Goal: Task Accomplishment & Management: Manage account settings

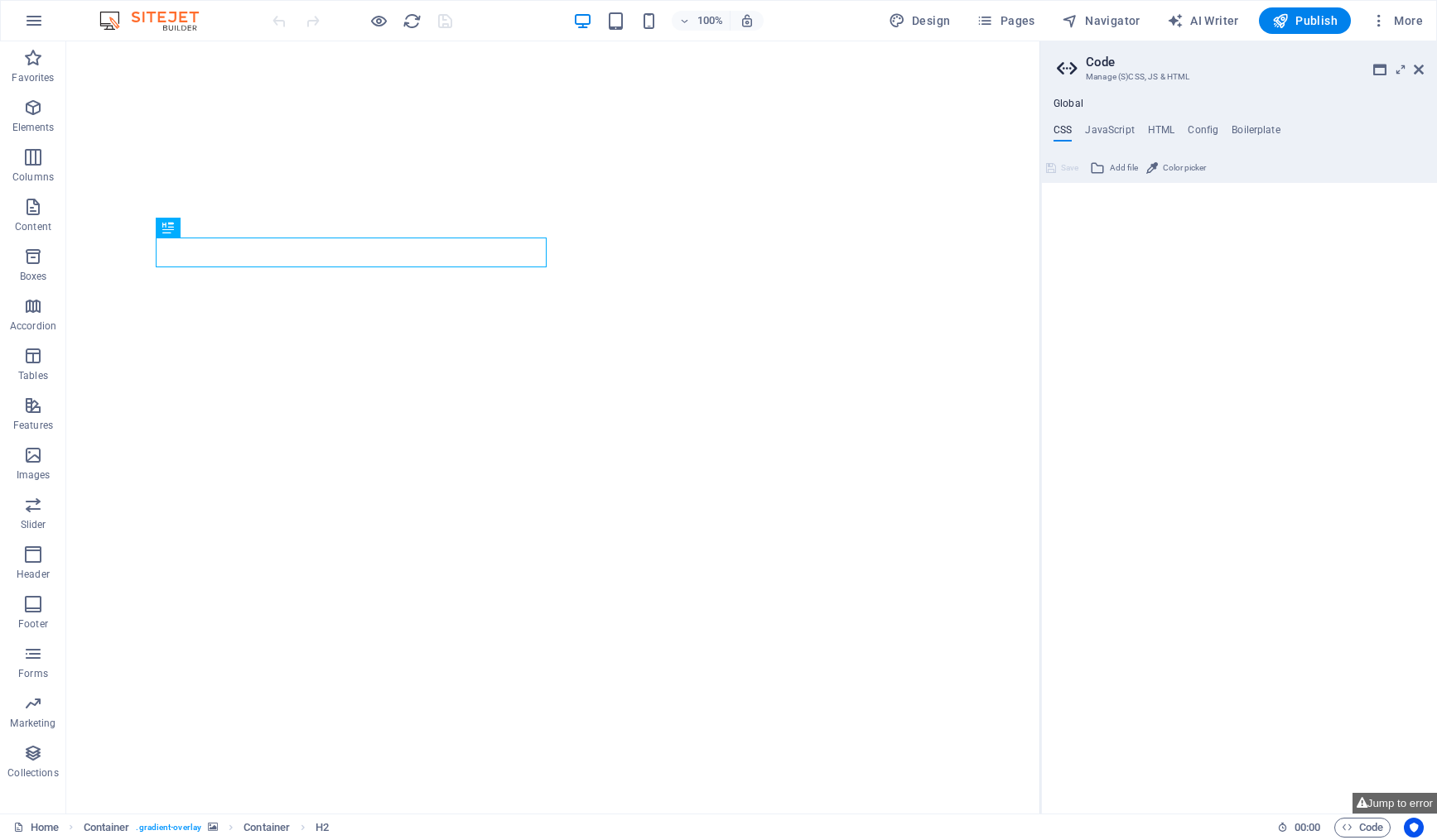
type textarea "/* Custom */"
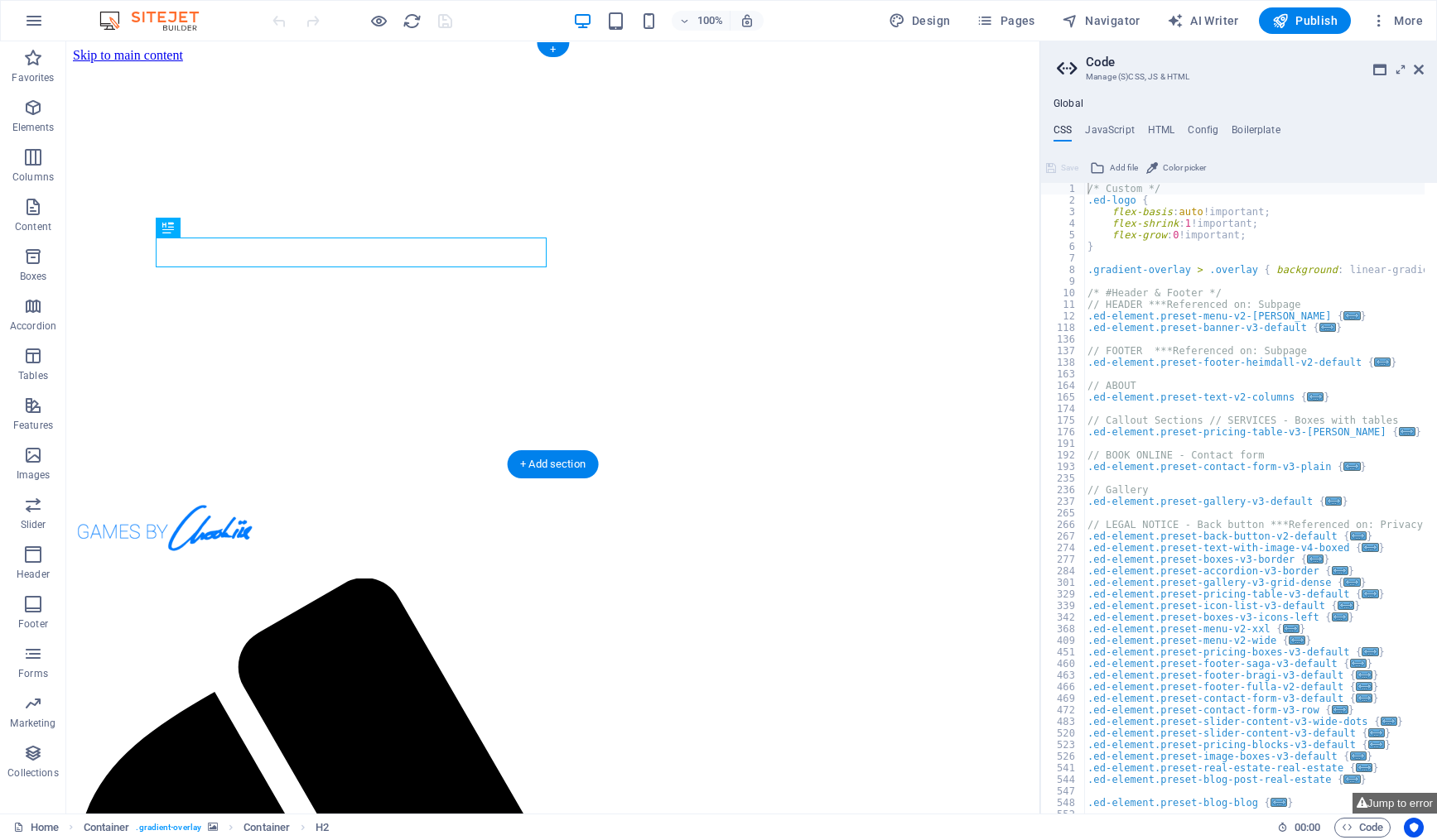
click at [95, 63] on figure at bounding box center [553, 63] width 960 height 0
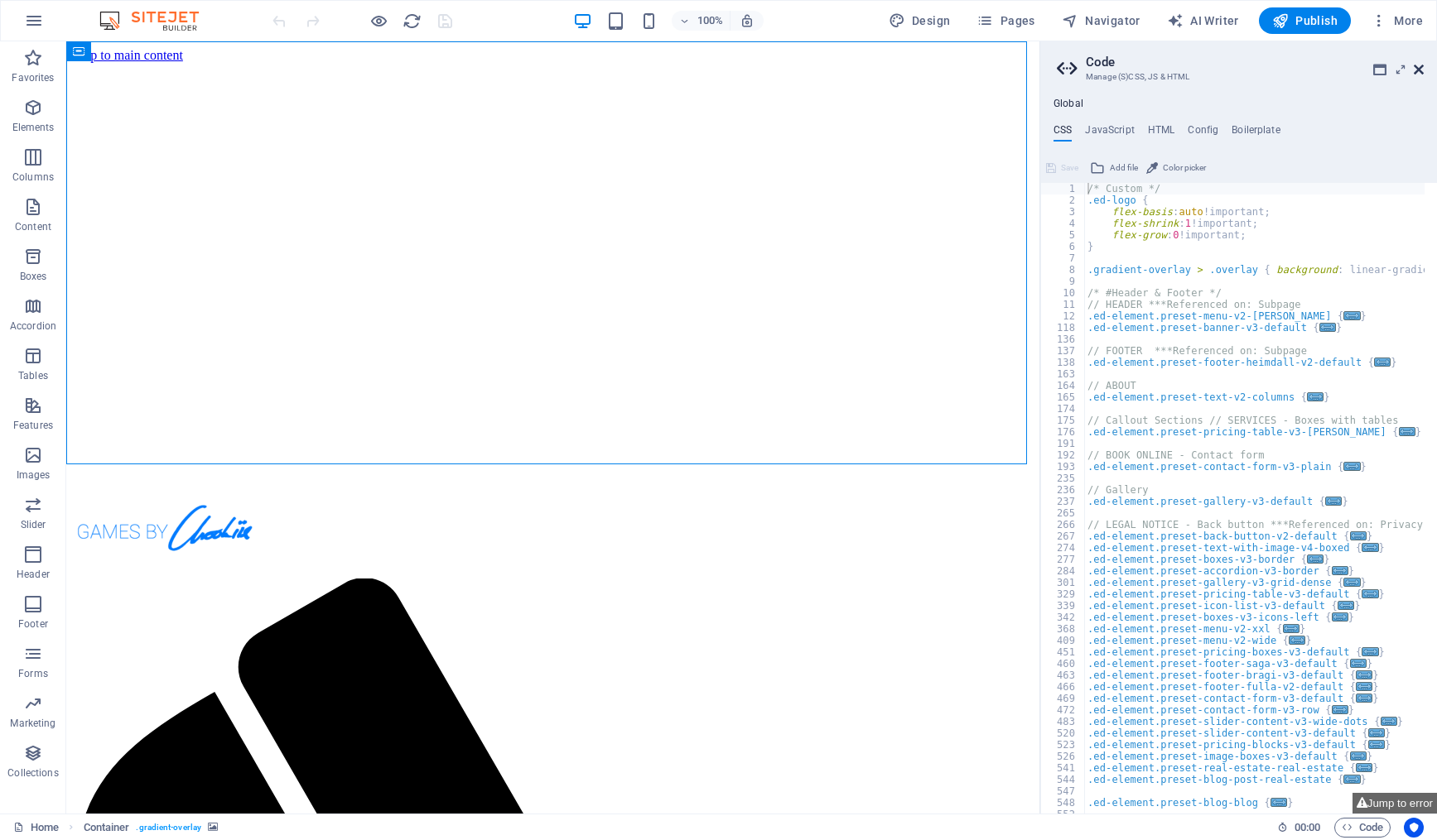
click at [1418, 71] on icon at bounding box center [1418, 69] width 10 height 13
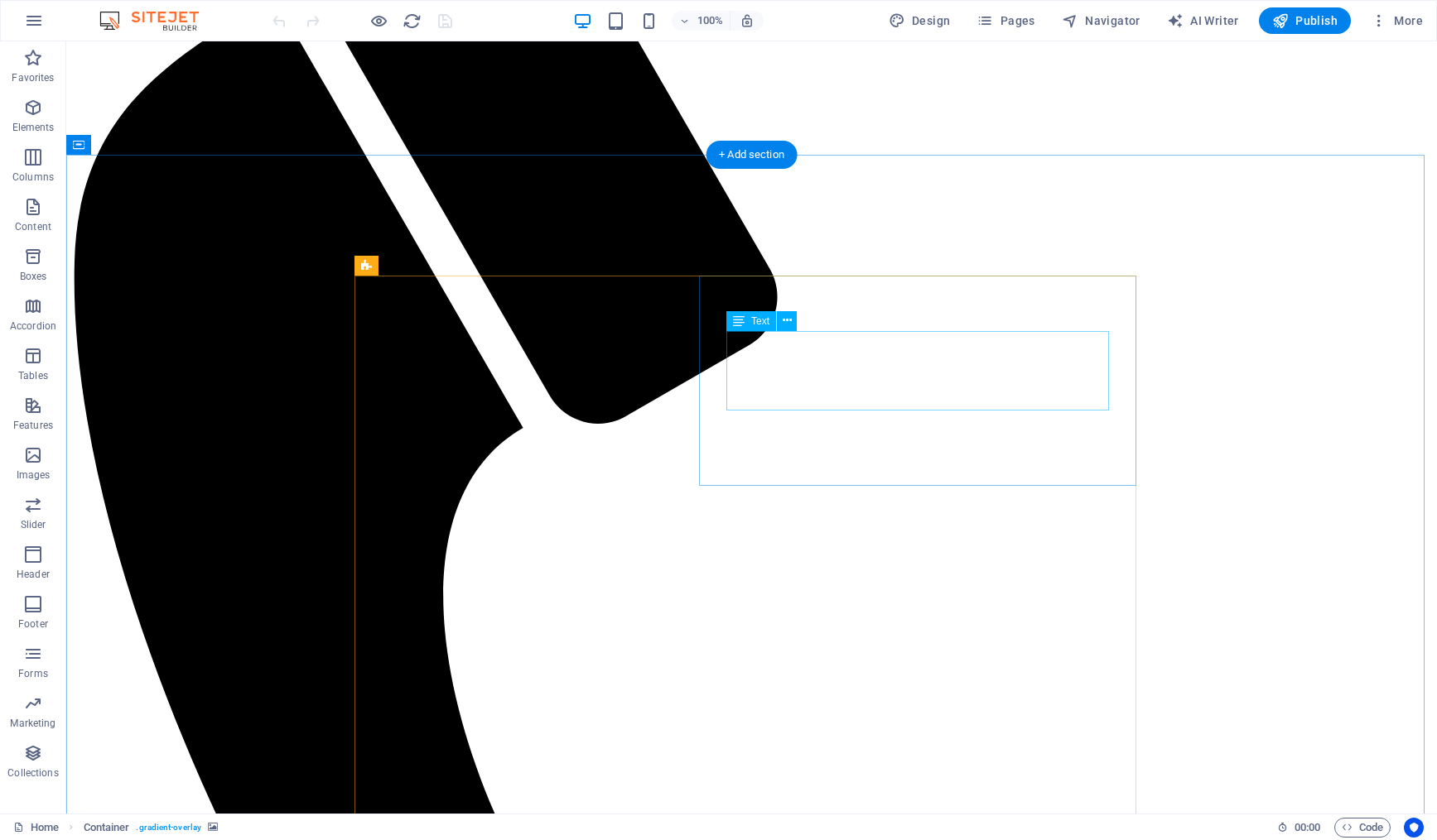
scroll to position [745, 0]
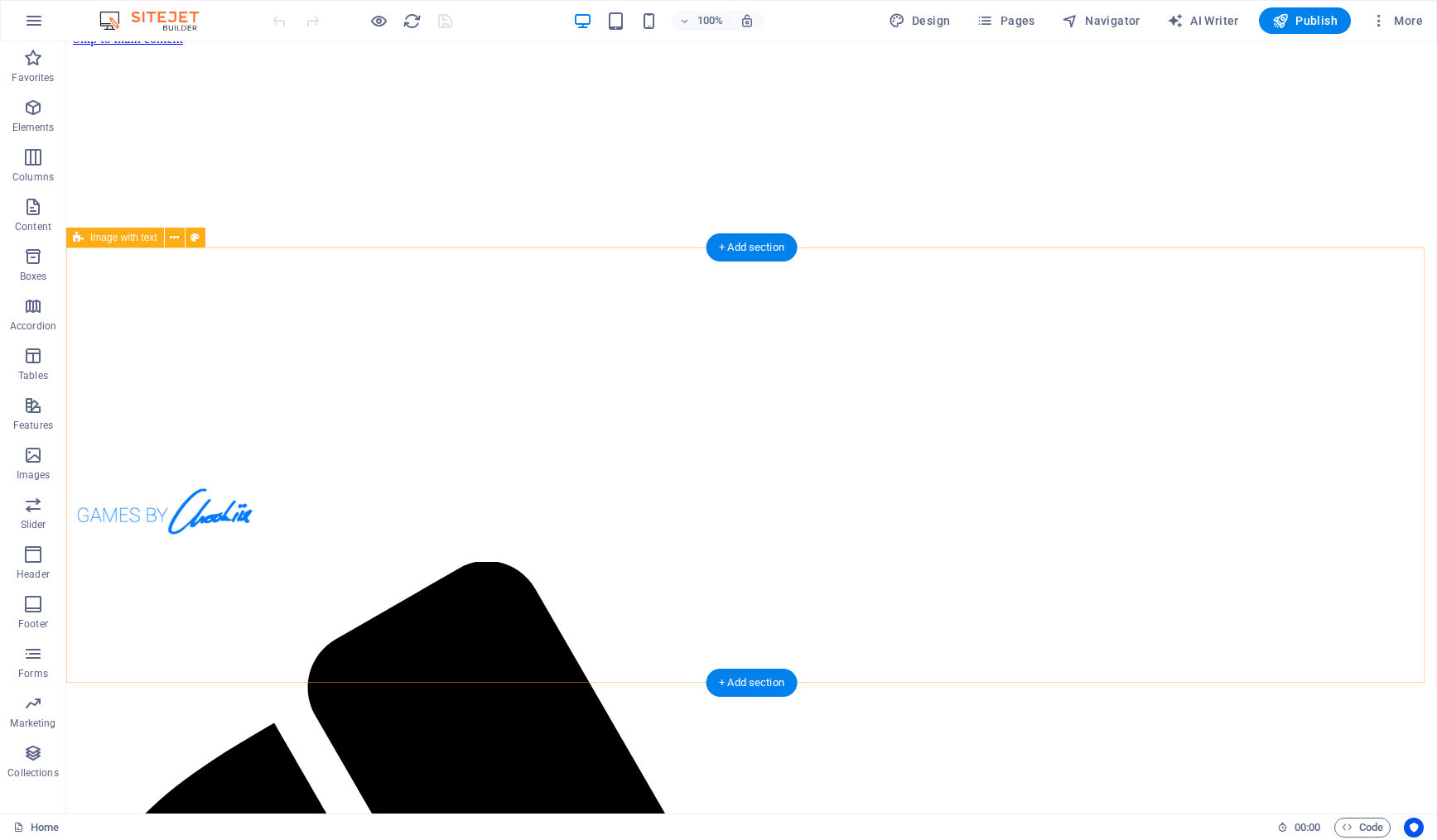
scroll to position [0, 0]
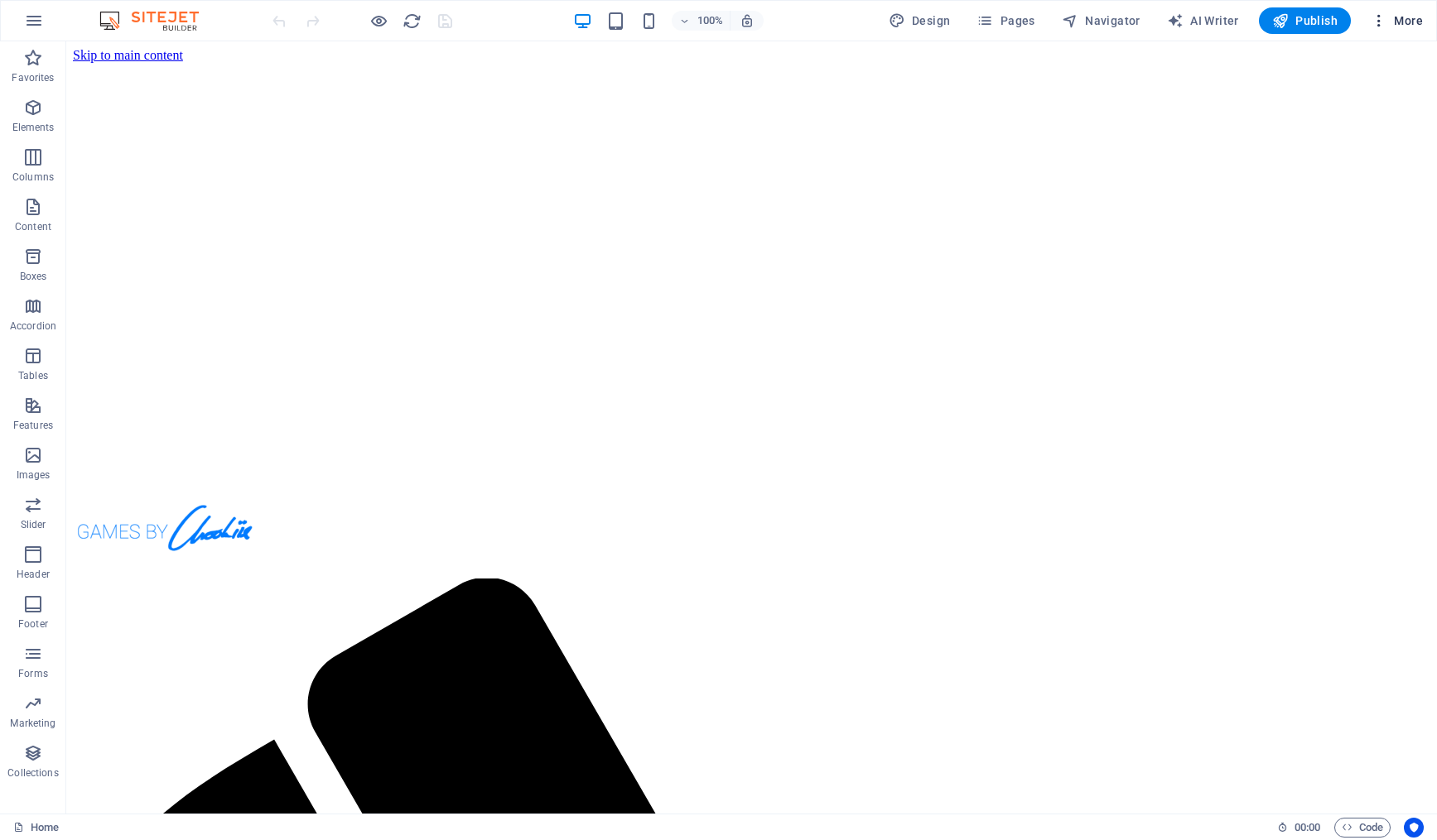
click at [1381, 17] on icon "button" at bounding box center [1379, 21] width 17 height 17
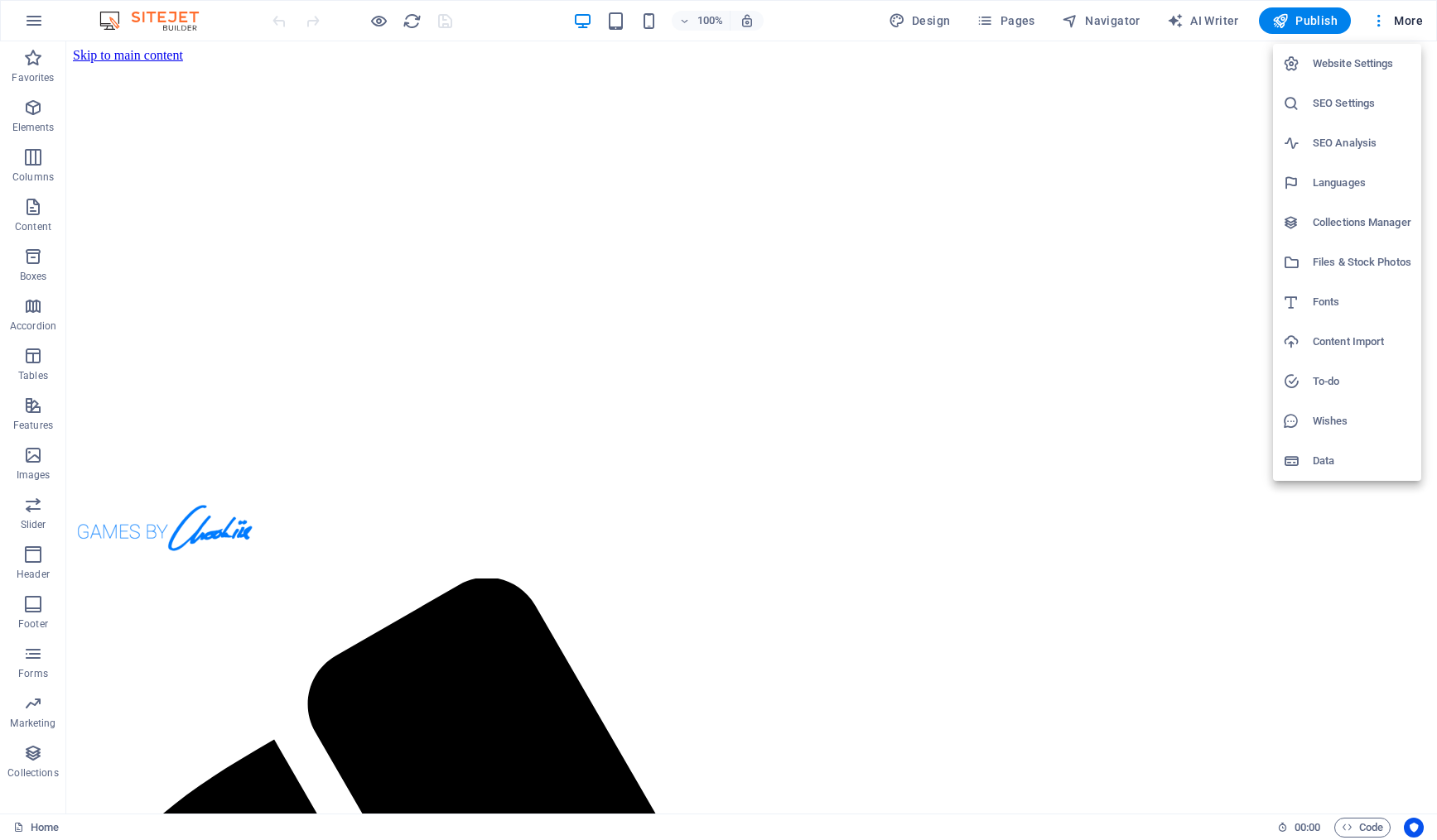
click at [1345, 65] on h6 "Website Settings" at bounding box center [1362, 63] width 99 height 20
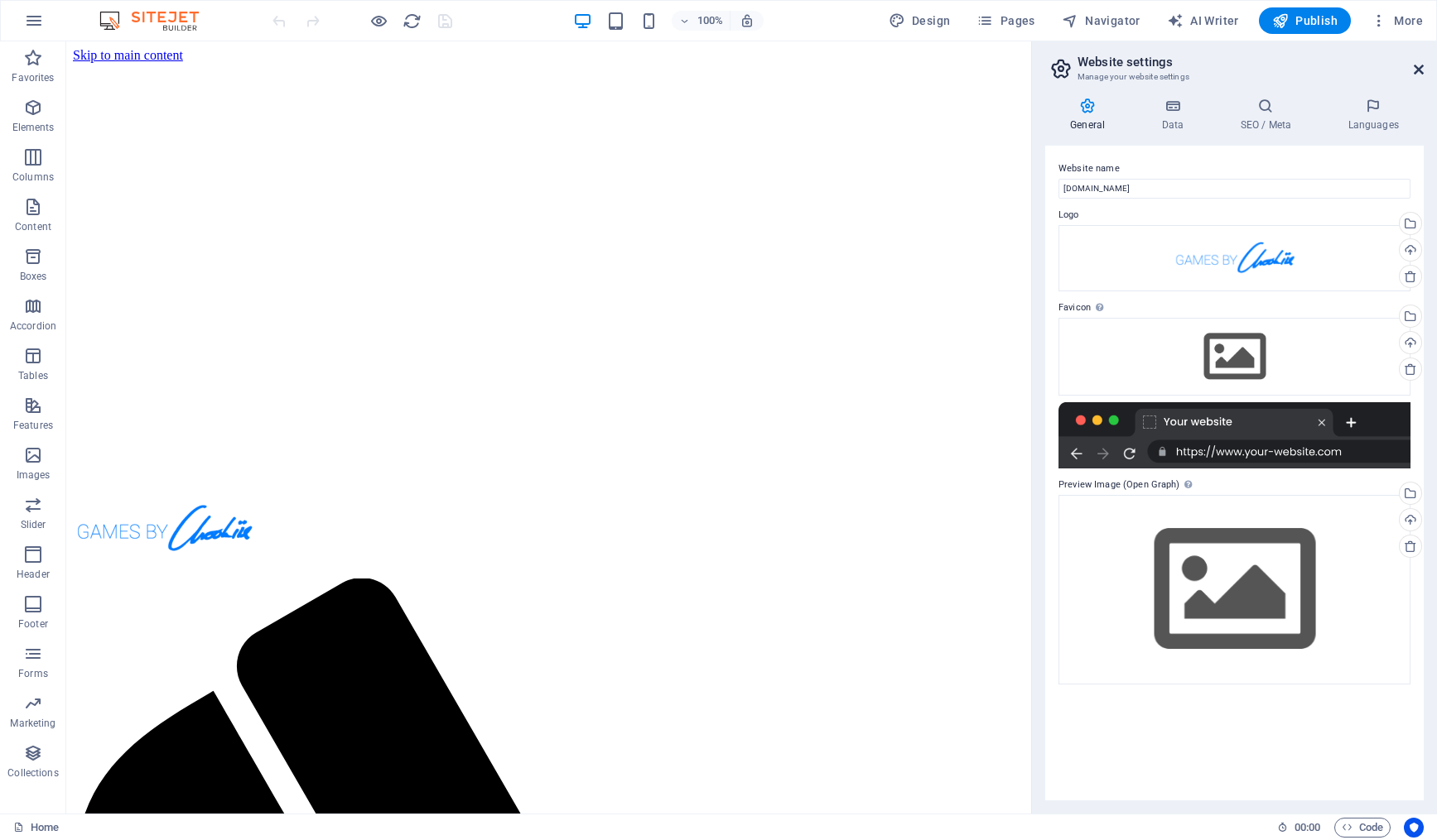
click at [1421, 67] on icon at bounding box center [1418, 69] width 10 height 13
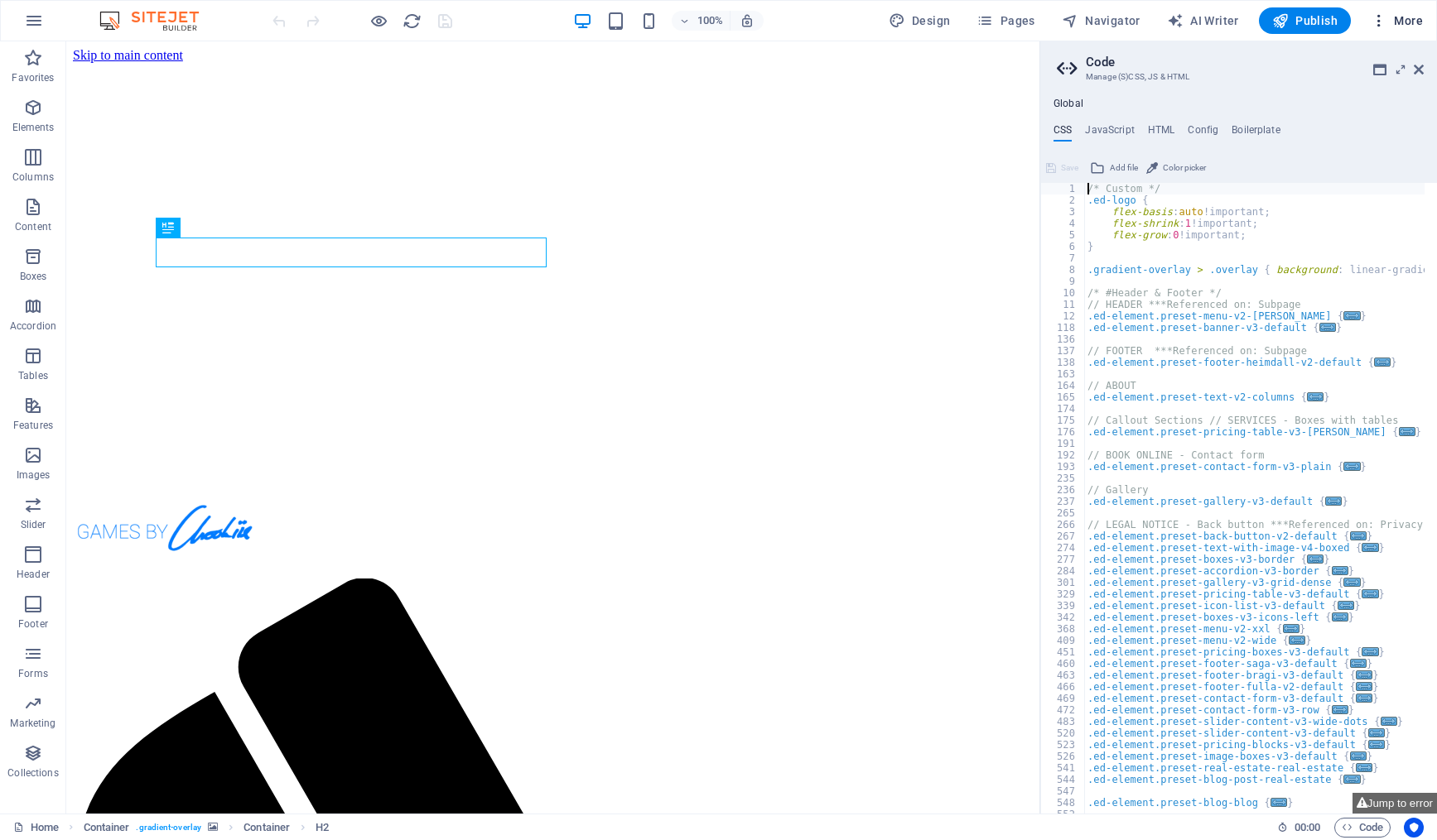
click at [1387, 18] on icon "button" at bounding box center [1379, 21] width 17 height 17
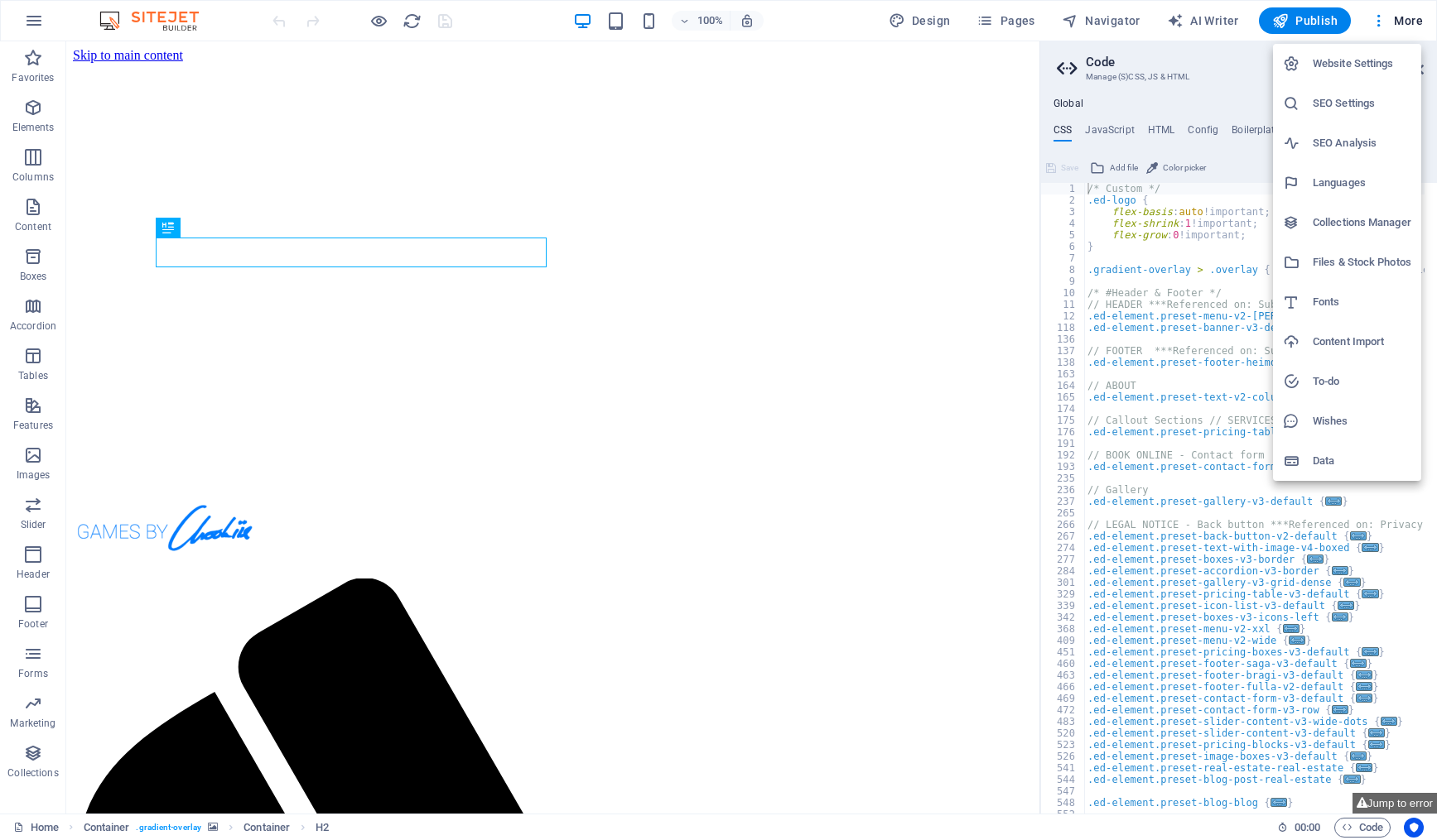
click at [1345, 66] on h6 "Website Settings" at bounding box center [1362, 63] width 99 height 20
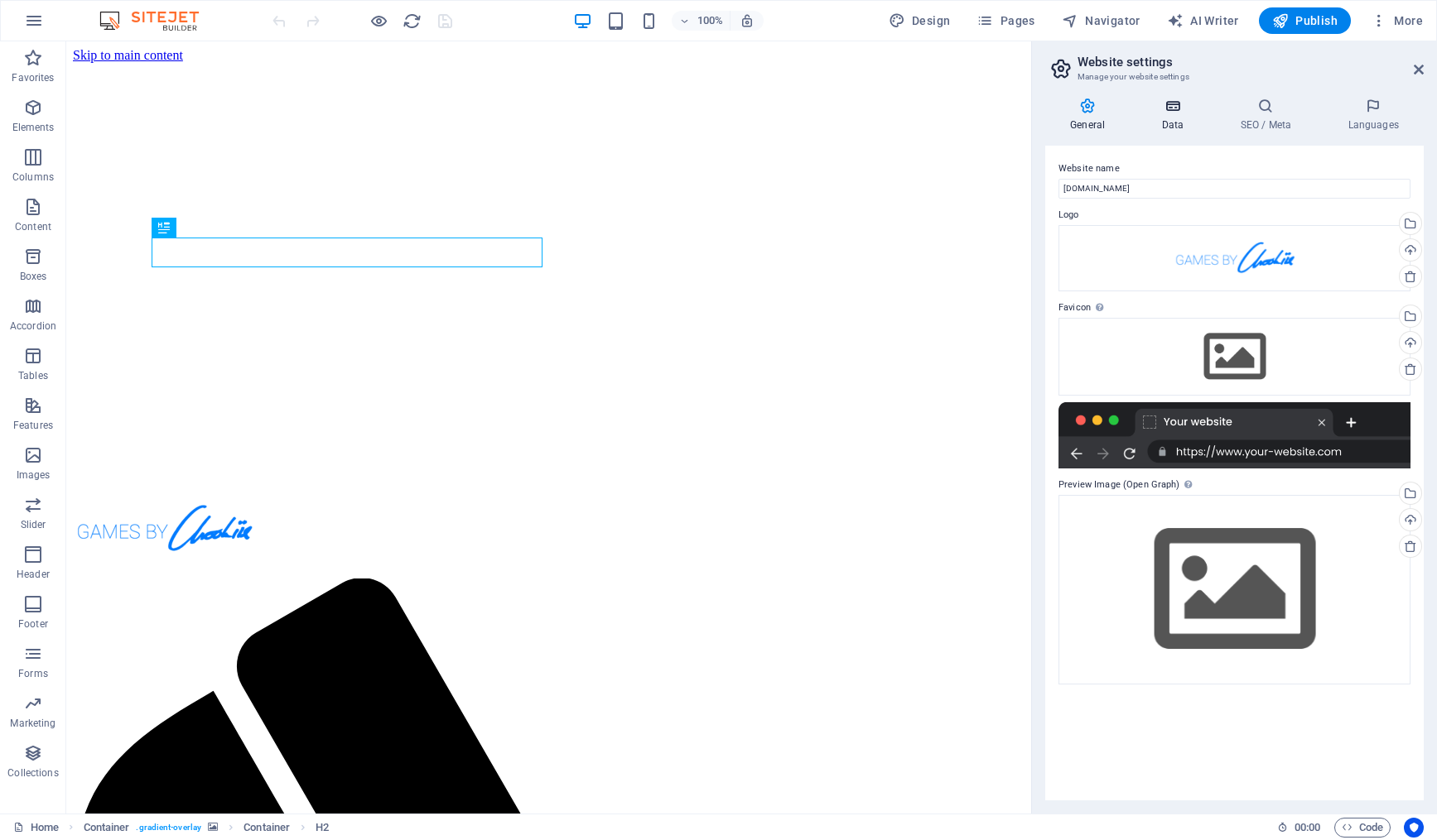
click at [1162, 111] on icon at bounding box center [1172, 106] width 72 height 17
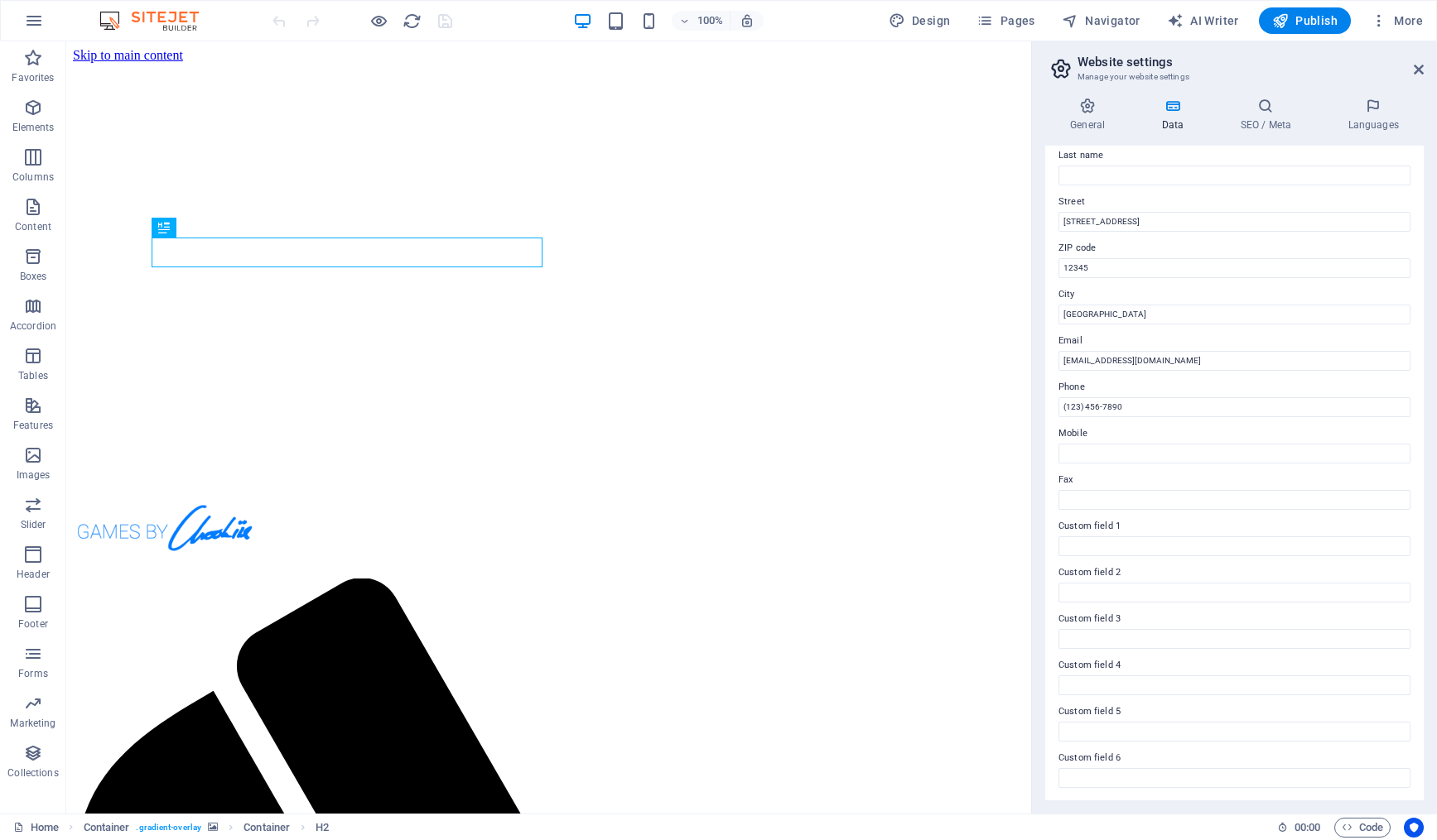
scroll to position [141, 0]
click at [1196, 404] on input "(123) 456-7890" at bounding box center [1233, 406] width 352 height 20
drag, startPoint x: 1252, startPoint y: 450, endPoint x: 978, endPoint y: 395, distance: 279.5
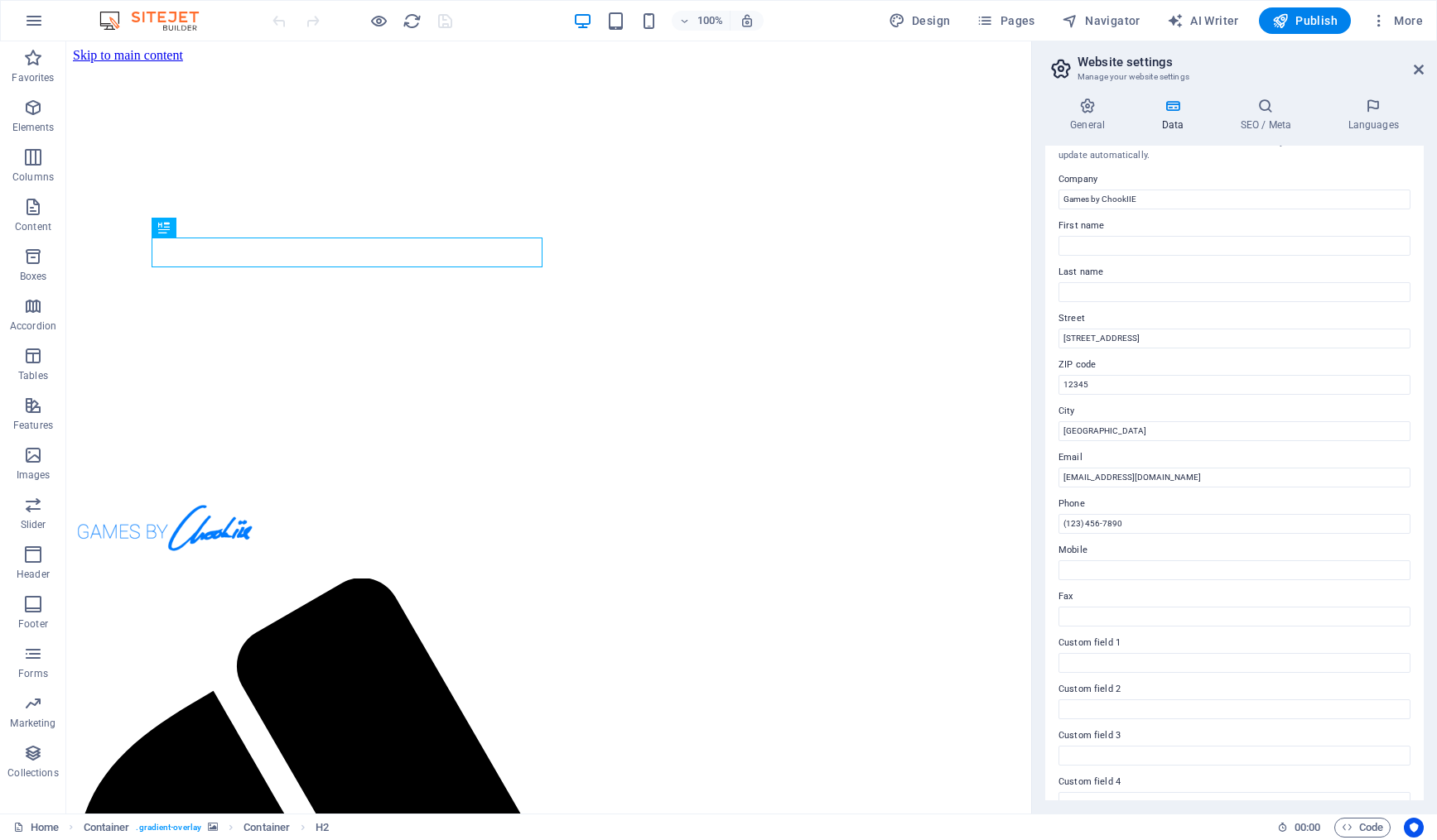
scroll to position [0, 0]
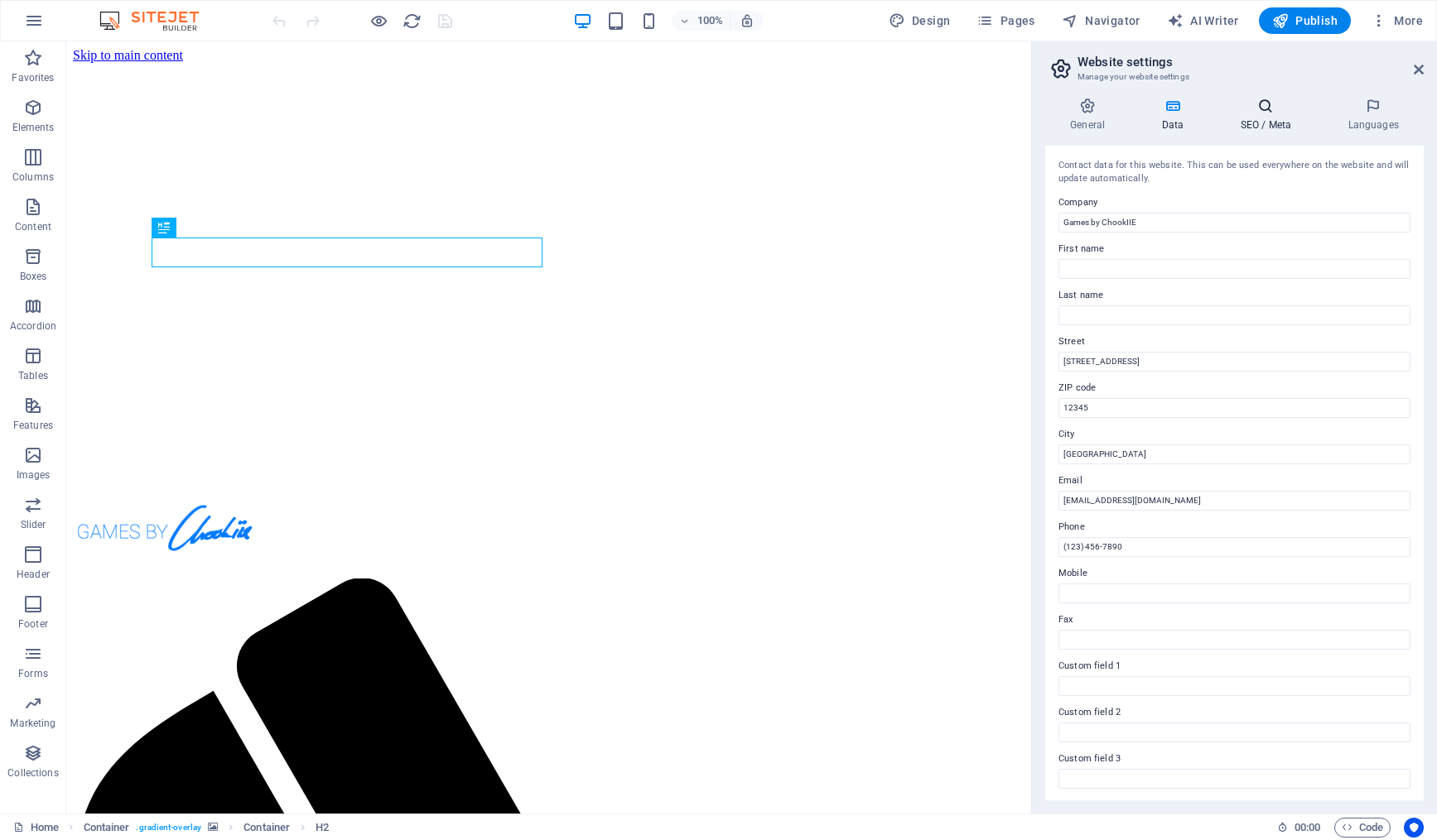
click at [1291, 113] on icon at bounding box center [1265, 106] width 101 height 17
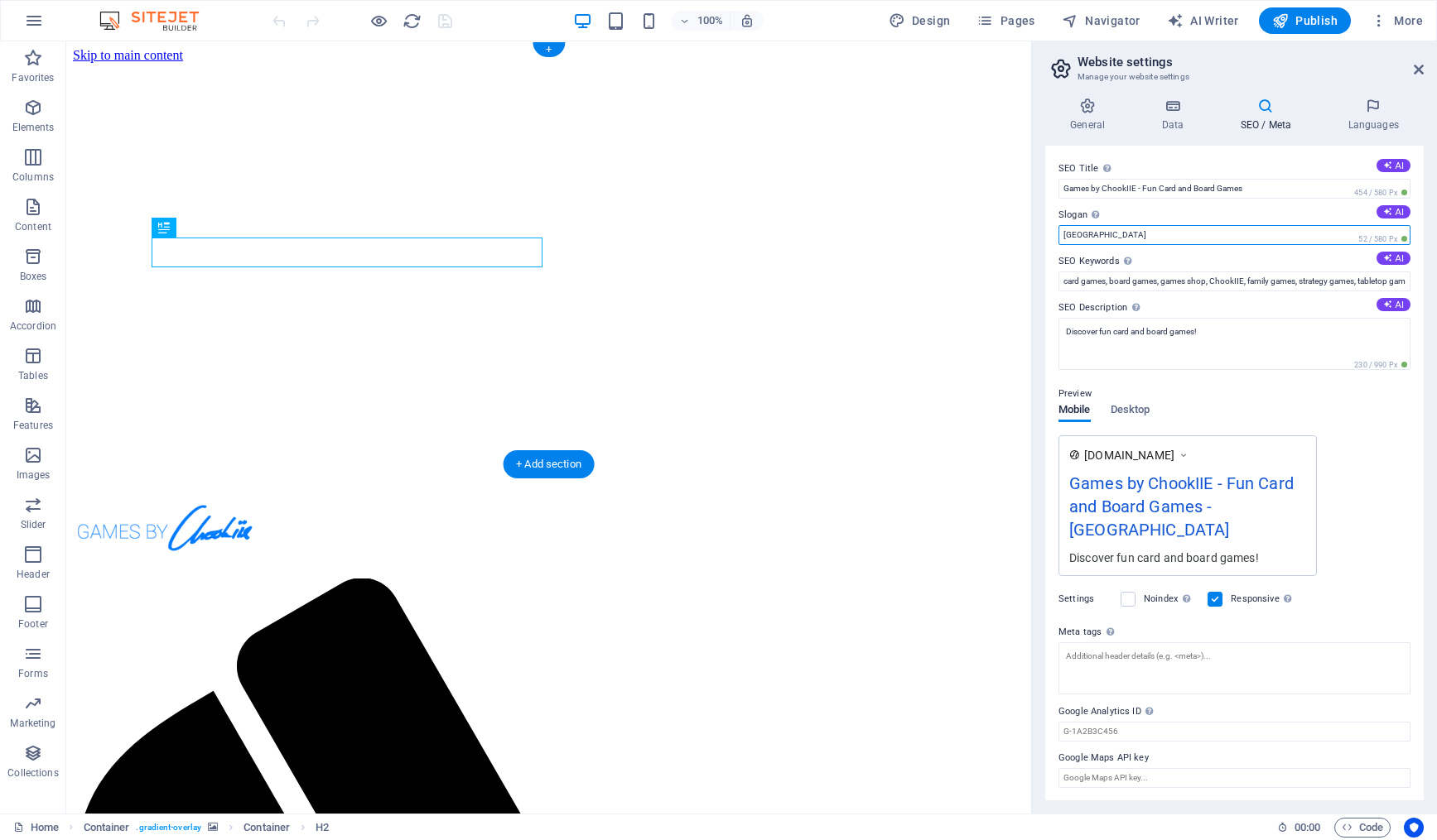
drag, startPoint x: 1192, startPoint y: 281, endPoint x: 999, endPoint y: 223, distance: 201.5
type input "Australia"
drag, startPoint x: 1116, startPoint y: 238, endPoint x: 1032, endPoint y: 245, distance: 84.3
click at [1032, 245] on aside "Website settings Manage your website settings General Data SEO / Meta Languages…" at bounding box center [1233, 427] width 406 height 772
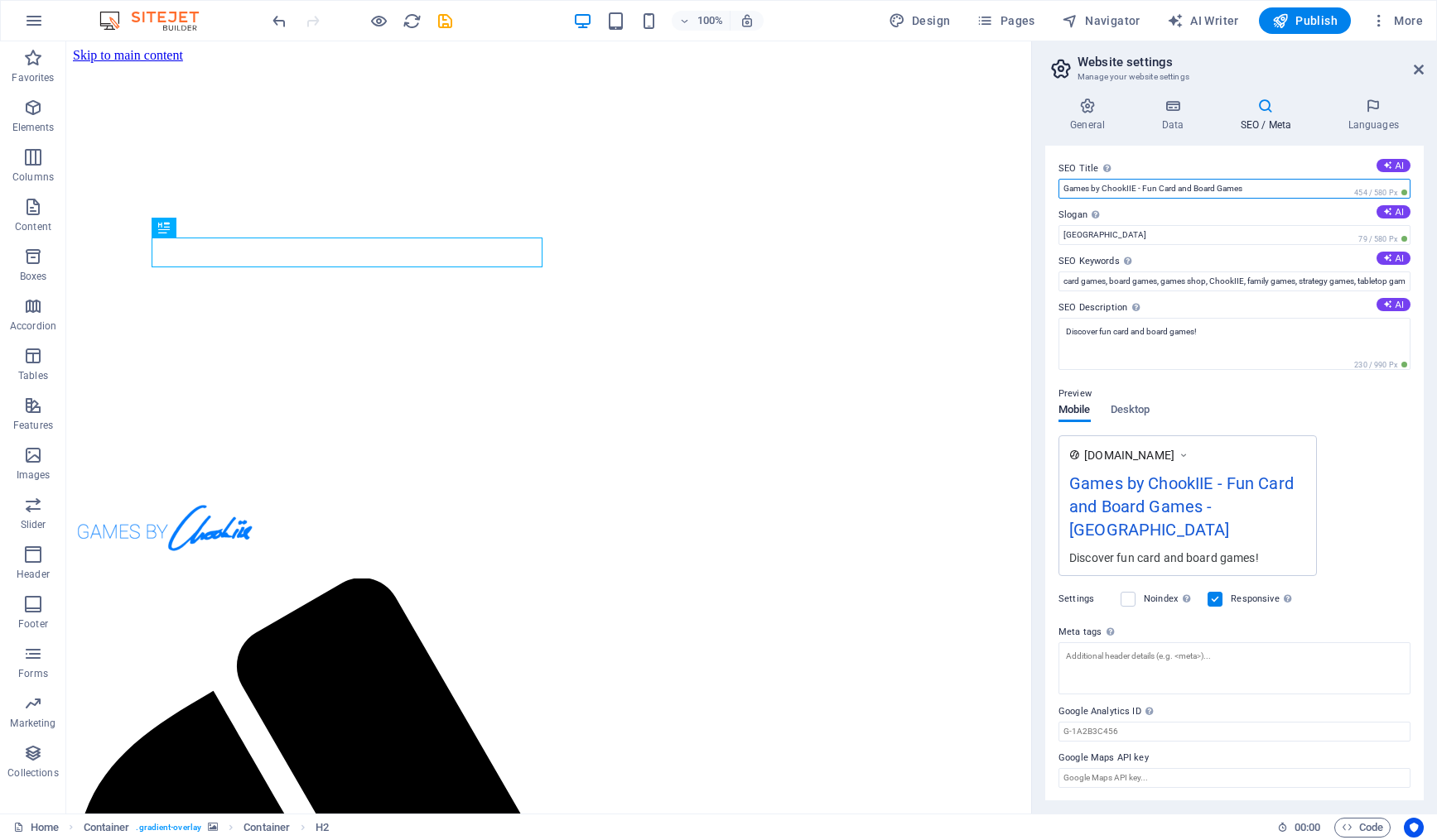
drag, startPoint x: 1254, startPoint y: 193, endPoint x: 1143, endPoint y: 191, distance: 111.0
click at [1143, 191] on input "Games by ChookIIE - Fun Card and Board Games" at bounding box center [1233, 189] width 352 height 20
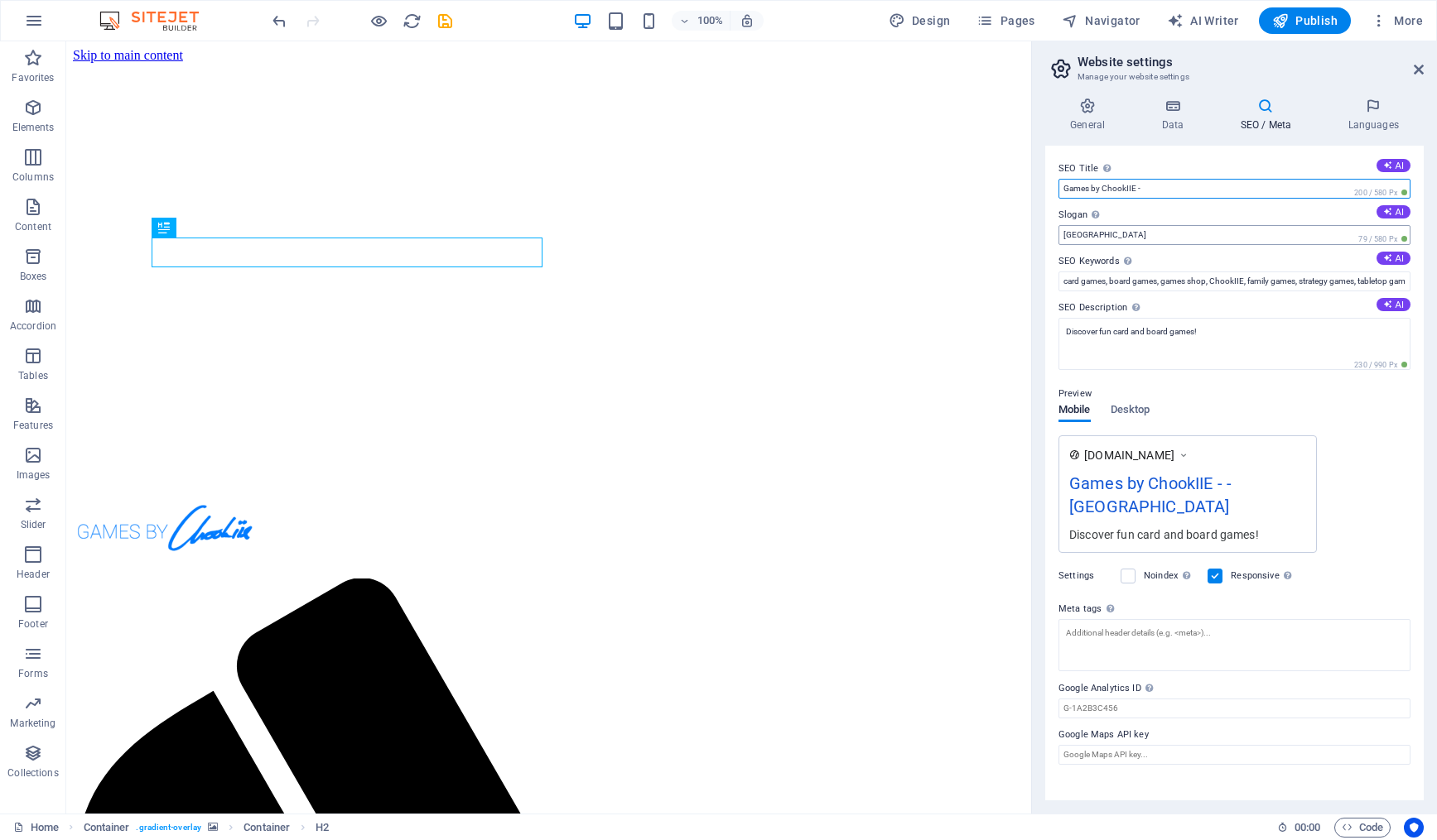
type input "Games by ChookIIE -"
drag, startPoint x: 1138, startPoint y: 281, endPoint x: 970, endPoint y: 231, distance: 175.3
paste input "Fun Card and Board Games"
type input "Fun Card and Board Games"
click at [1179, 184] on input "Games by ChookIIE -" at bounding box center [1233, 189] width 352 height 20
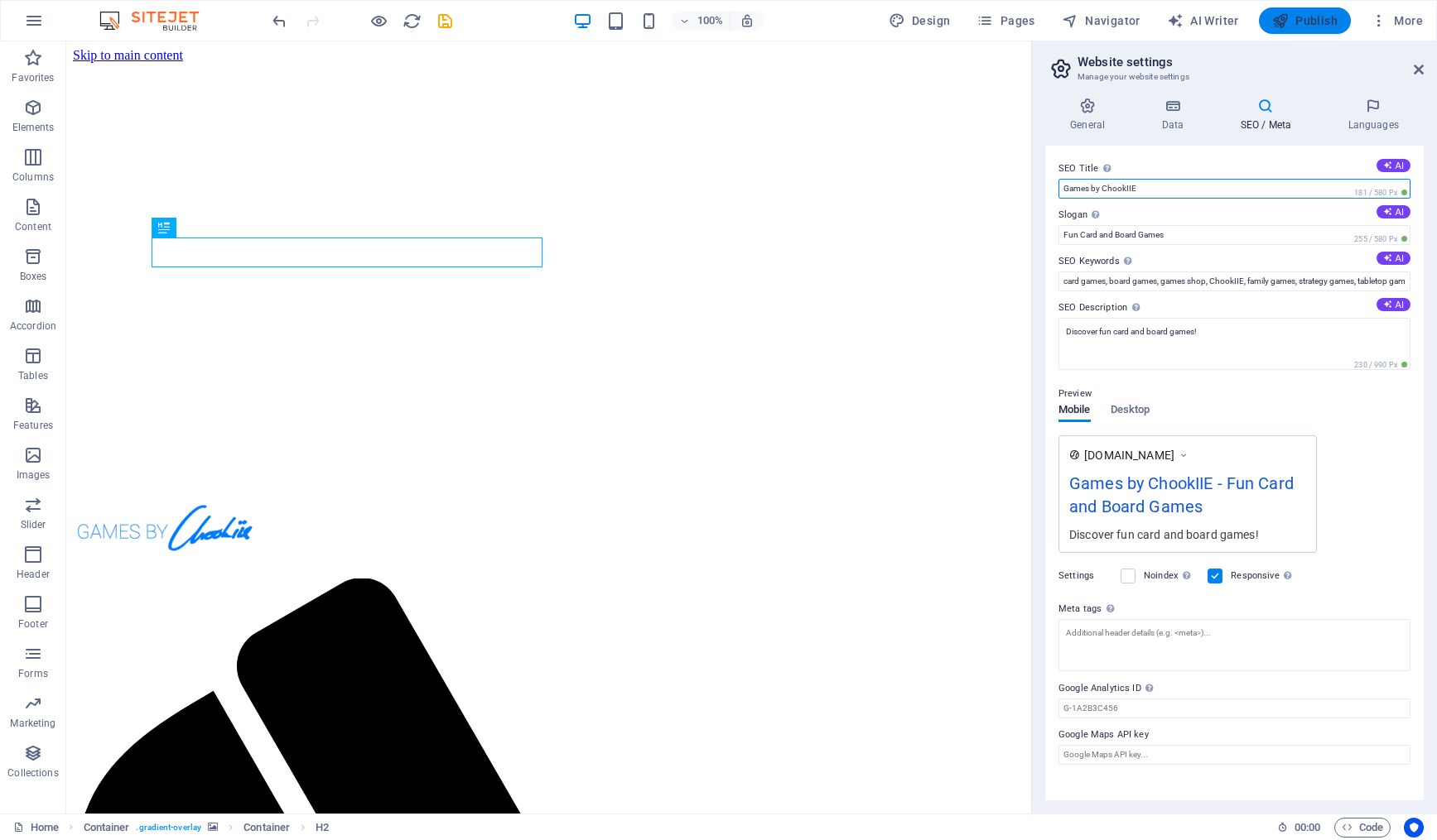
type input "Games by ChookIIE"
click at [1315, 15] on span "Publish" at bounding box center [1304, 21] width 65 height 17
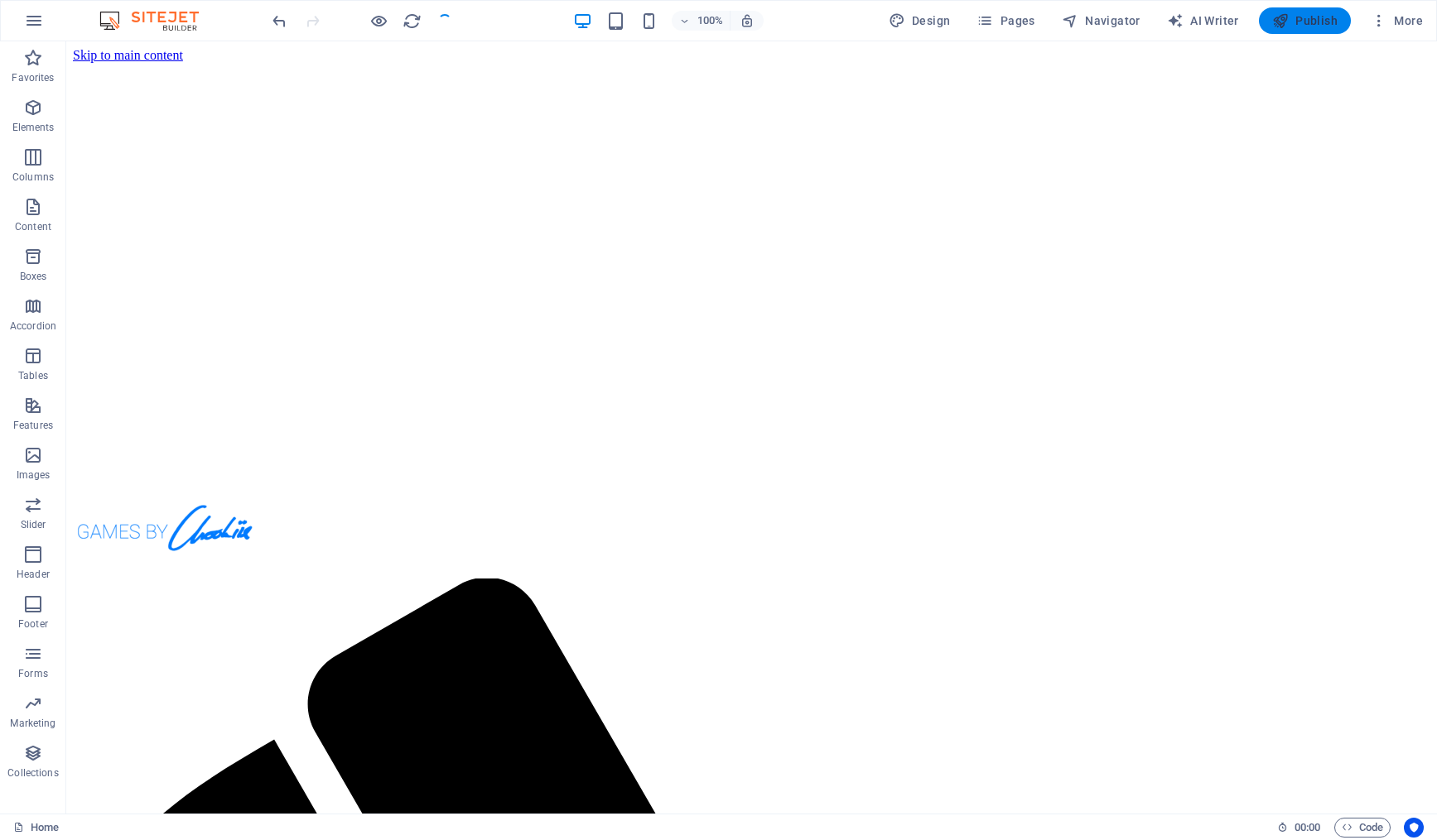
click at [1315, 15] on span "Publish" at bounding box center [1304, 21] width 65 height 17
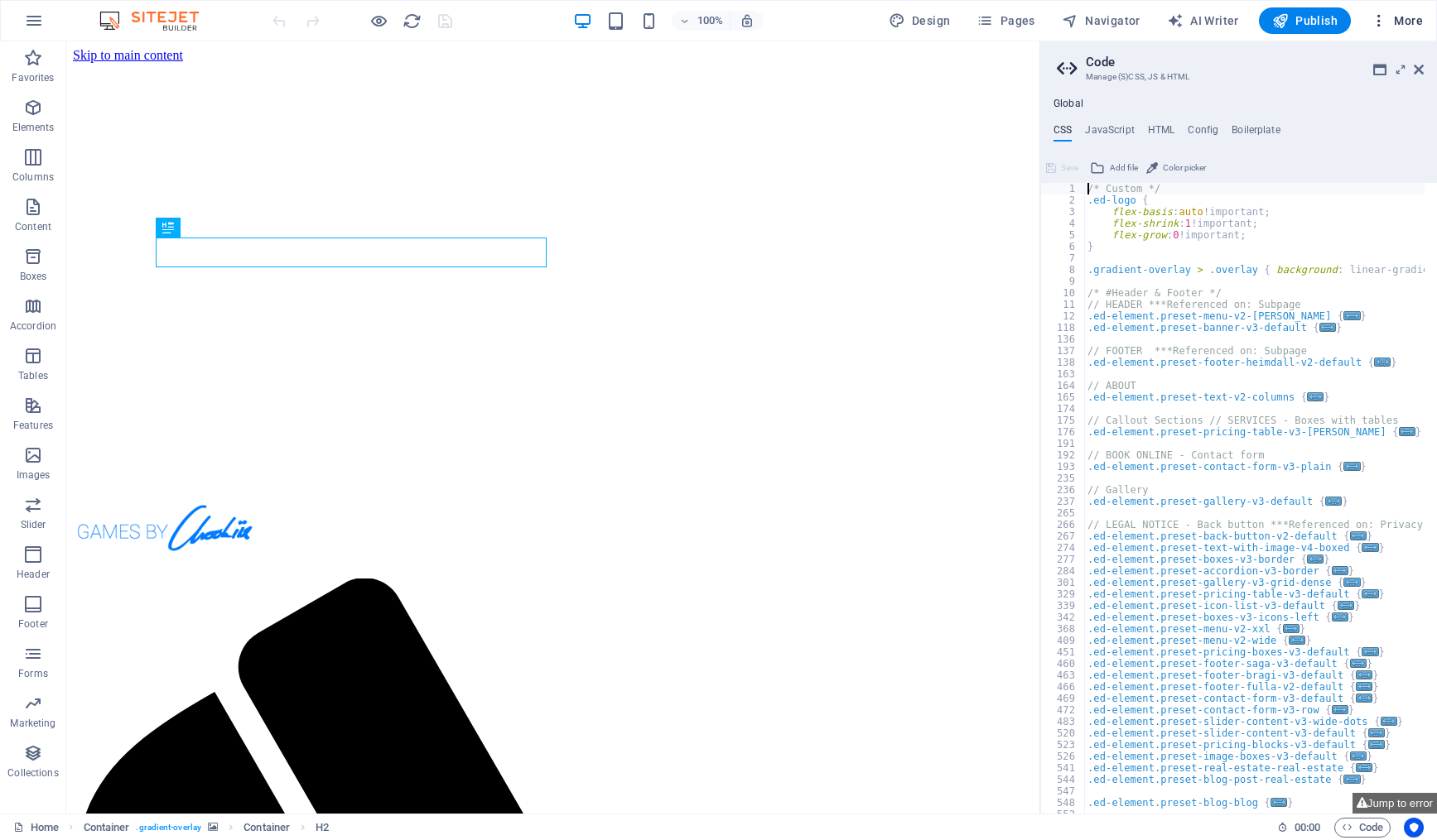
click at [1390, 21] on span "More" at bounding box center [1397, 21] width 52 height 17
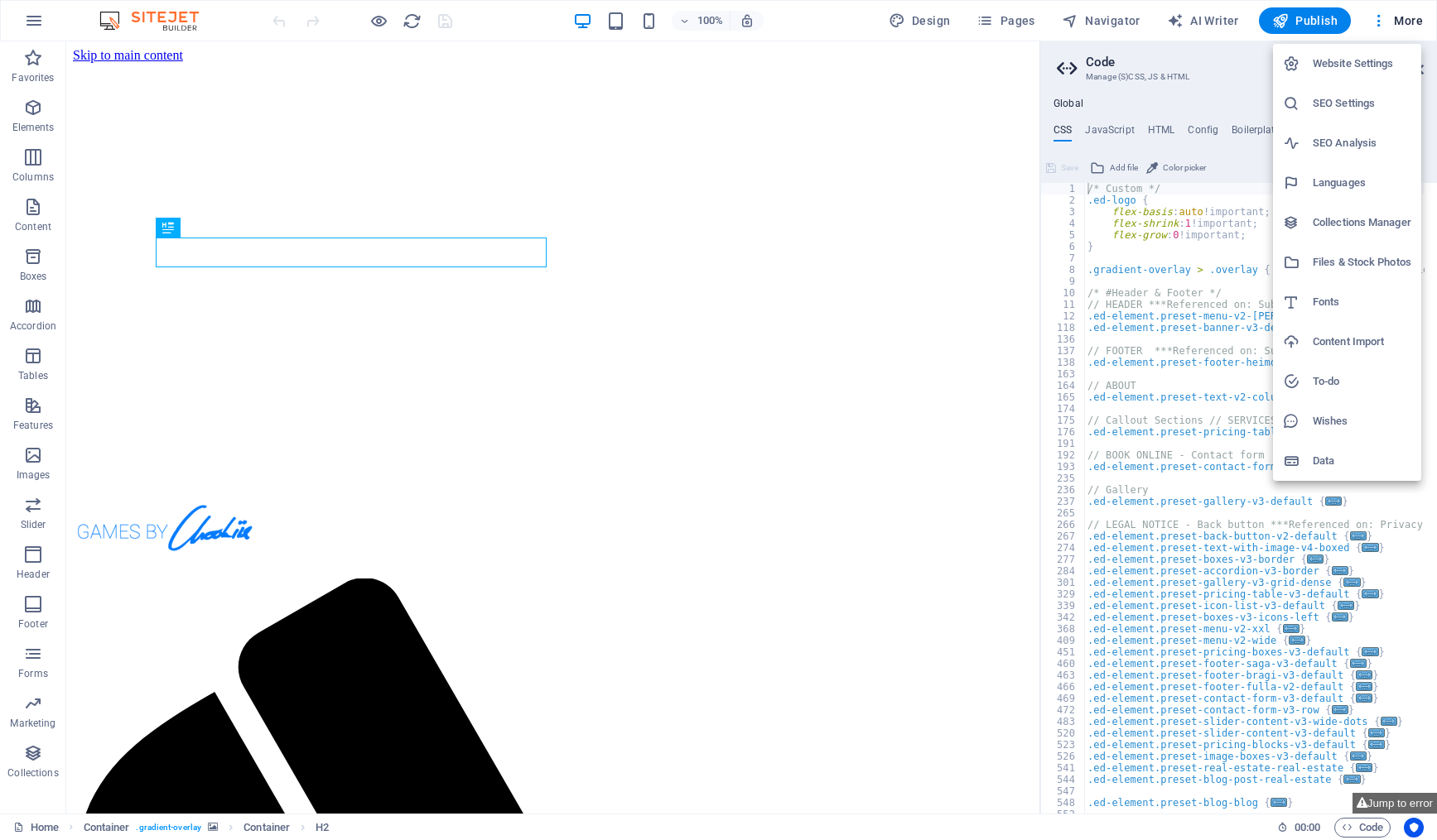
click at [1333, 470] on h6 "Data" at bounding box center [1362, 460] width 99 height 20
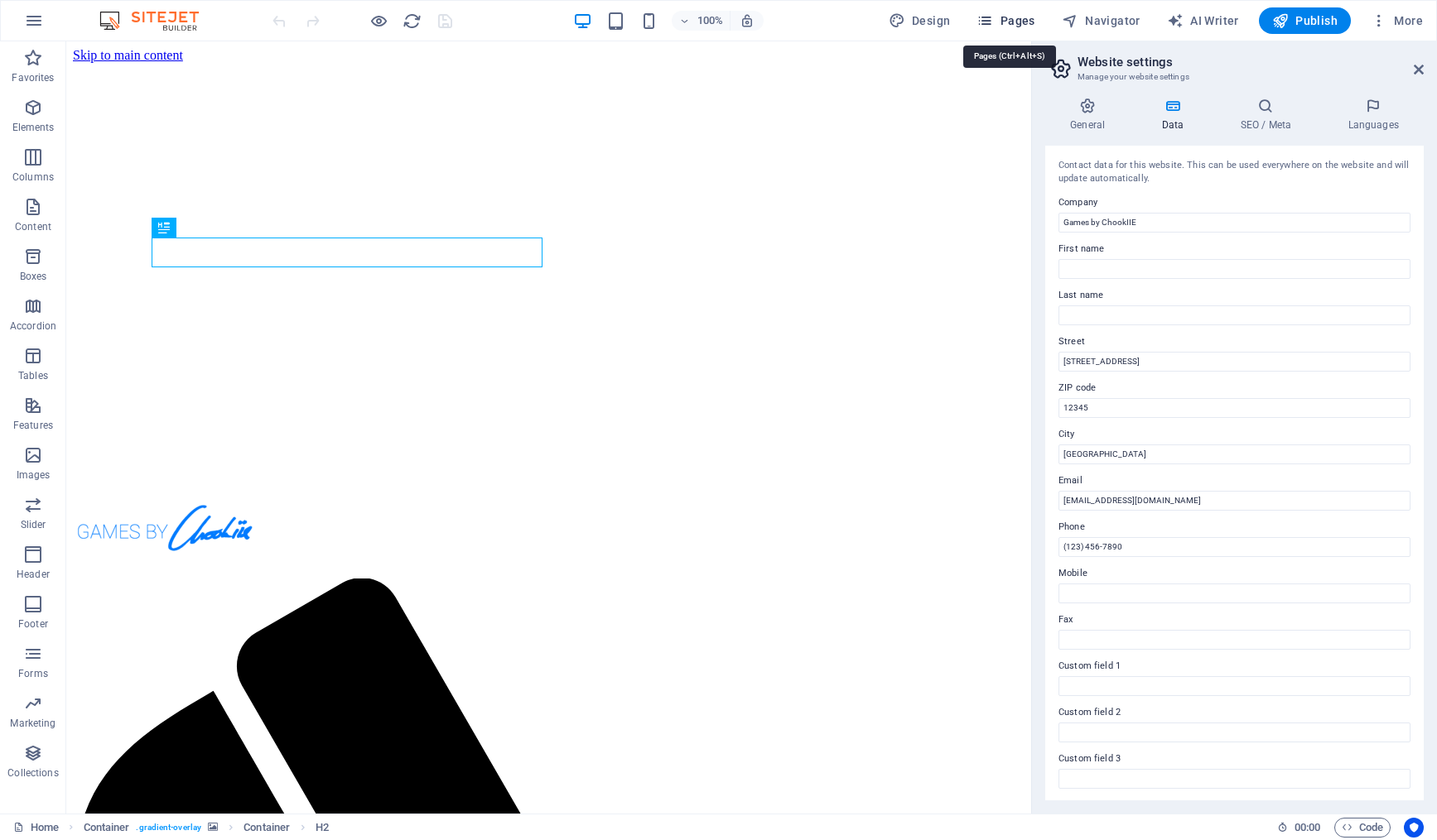
click at [1010, 21] on span "Pages" at bounding box center [1006, 21] width 58 height 17
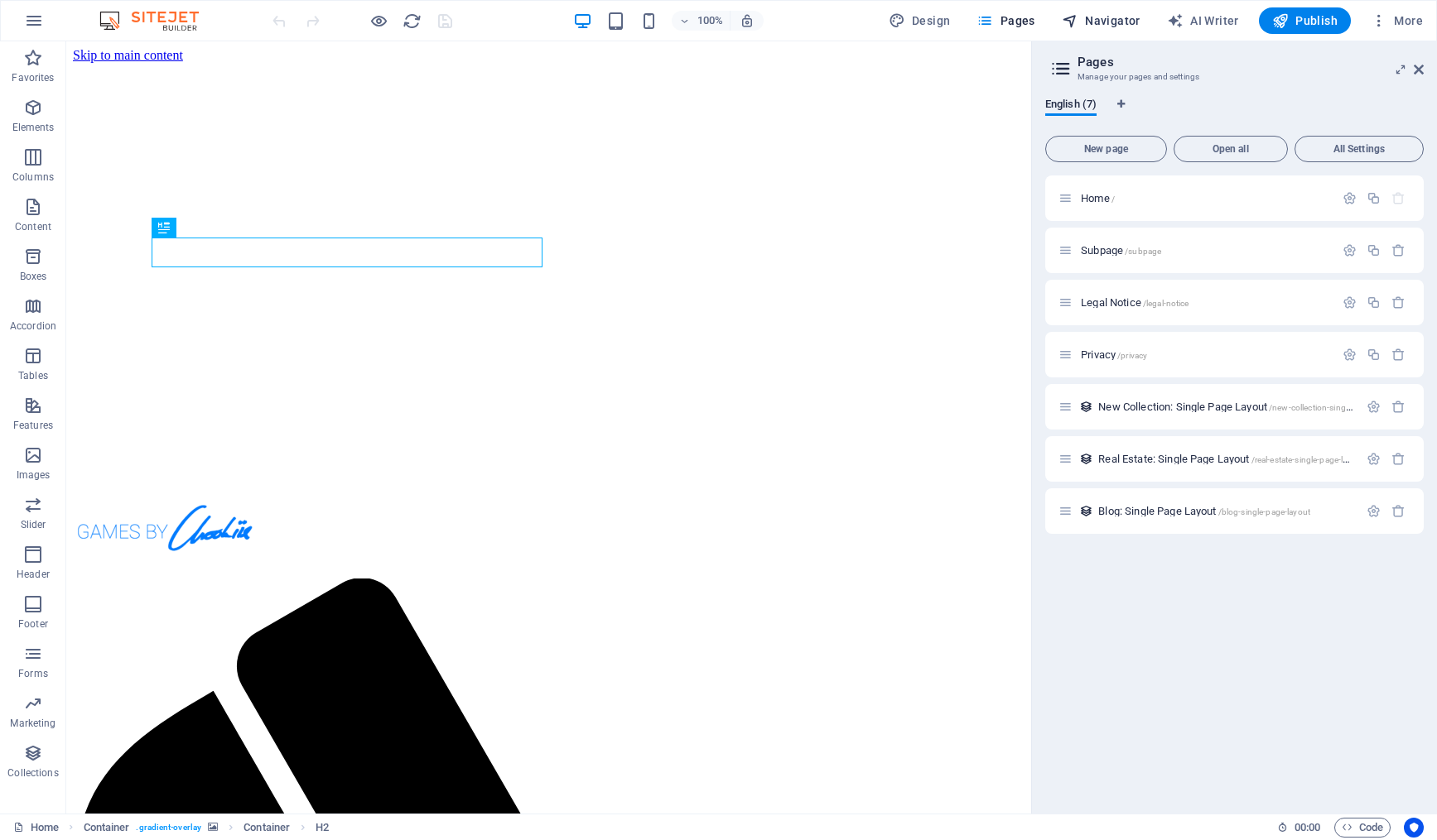
click at [1113, 16] on span "Navigator" at bounding box center [1101, 21] width 78 height 17
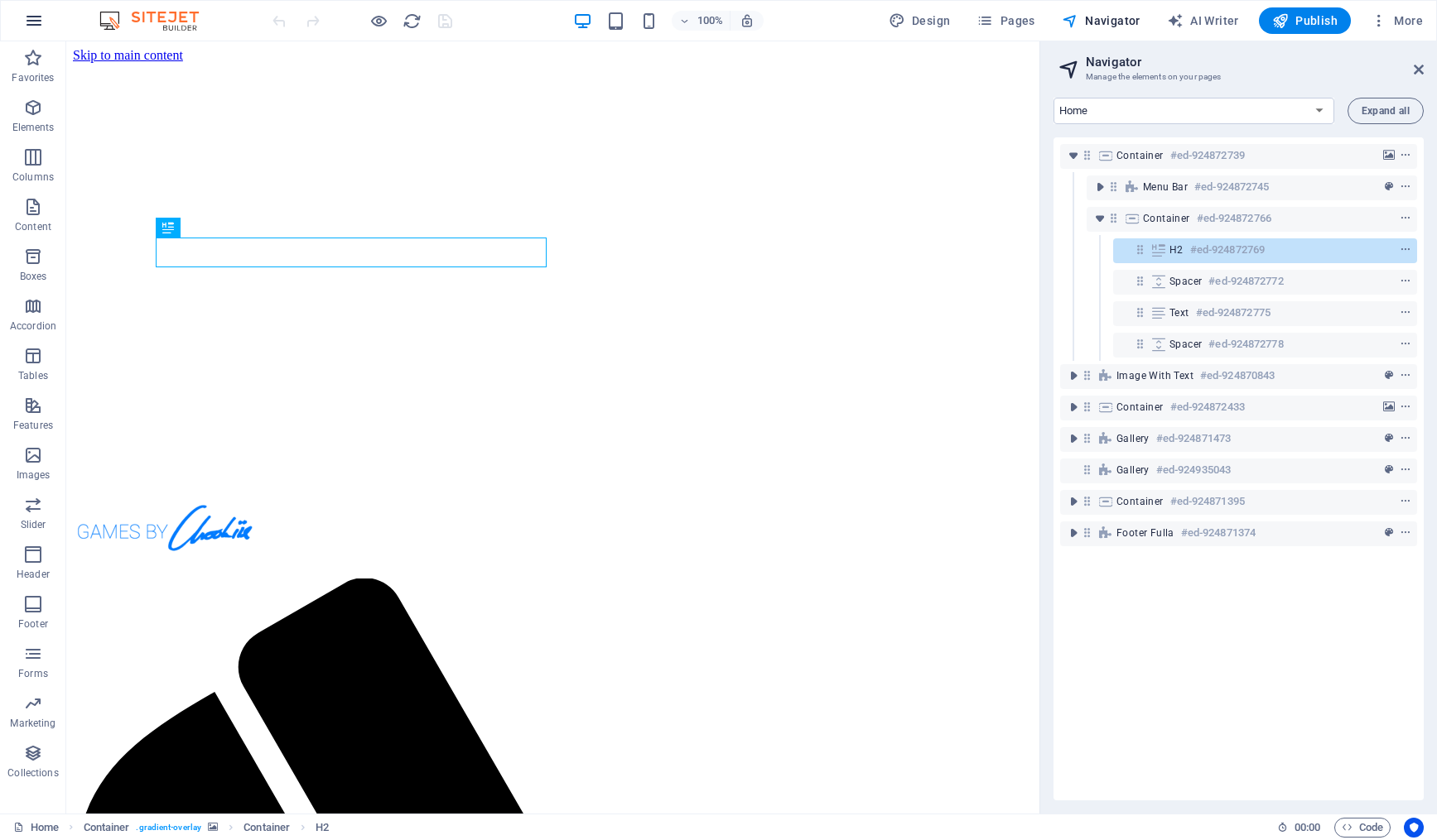
click at [35, 19] on icon "button" at bounding box center [34, 21] width 20 height 20
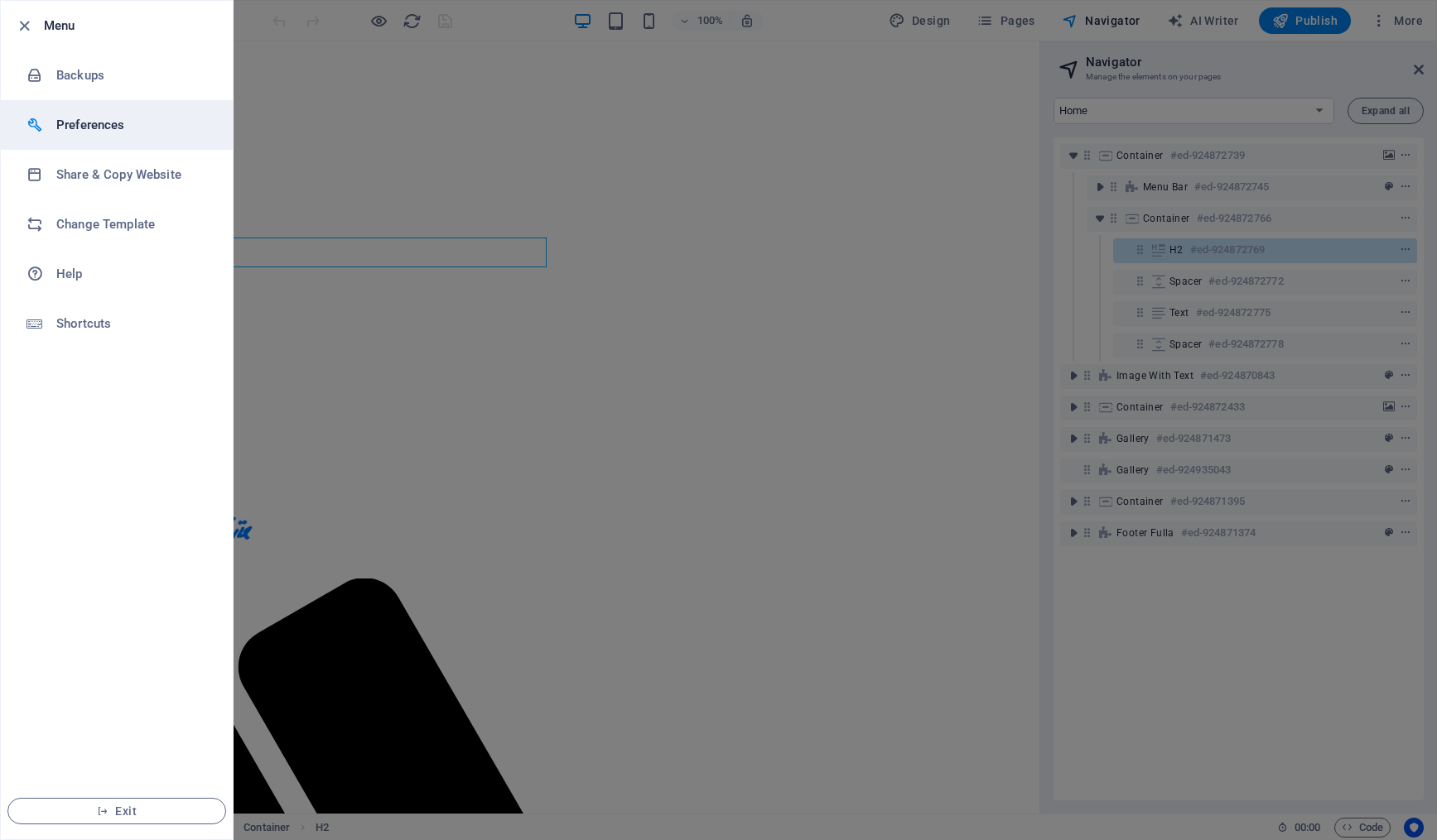
click at [99, 109] on li "Preferences" at bounding box center [117, 124] width 232 height 49
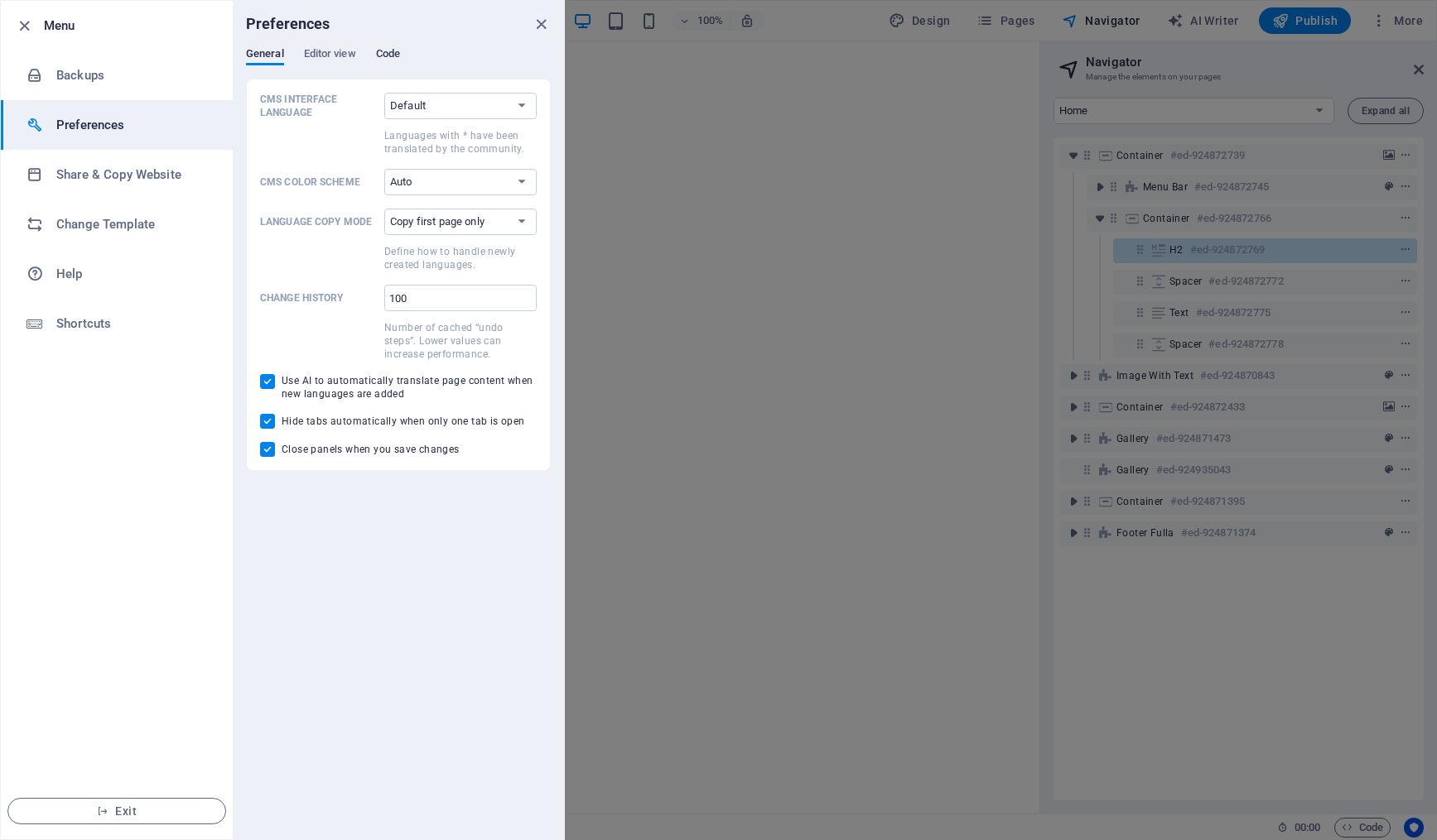
click at [393, 52] on span "Code" at bounding box center [388, 55] width 24 height 23
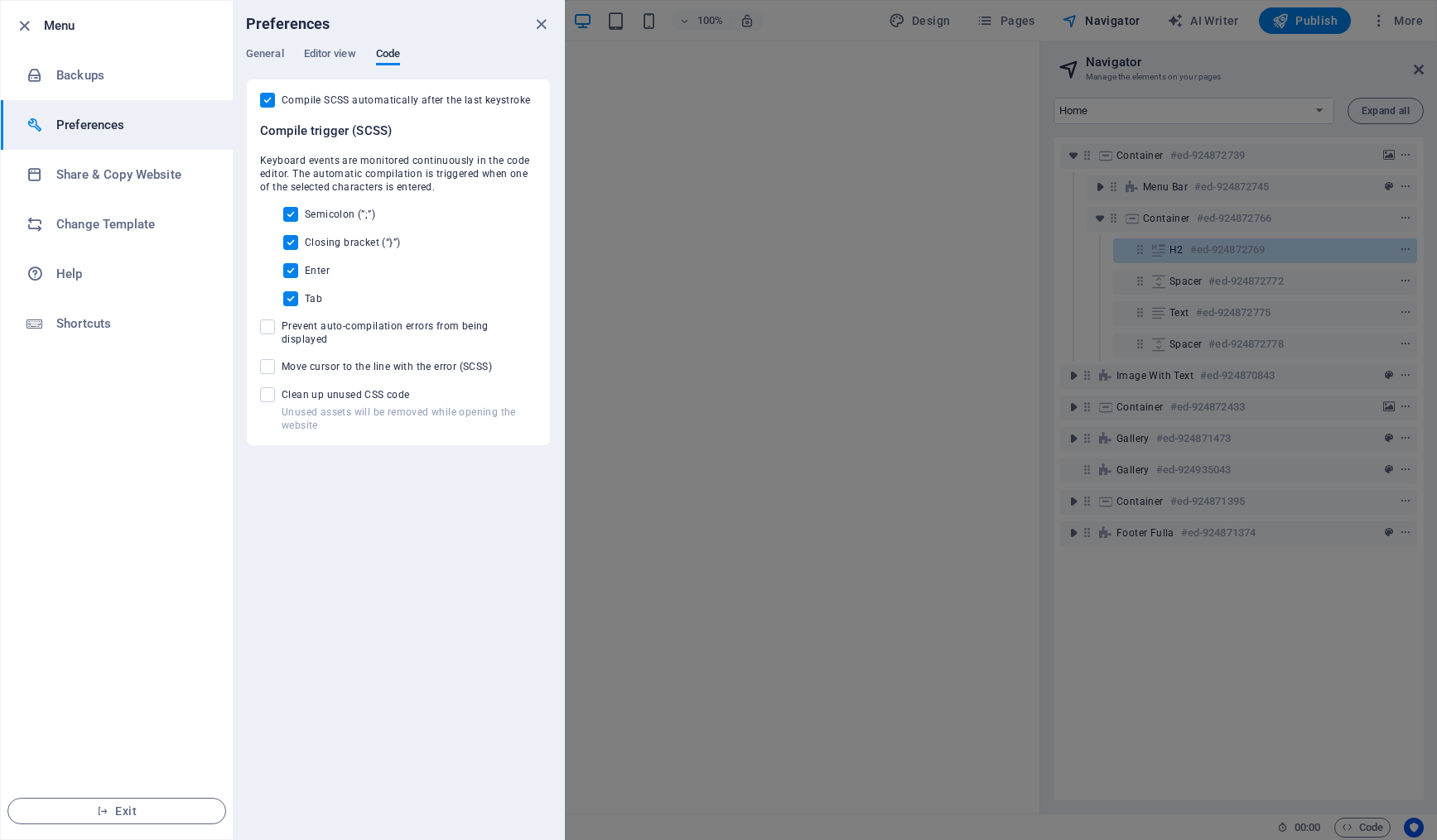
click at [336, 47] on div "Preferences" at bounding box center [398, 24] width 331 height 47
click at [335, 62] on span "Editor view" at bounding box center [330, 55] width 52 height 23
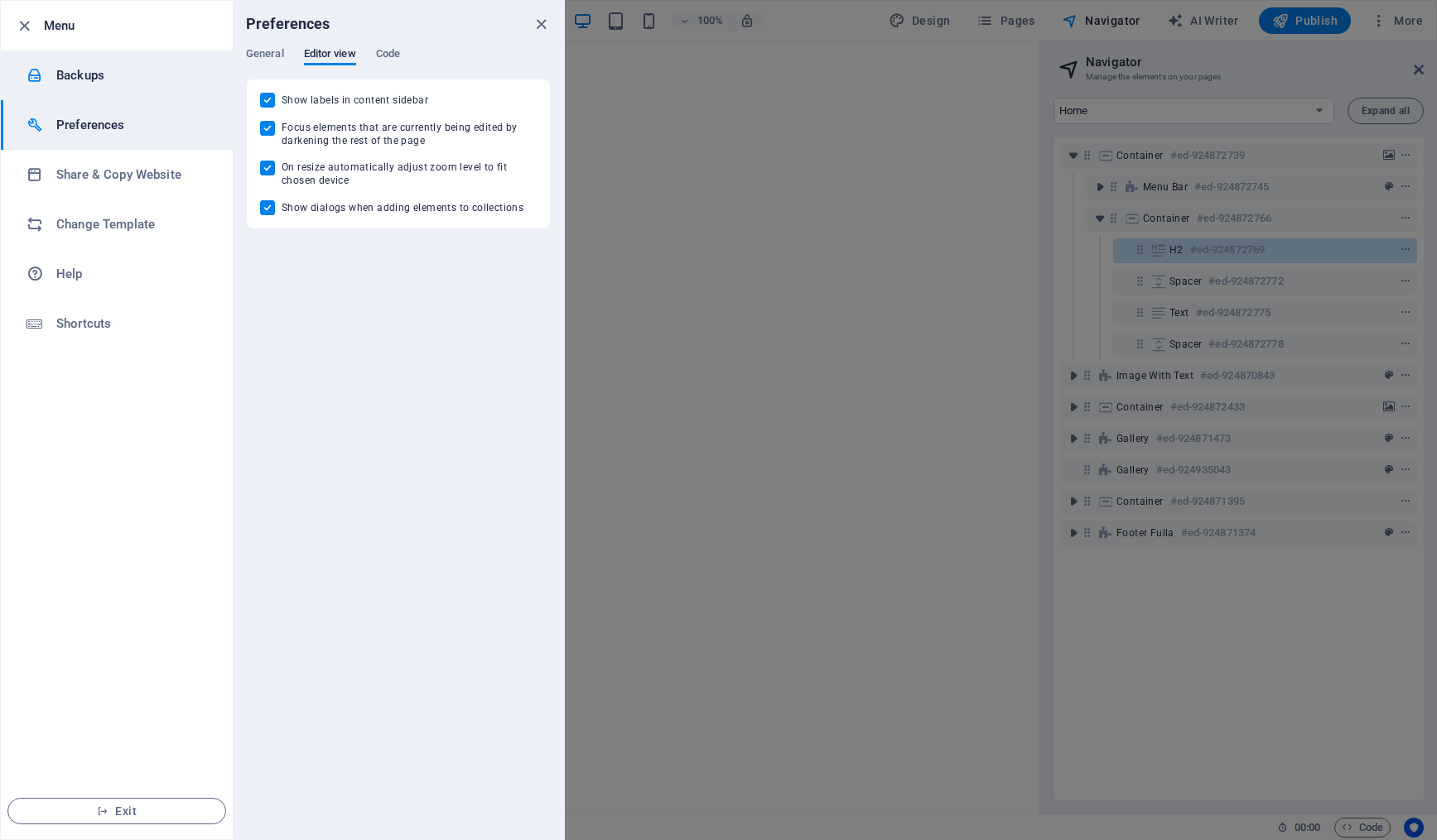
click at [80, 78] on h6 "Backups" at bounding box center [133, 75] width 153 height 20
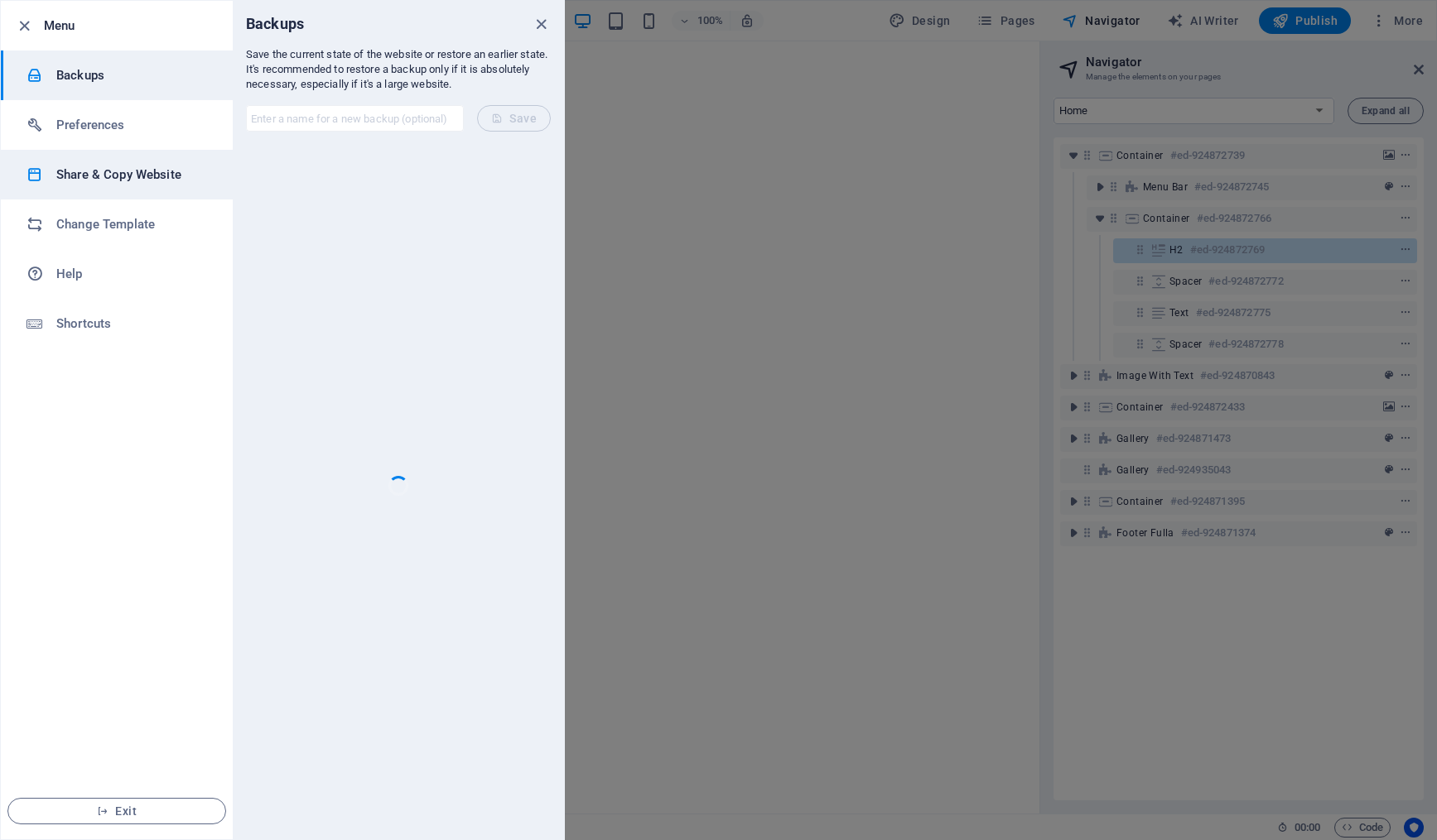
click at [84, 177] on h6 "Share & Copy Website" at bounding box center [133, 174] width 153 height 20
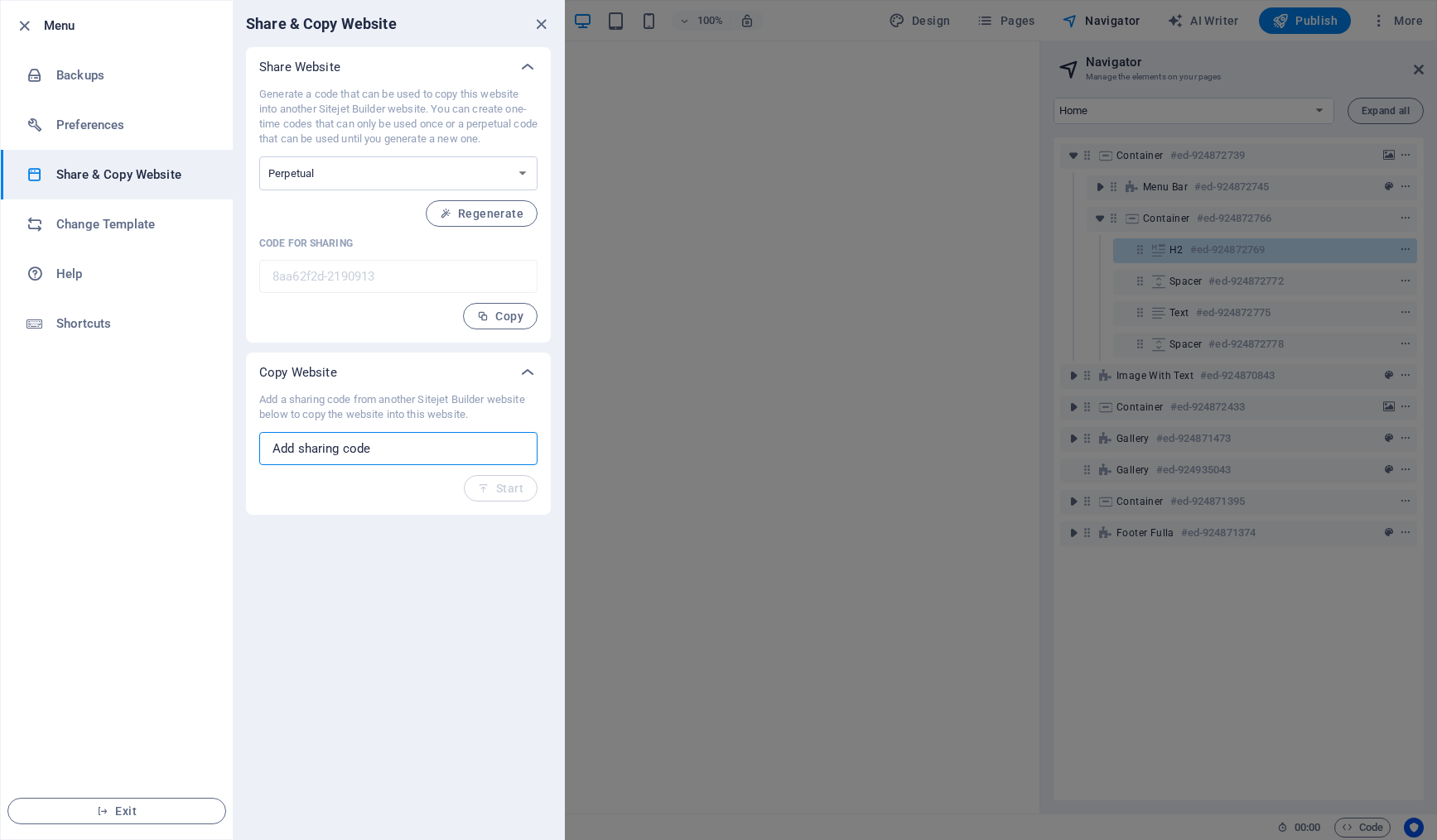
click at [387, 448] on input "text" at bounding box center [399, 448] width 278 height 33
click at [140, 231] on h6 "Change Template" at bounding box center [133, 224] width 153 height 20
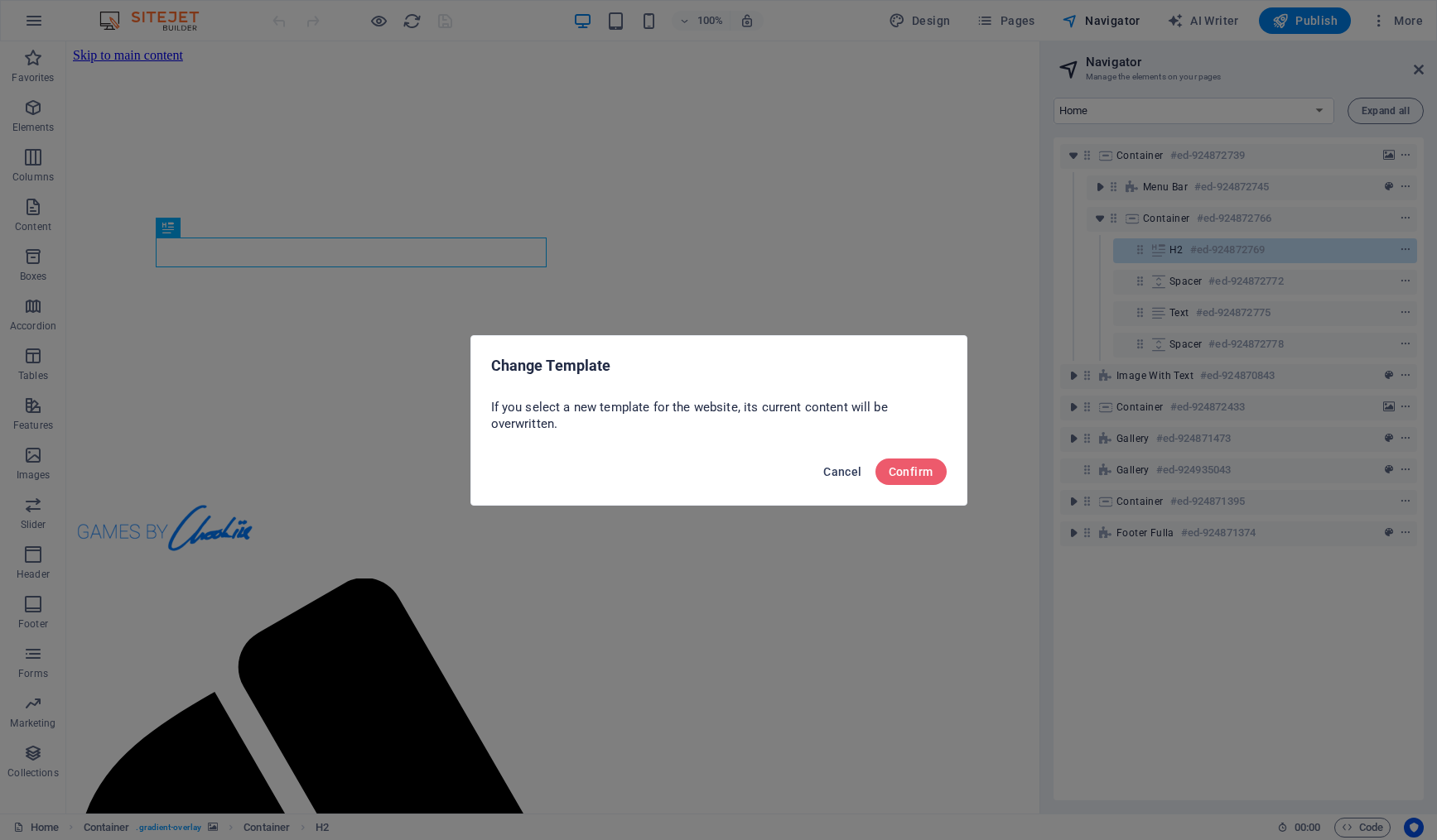
click at [839, 464] on button "Cancel" at bounding box center [841, 471] width 51 height 26
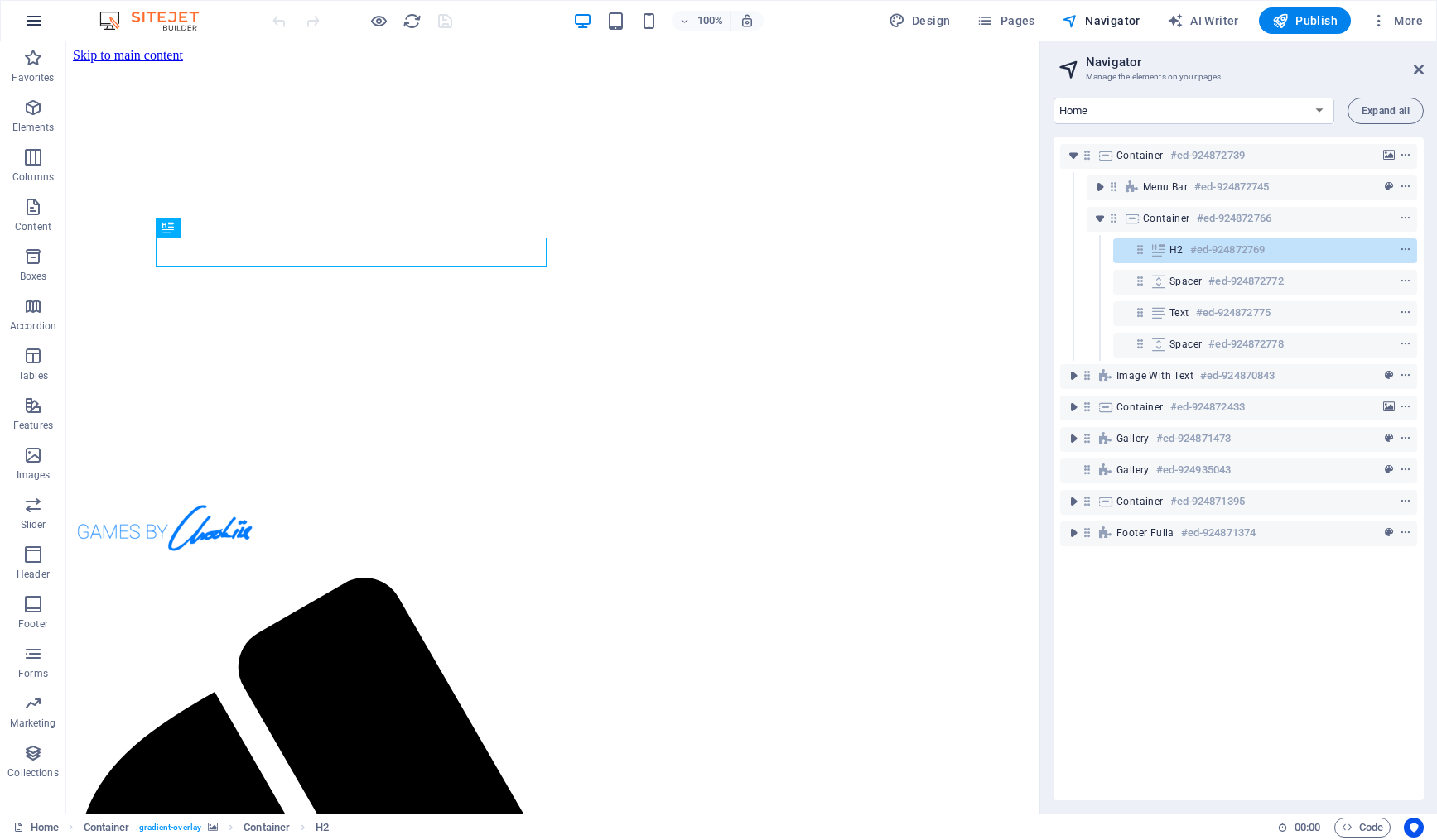
click at [40, 26] on icon "button" at bounding box center [34, 21] width 20 height 20
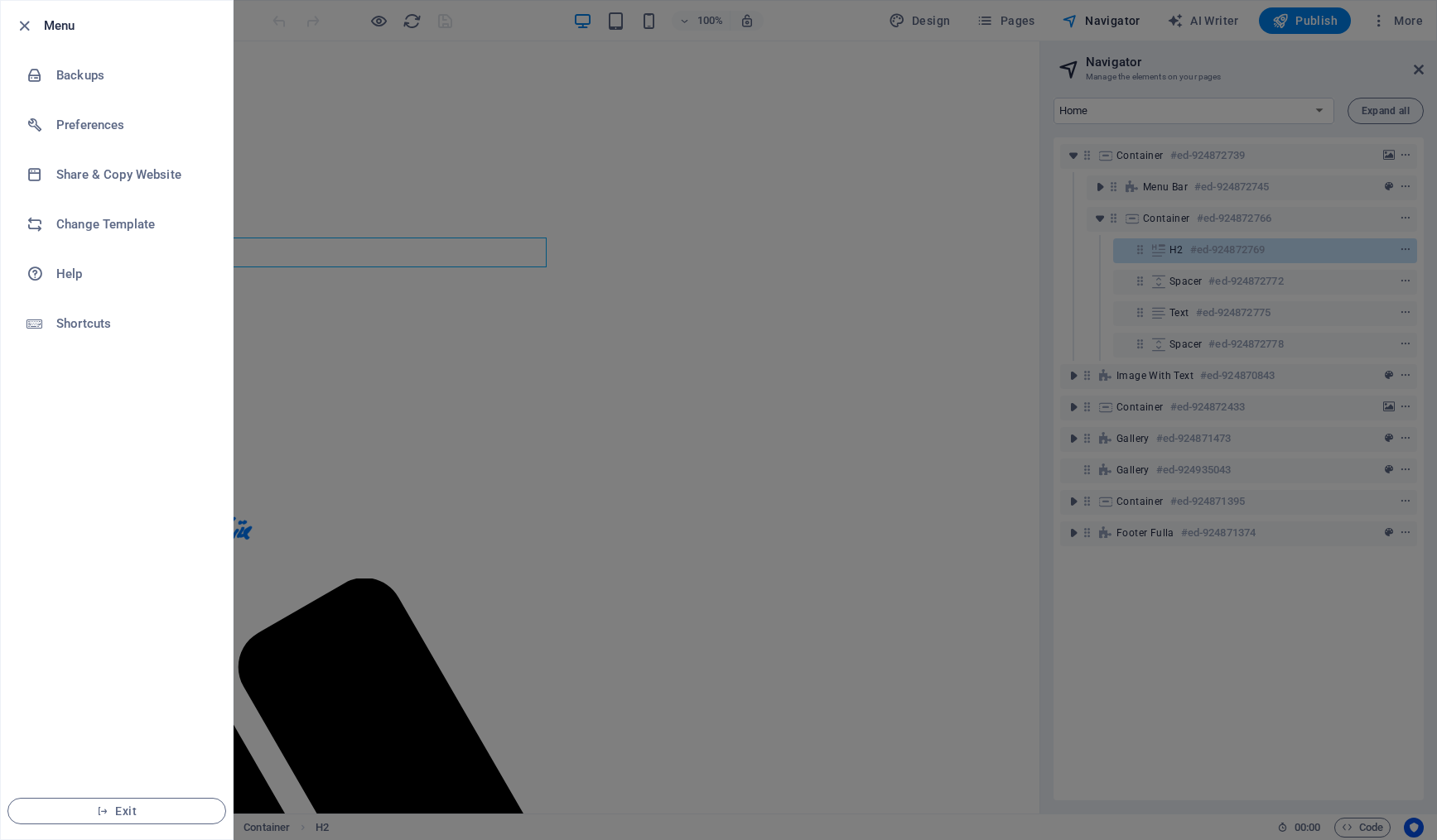
click at [386, 397] on div at bounding box center [718, 420] width 1437 height 840
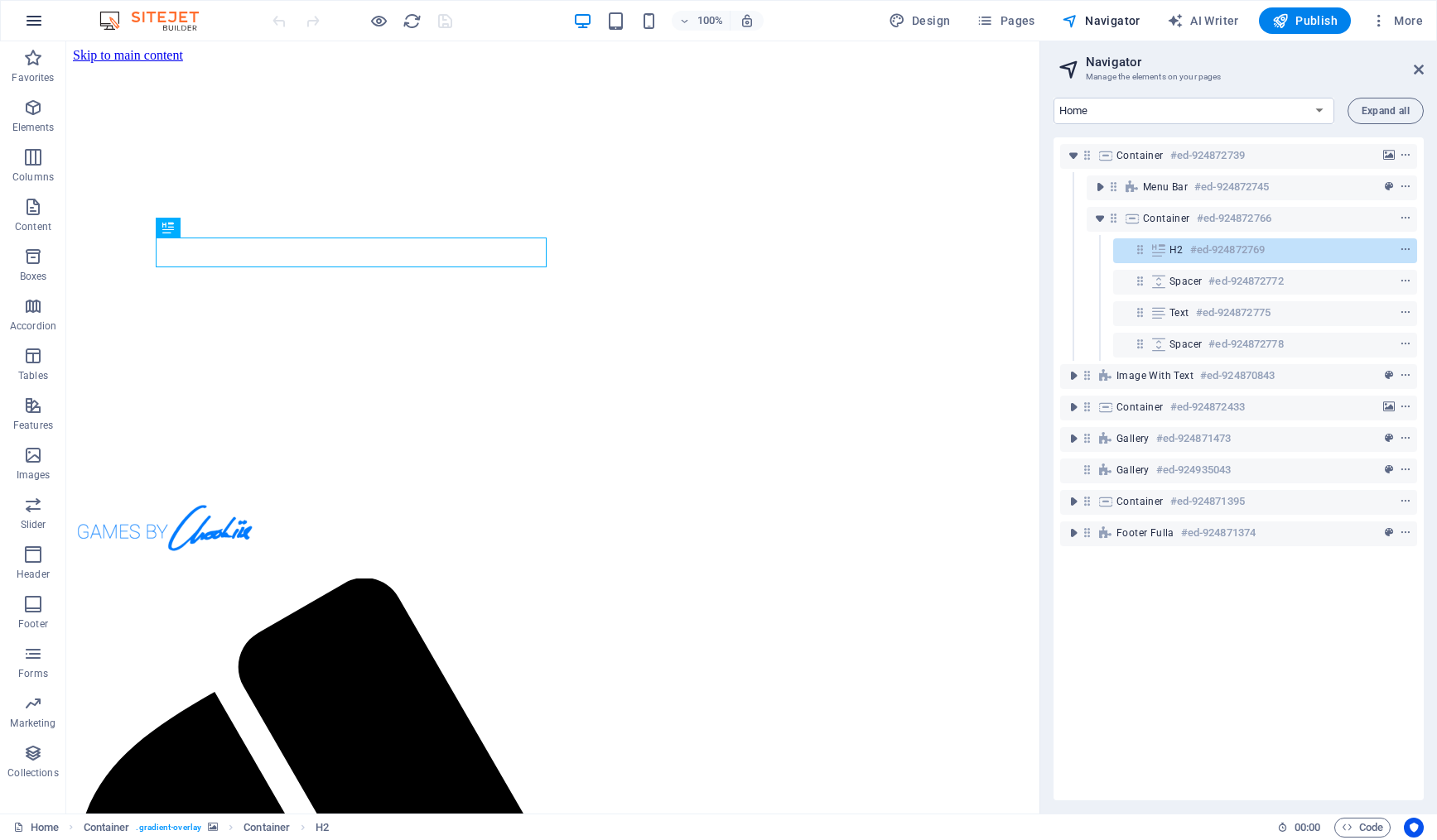
click at [35, 19] on icon "button" at bounding box center [34, 21] width 20 height 20
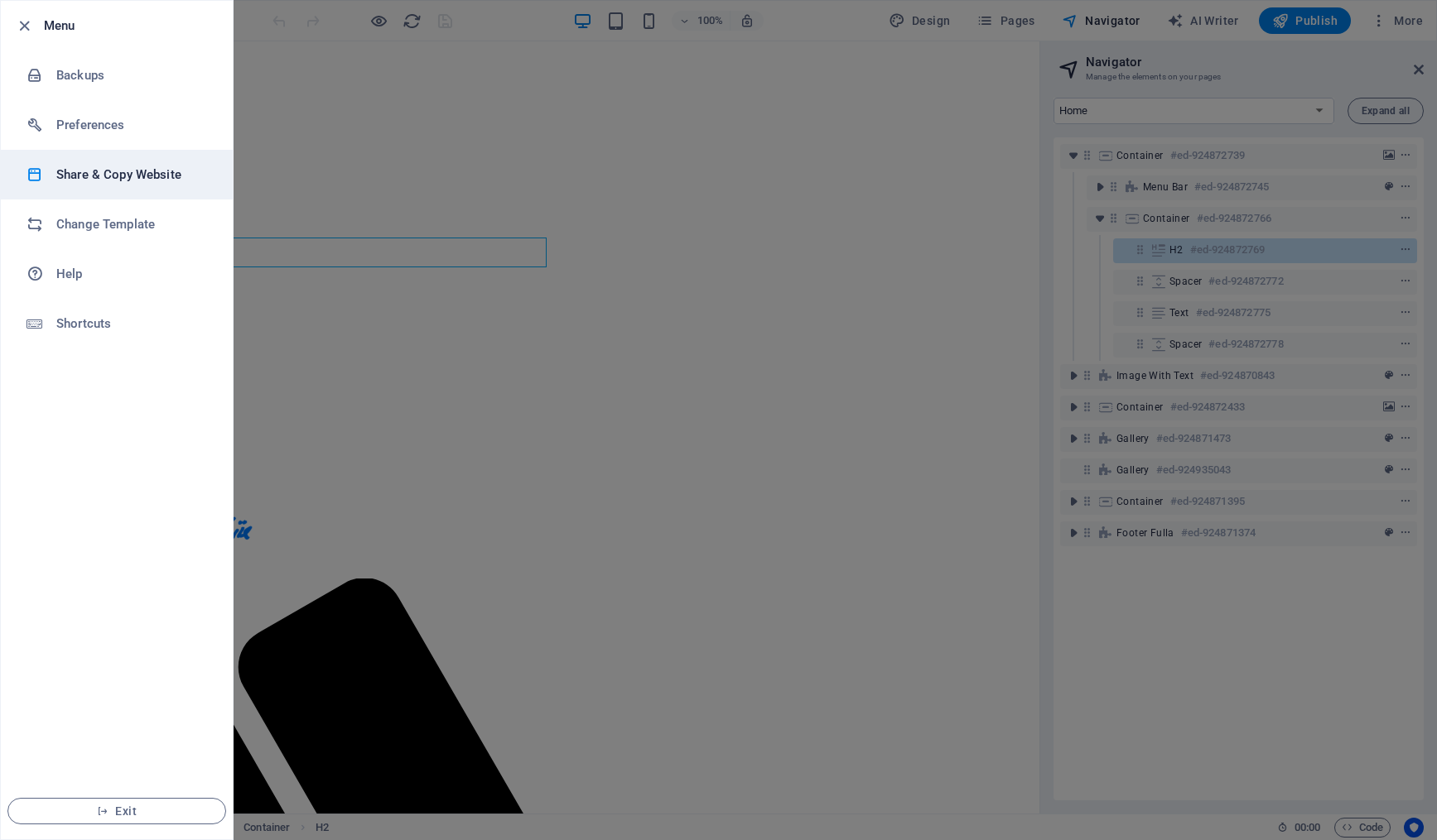
click at [106, 179] on h6 "Share & Copy Website" at bounding box center [133, 174] width 153 height 20
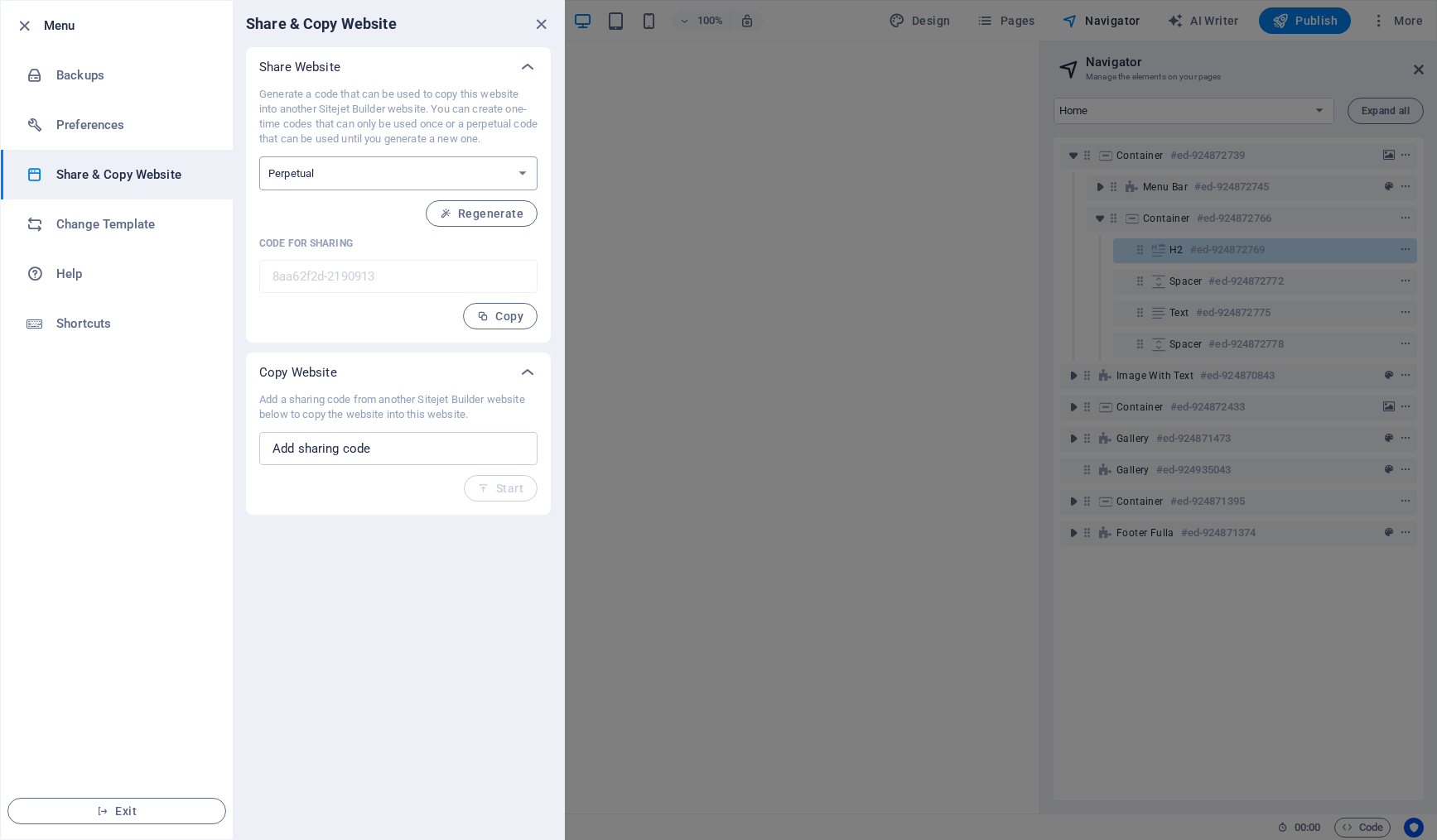
click at [386, 174] on select "One-time Perpetual" at bounding box center [399, 174] width 278 height 34
select select "onetime"
click at [260, 157] on select "One-time Perpetual" at bounding box center [399, 174] width 278 height 34
click at [505, 216] on span "Generate" at bounding box center [487, 214] width 71 height 13
type input "83c1f222-2190913"
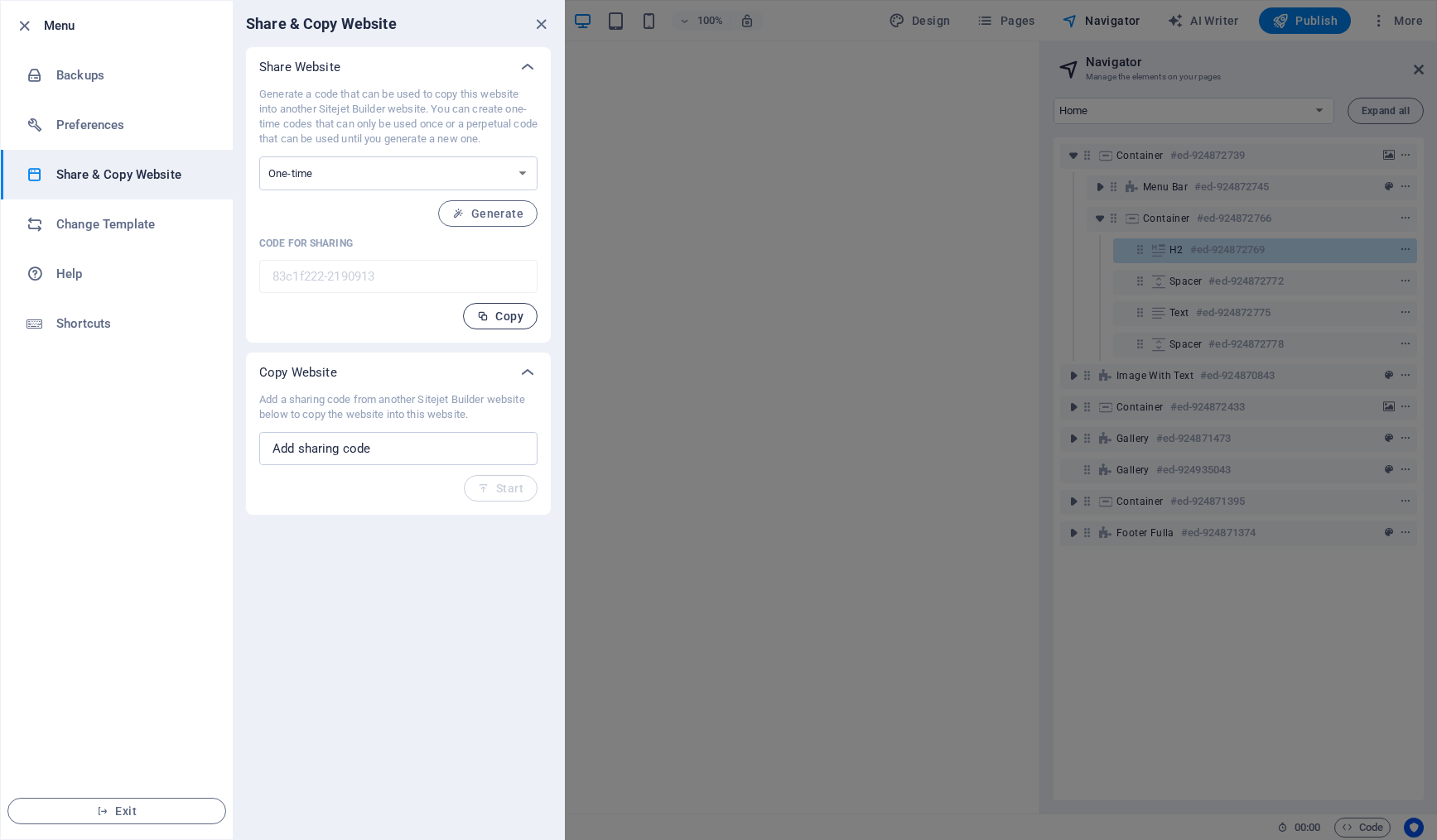
click at [511, 314] on span "Copy" at bounding box center [500, 316] width 47 height 13
click at [365, 457] on input "text" at bounding box center [399, 448] width 278 height 33
click at [542, 22] on icon "close" at bounding box center [541, 24] width 19 height 19
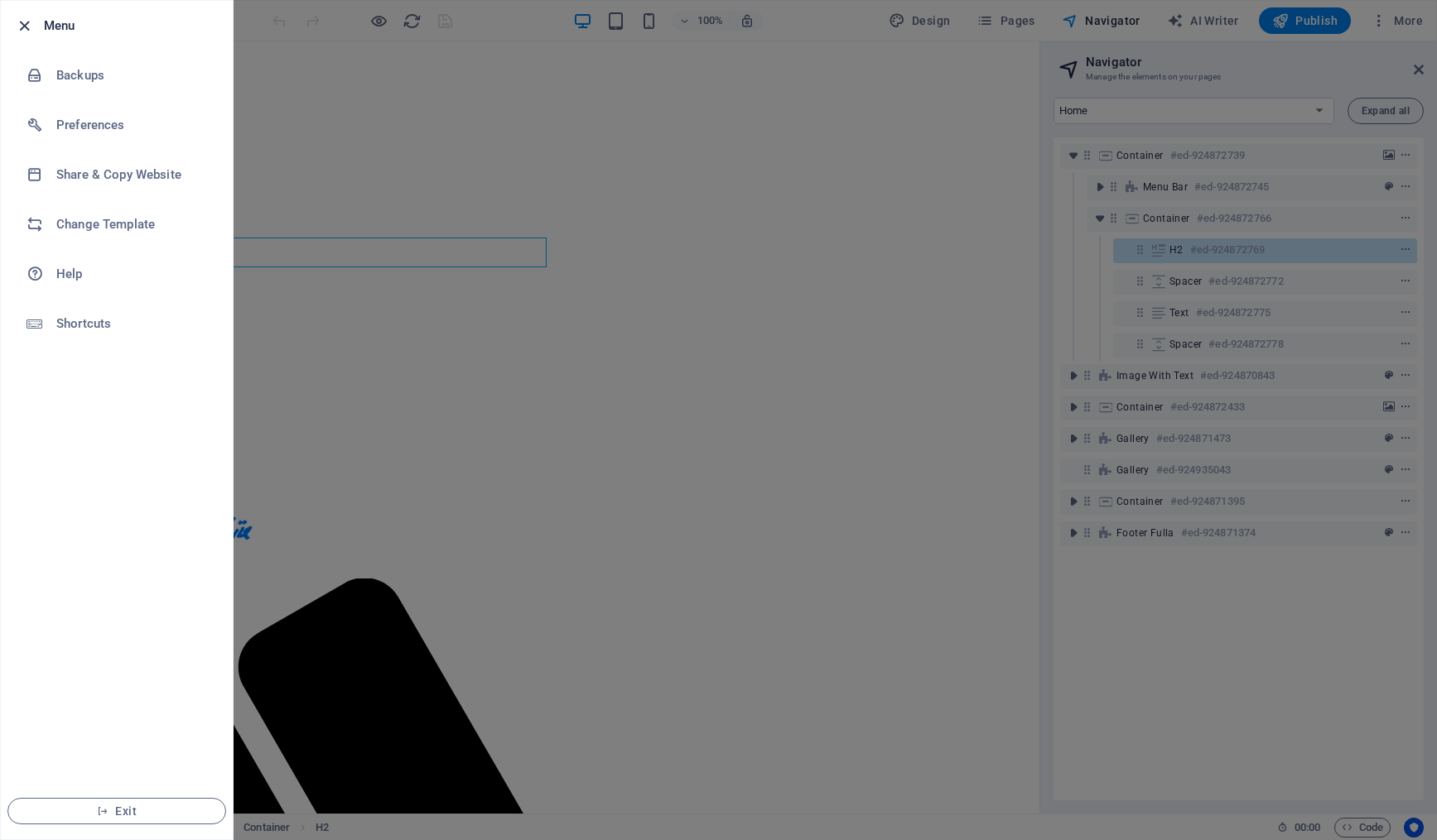
click at [20, 25] on icon "button" at bounding box center [24, 26] width 19 height 19
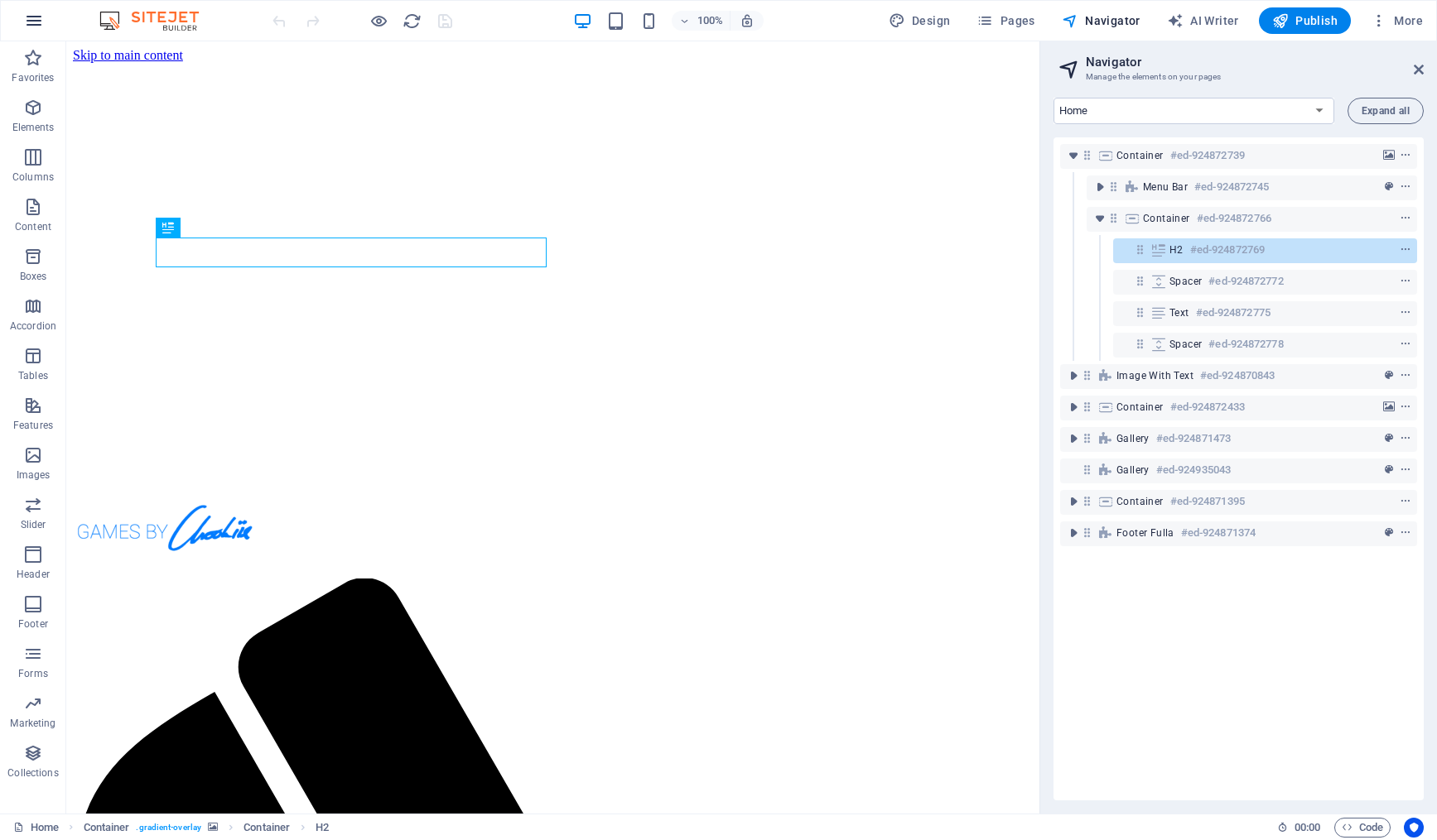
click at [30, 14] on icon "button" at bounding box center [34, 21] width 20 height 20
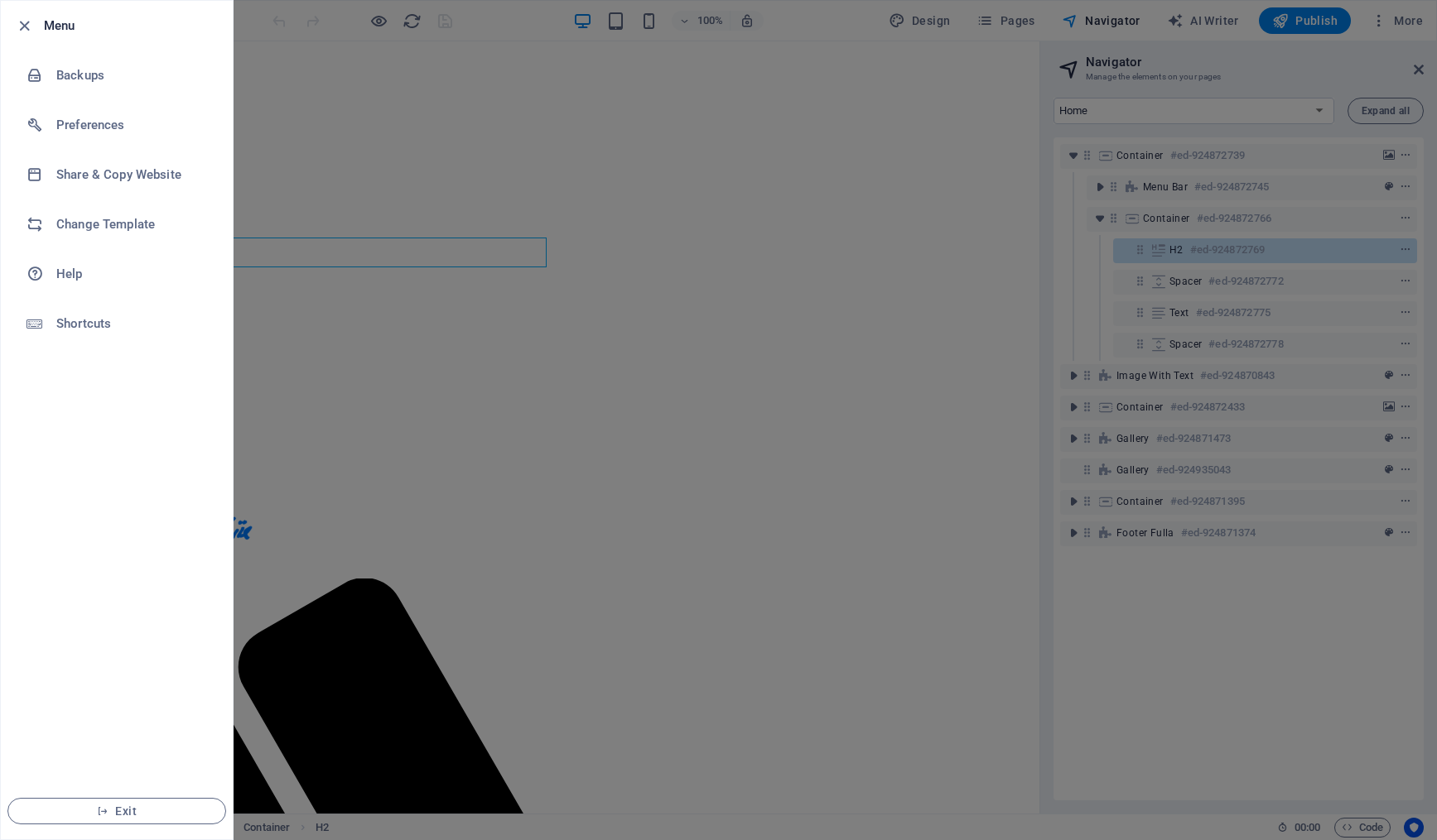
click at [991, 116] on div at bounding box center [718, 420] width 1437 height 840
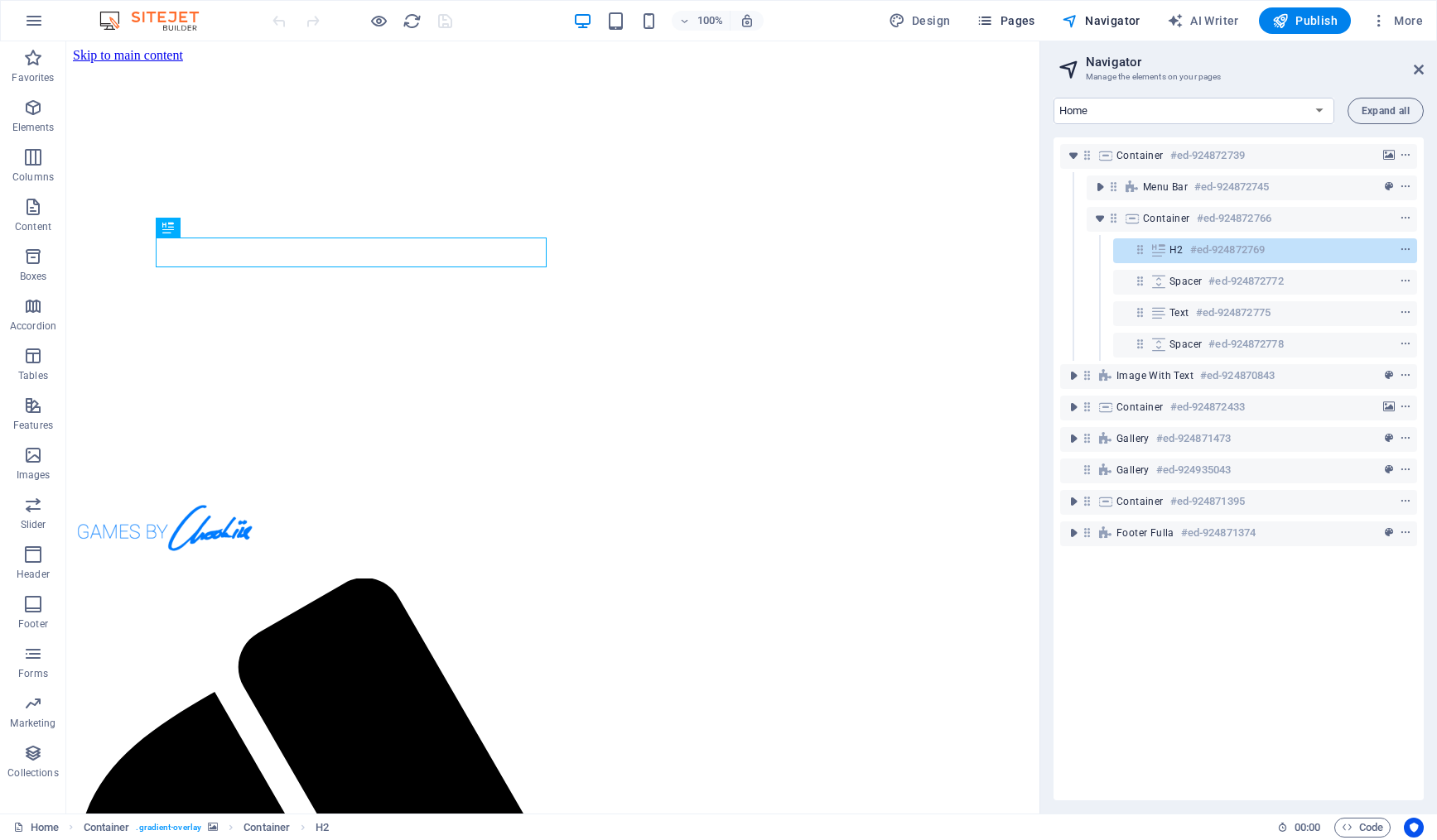
click at [1007, 15] on span "Pages" at bounding box center [1006, 21] width 58 height 17
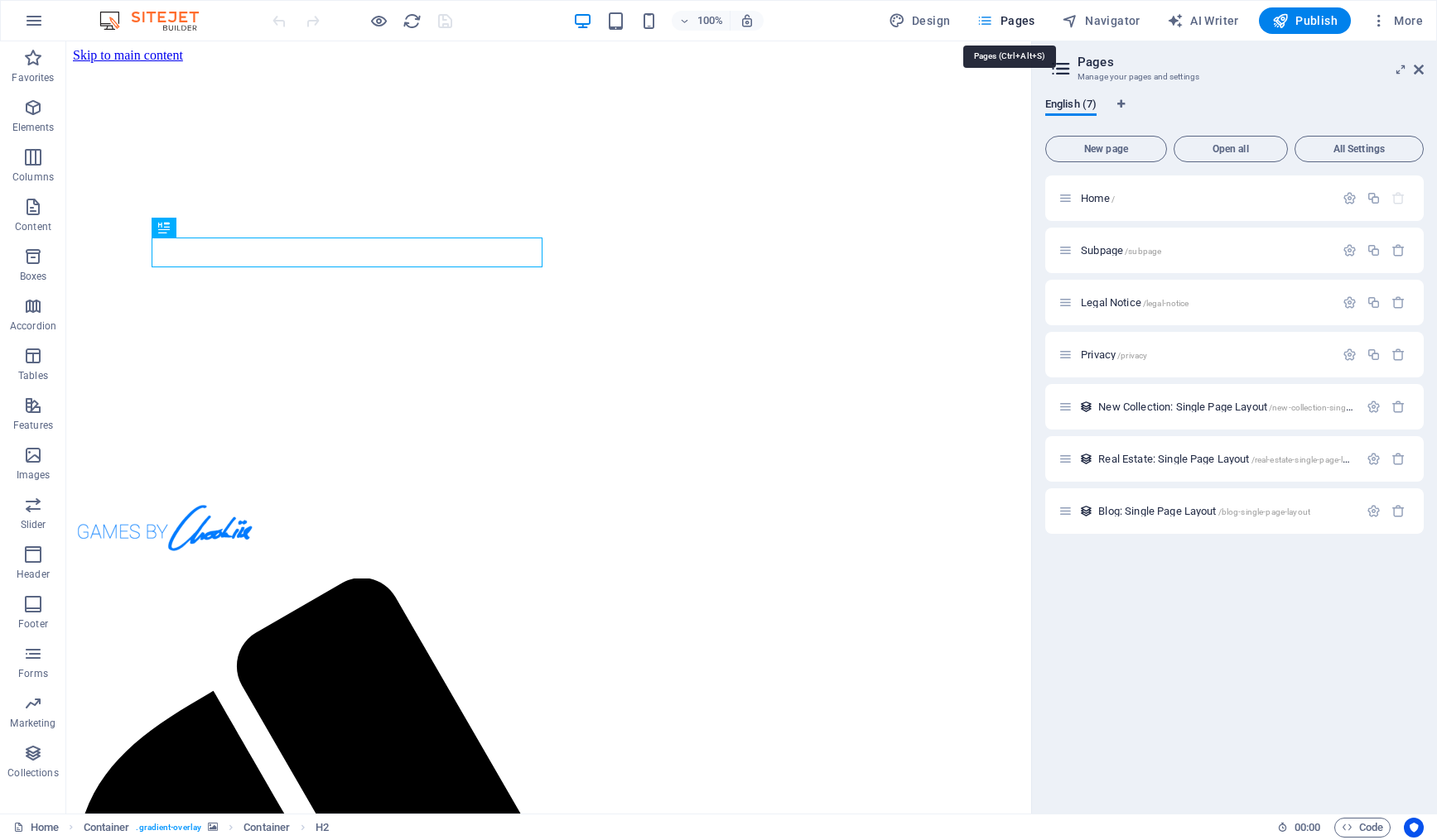
click at [1002, 24] on span "Pages" at bounding box center [1006, 21] width 58 height 17
click at [1374, 152] on span "All Settings" at bounding box center [1359, 148] width 114 height 10
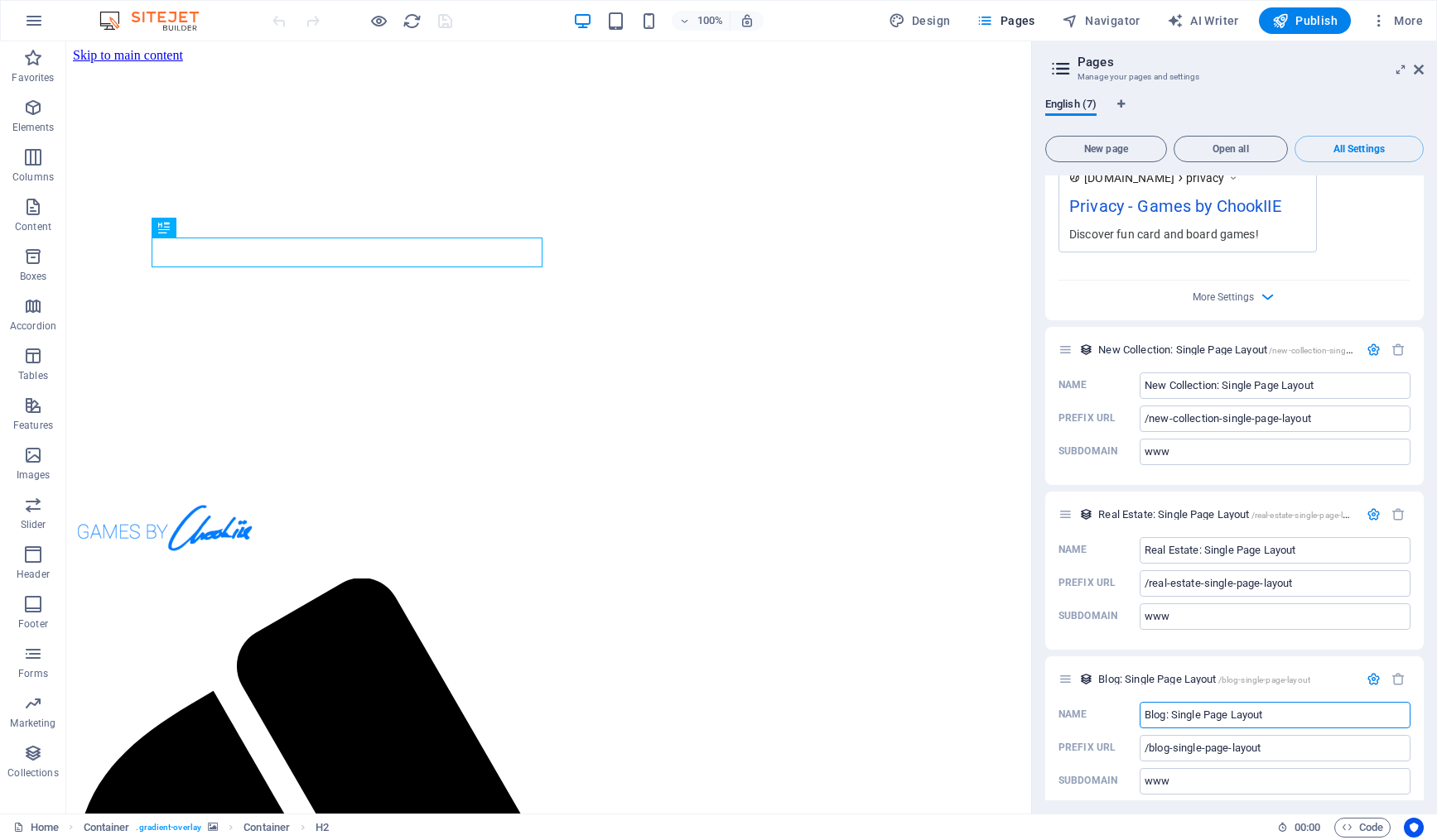
scroll to position [2593, 0]
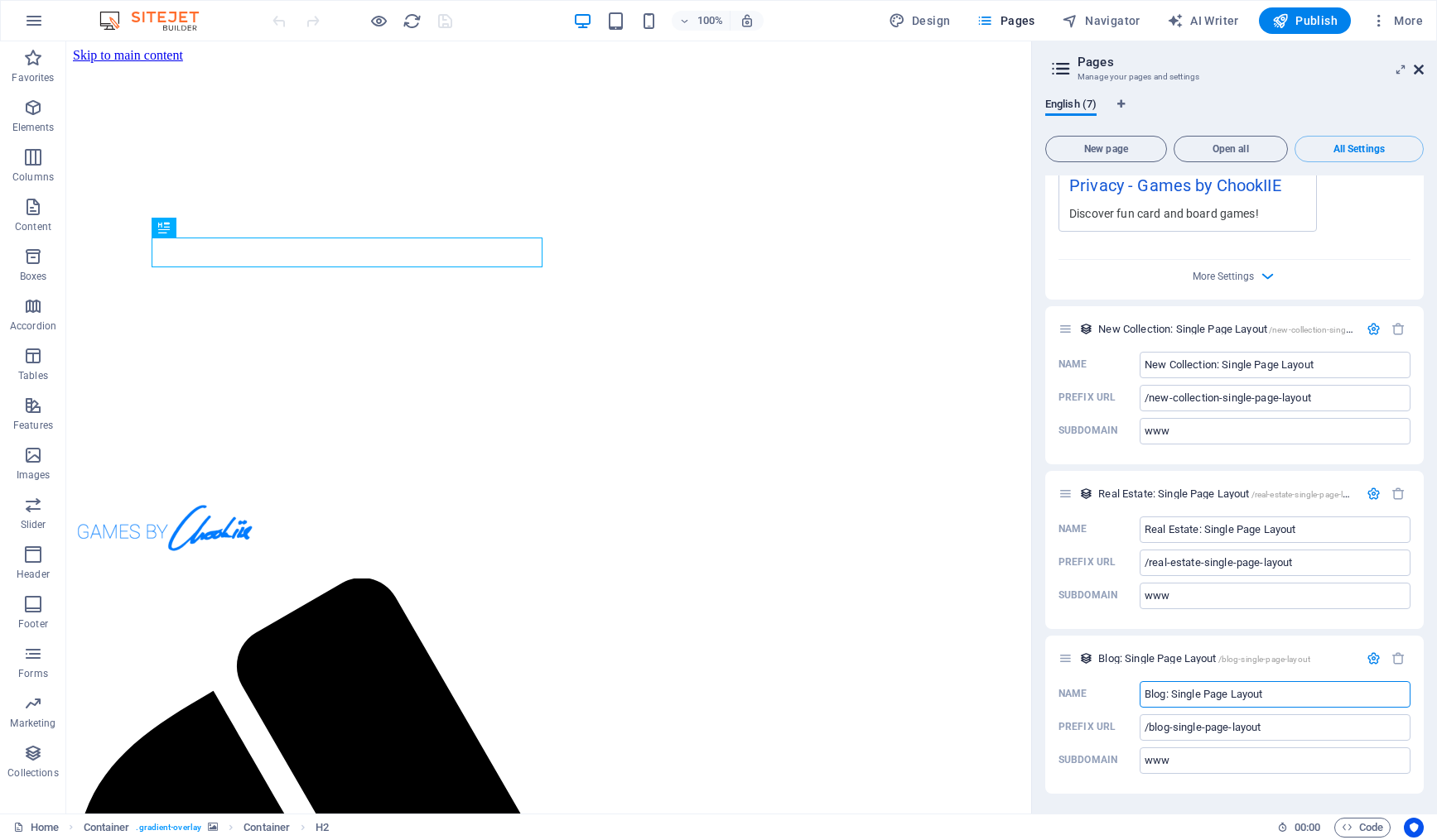
click at [1416, 65] on icon at bounding box center [1418, 69] width 10 height 13
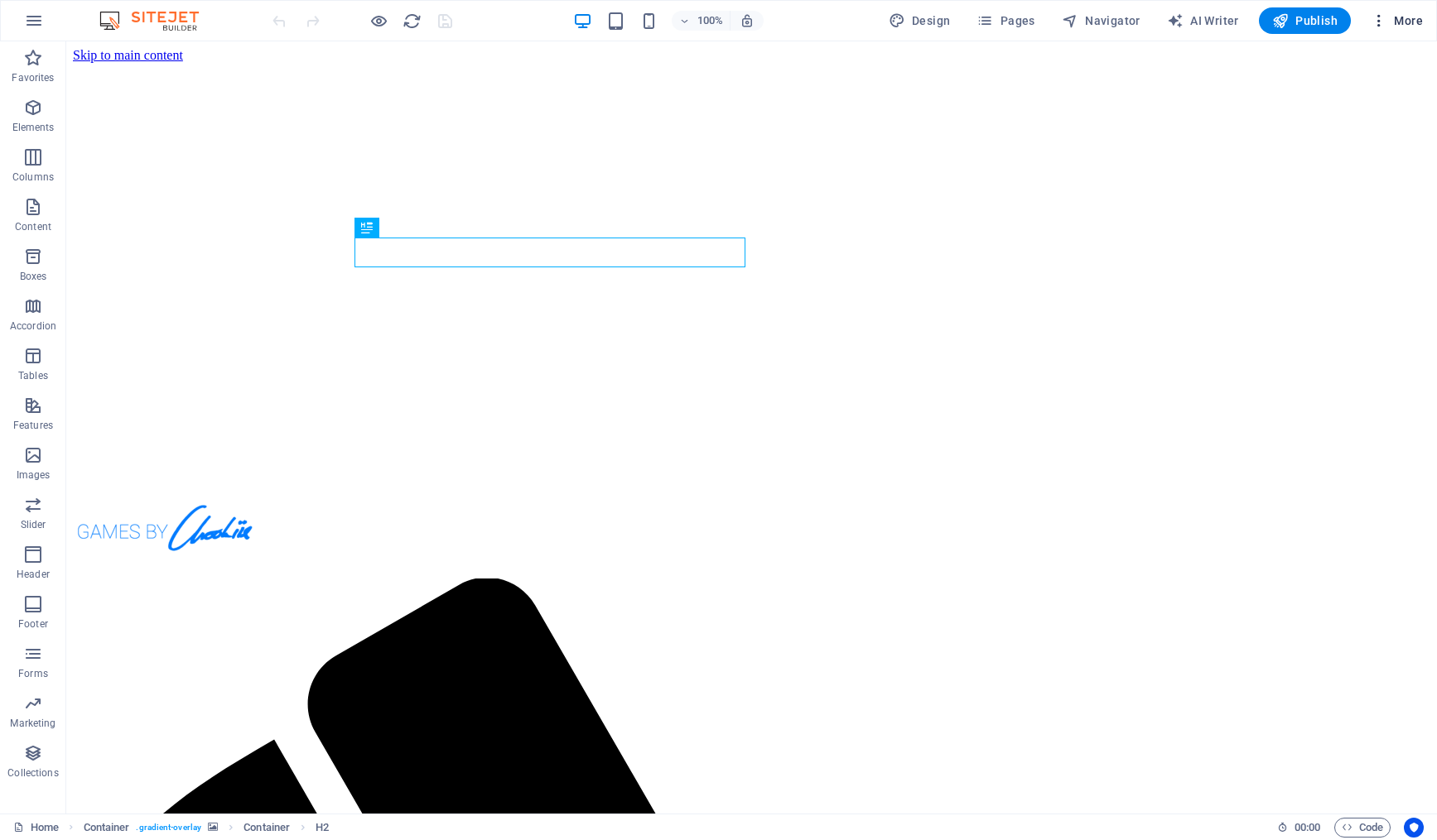
click at [1380, 19] on icon "button" at bounding box center [1379, 21] width 17 height 17
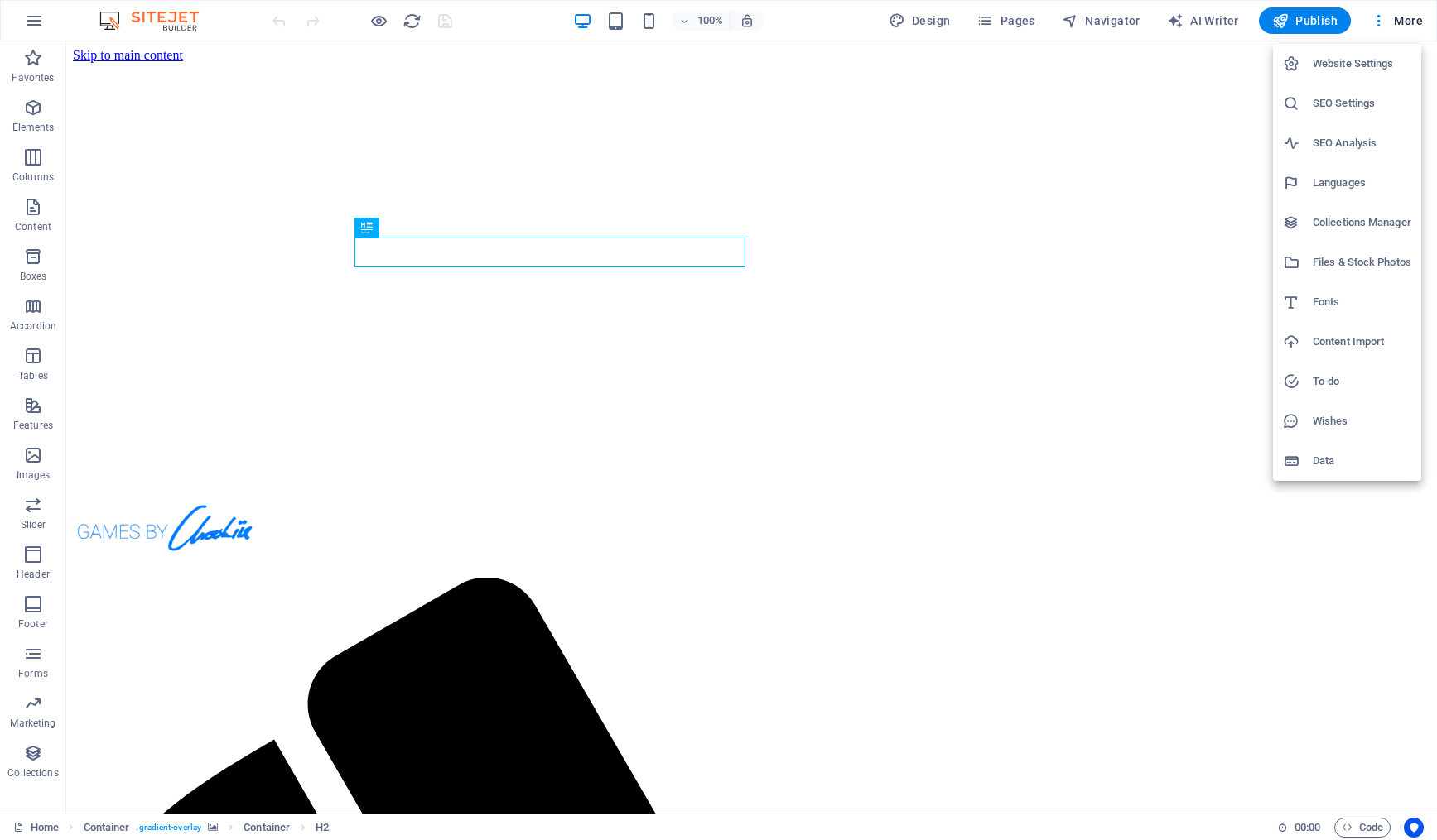
click at [1411, 21] on div at bounding box center [718, 420] width 1437 height 840
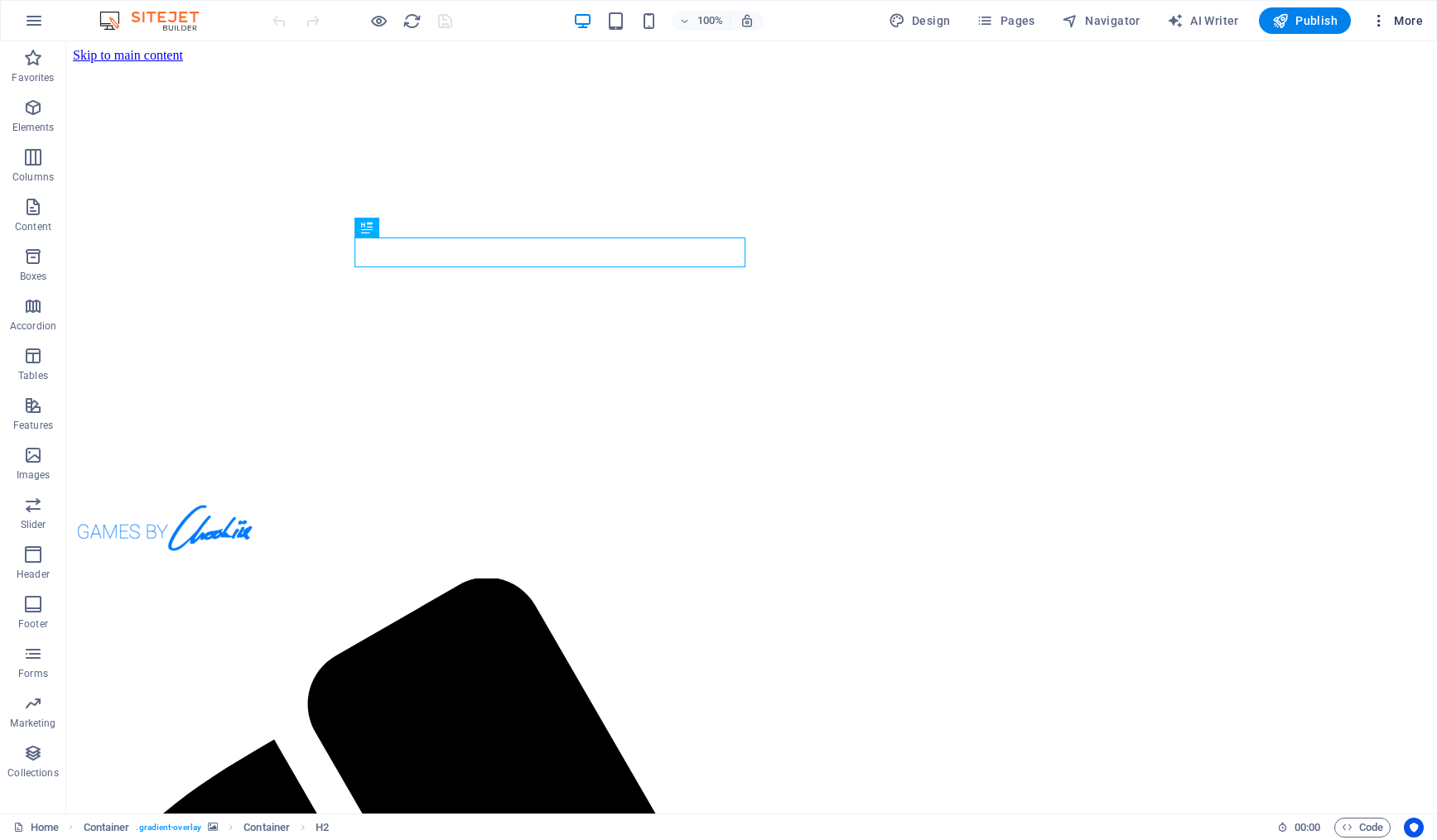
click at [1414, 21] on div "Website Settings SEO Settings SEO Analysis Languages Collections Manager Files …" at bounding box center [718, 425] width 1437 height 830
click at [1413, 21] on span "More" at bounding box center [1397, 21] width 52 height 17
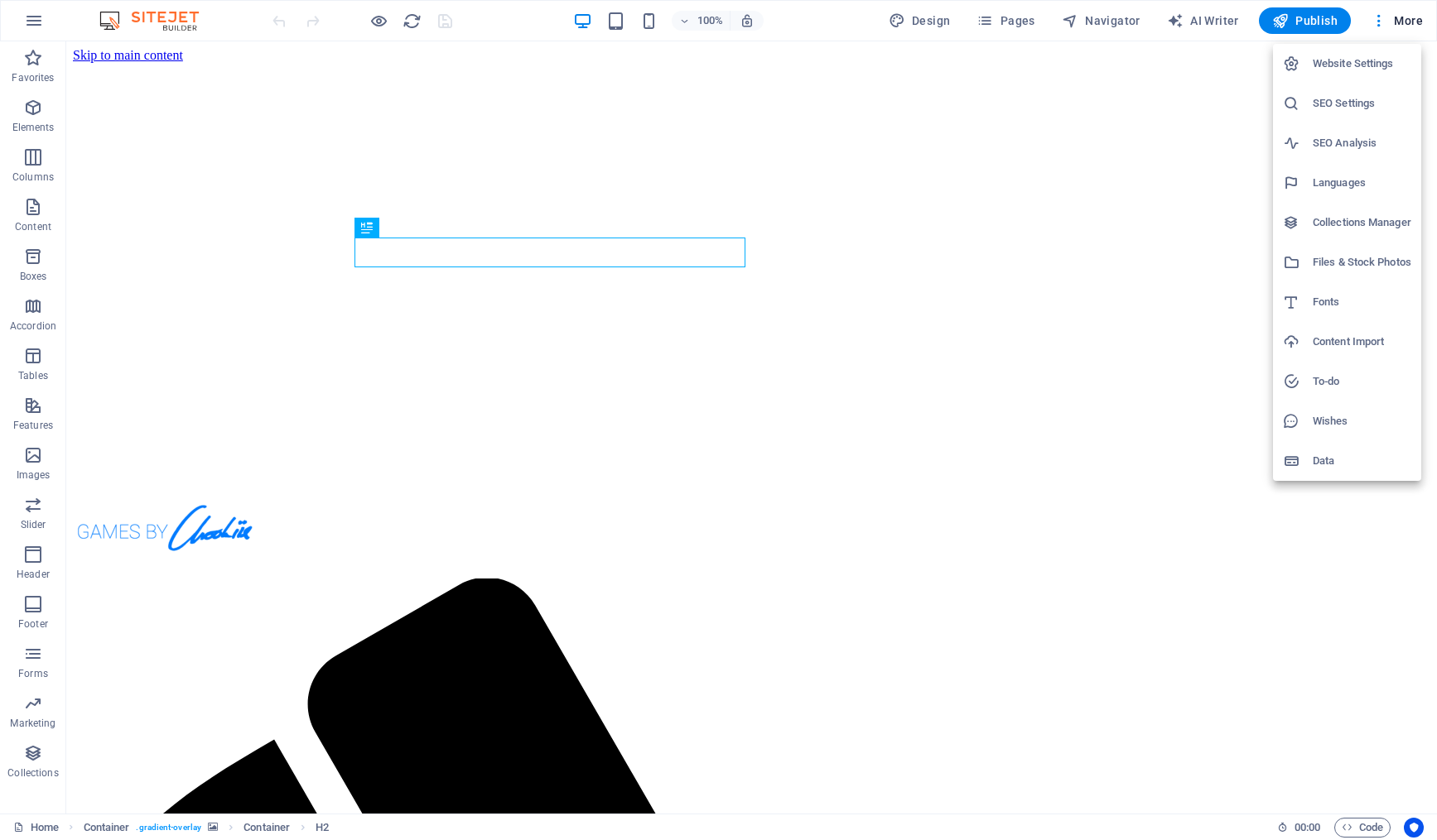
click at [1360, 61] on h6 "Website Settings" at bounding box center [1362, 63] width 99 height 20
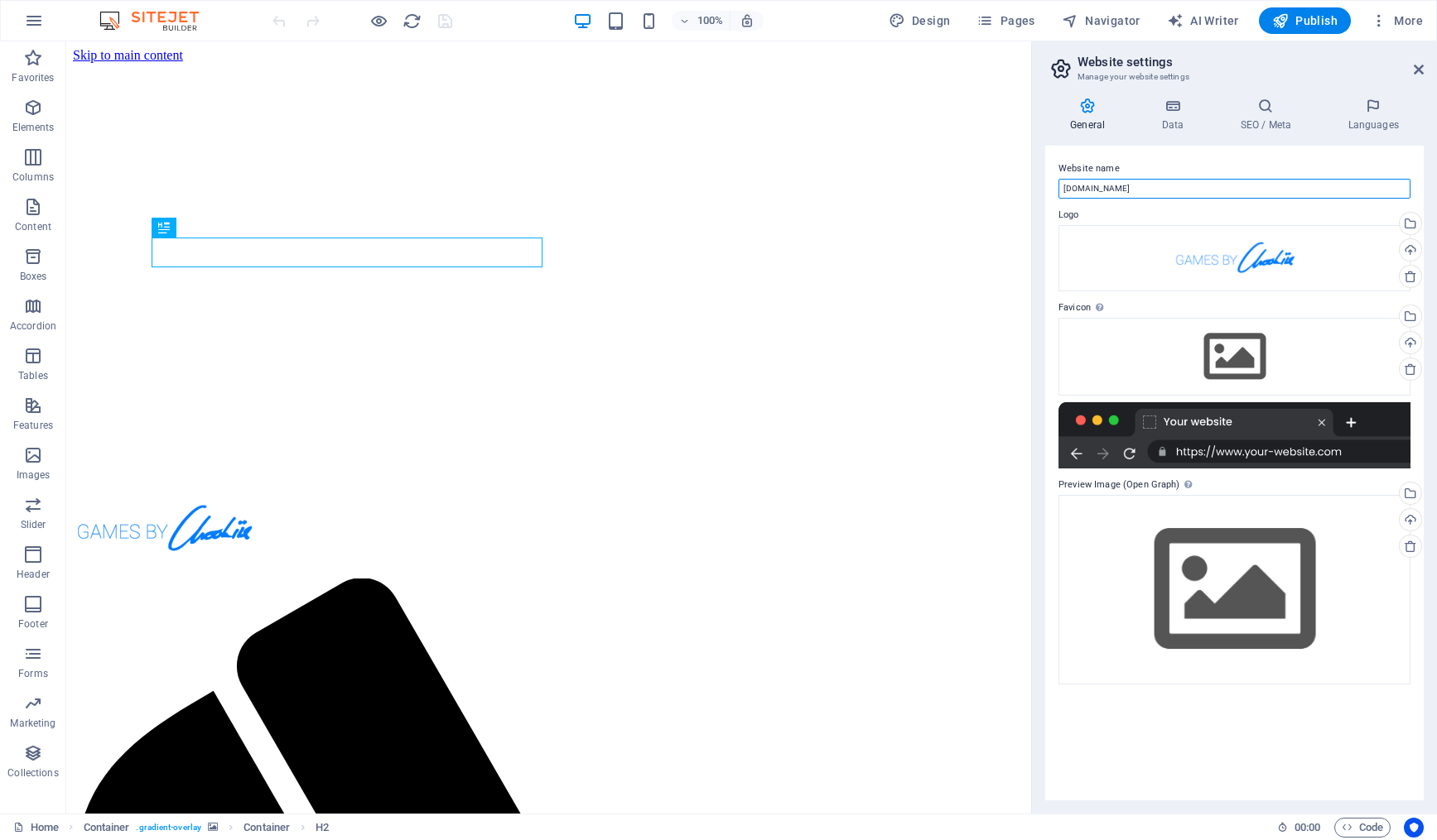
drag, startPoint x: 1188, startPoint y: 189, endPoint x: 1033, endPoint y: 188, distance: 155.0
click at [1033, 188] on aside "Website settings Manage your website settings General Data SEO / Meta Languages…" at bounding box center [1233, 427] width 406 height 772
type input "Games By ChookIIE"
click at [1321, 13] on span "Publish" at bounding box center [1304, 21] width 65 height 17
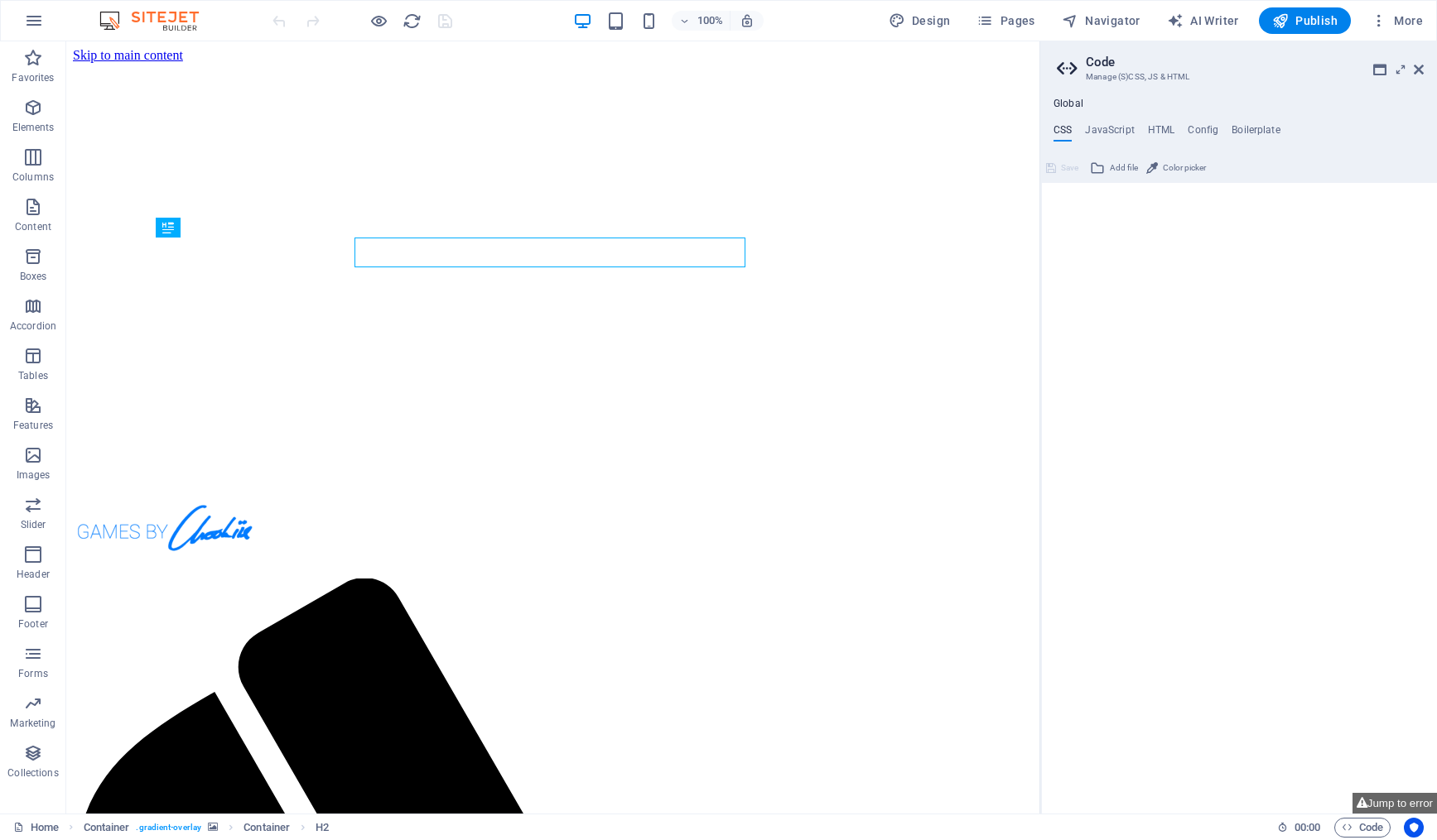
type textarea "/* Custom */"
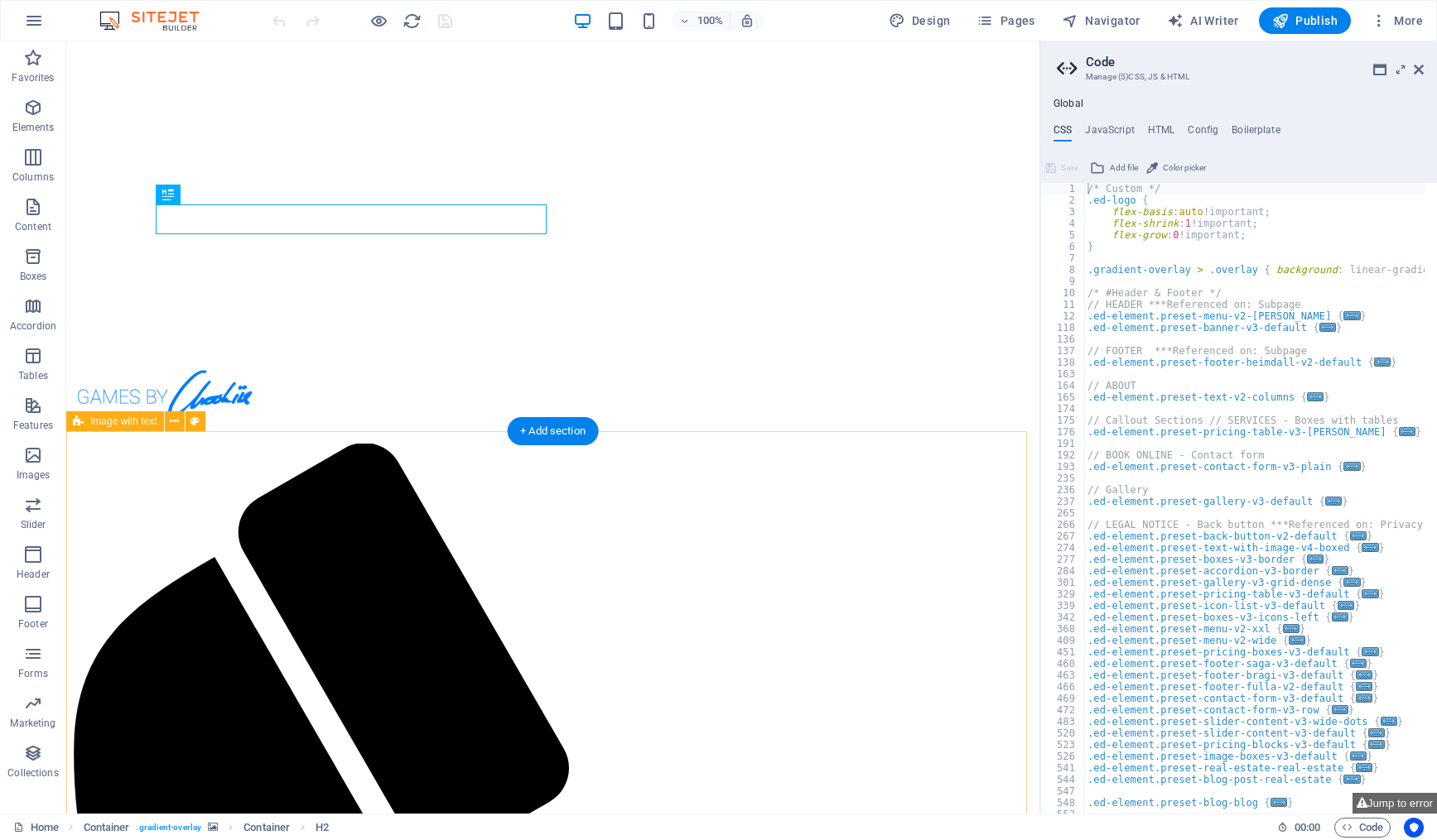
scroll to position [165, 0]
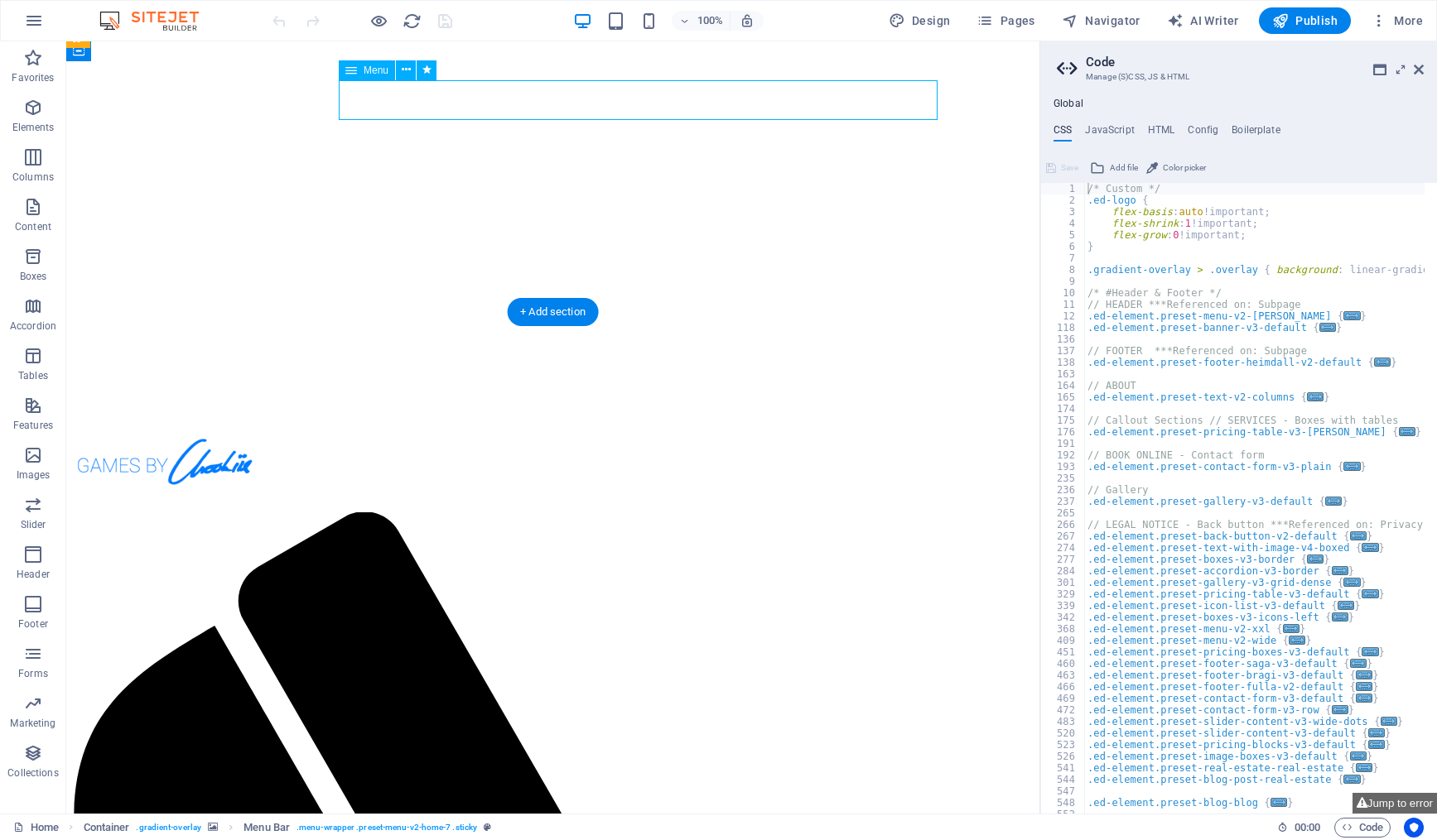
scroll to position [0, 0]
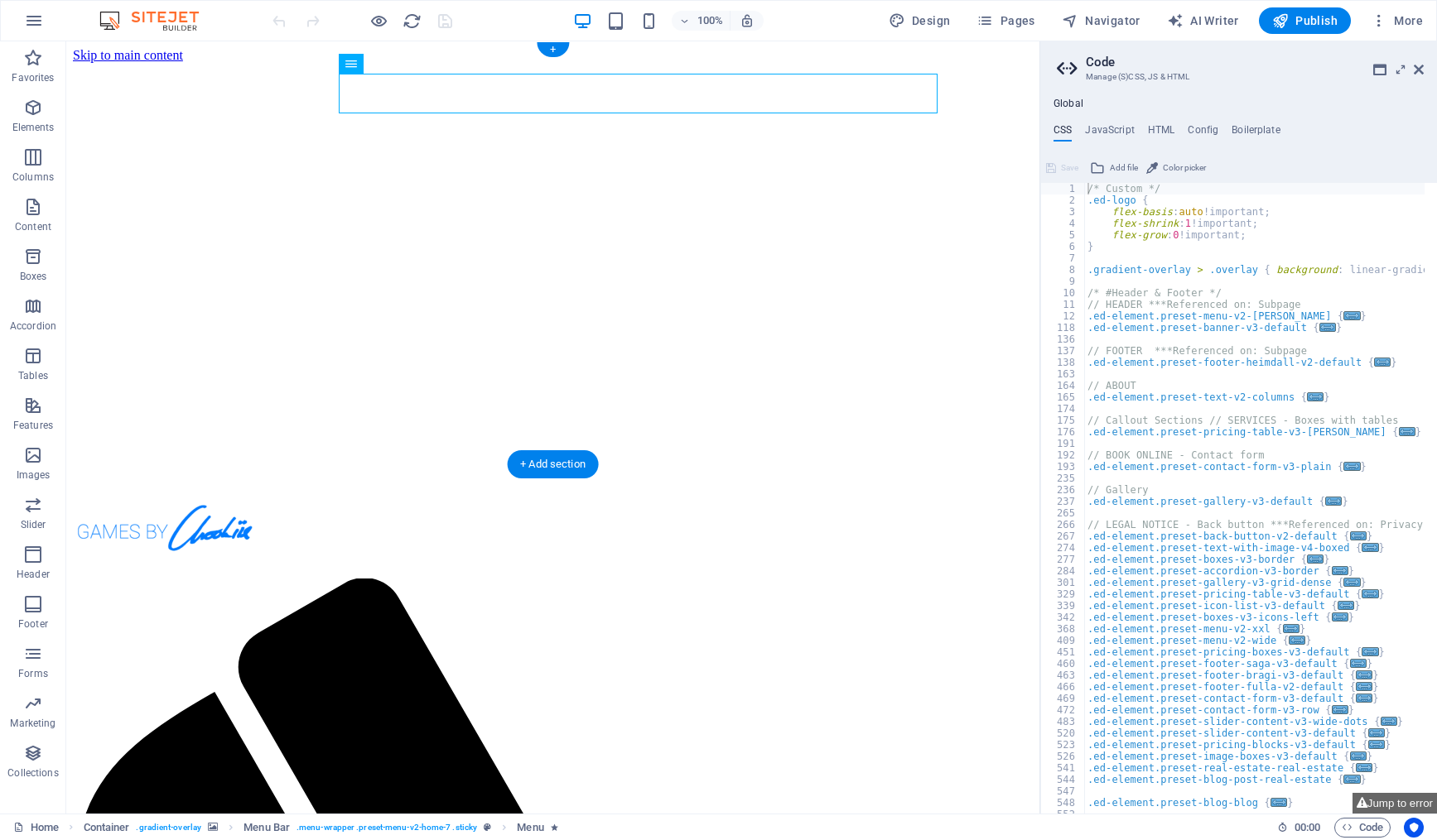
drag, startPoint x: 750, startPoint y: 95, endPoint x: 750, endPoint y: 83, distance: 12.0
drag, startPoint x: 750, startPoint y: 85, endPoint x: 750, endPoint y: 73, distance: 12.0
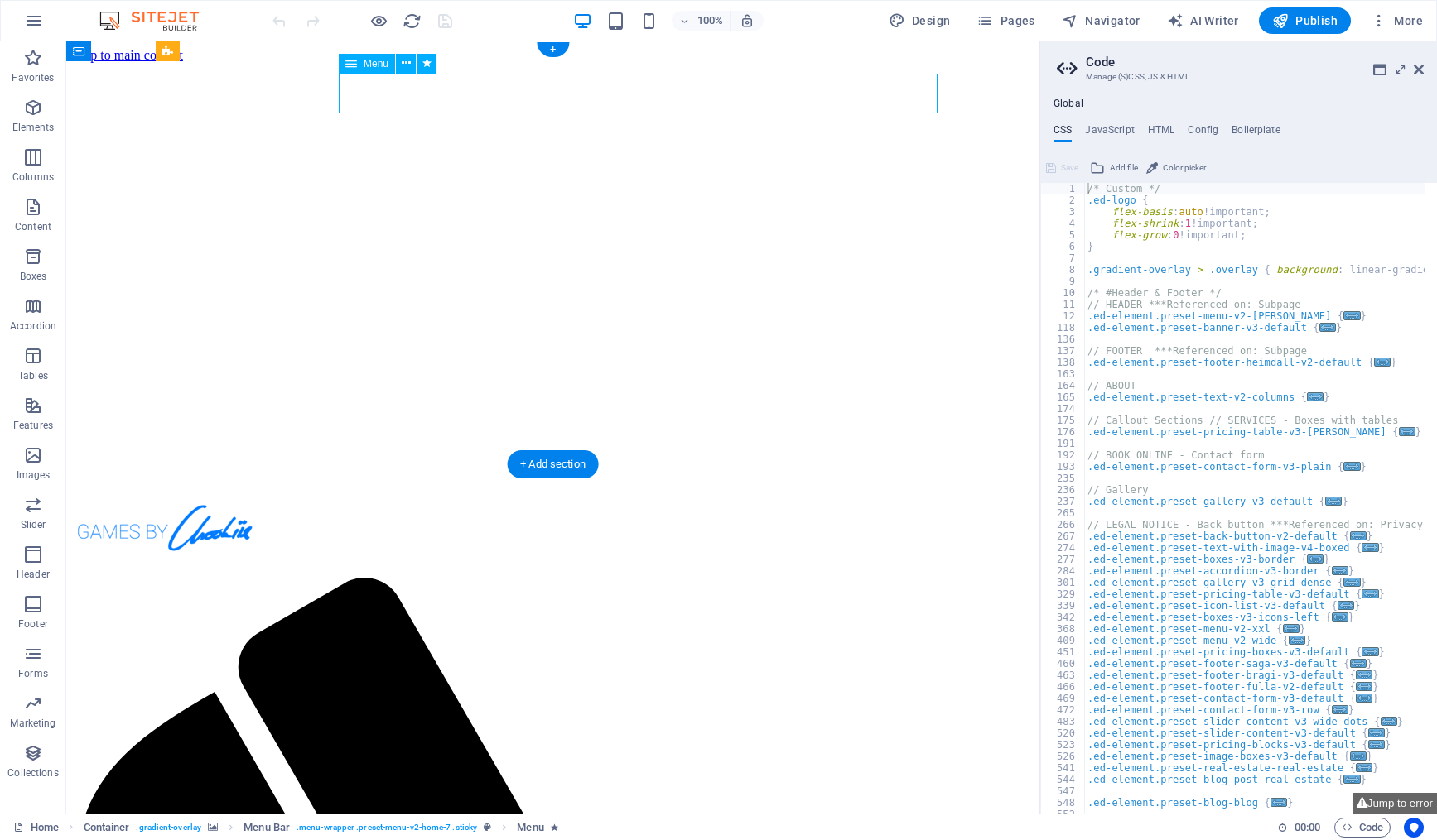
drag, startPoint x: 750, startPoint y: 91, endPoint x: 751, endPoint y: 80, distance: 11.0
drag, startPoint x: 423, startPoint y: 91, endPoint x: 445, endPoint y: 79, distance: 25.1
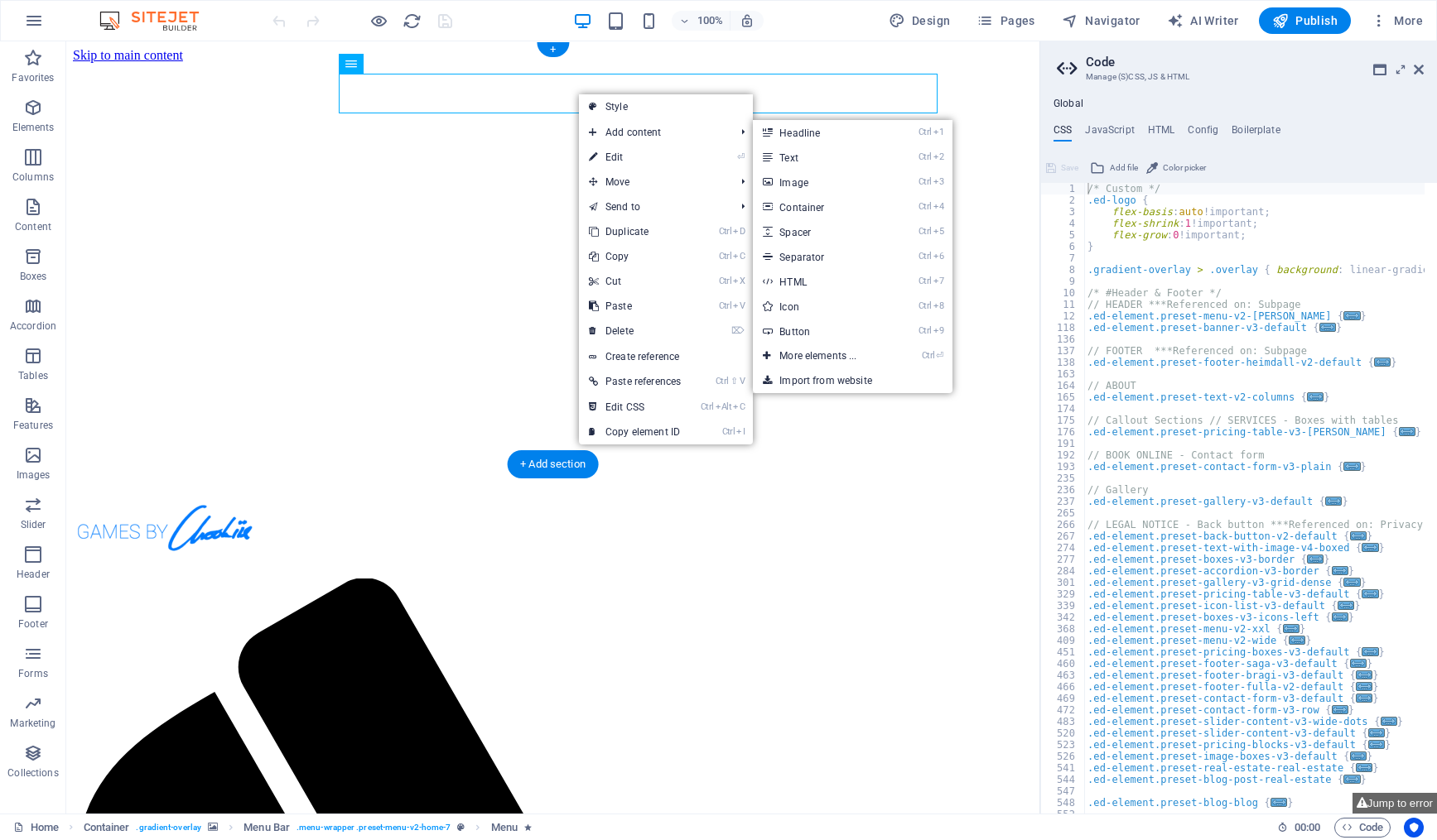
click at [1002, 63] on figure at bounding box center [553, 63] width 960 height 0
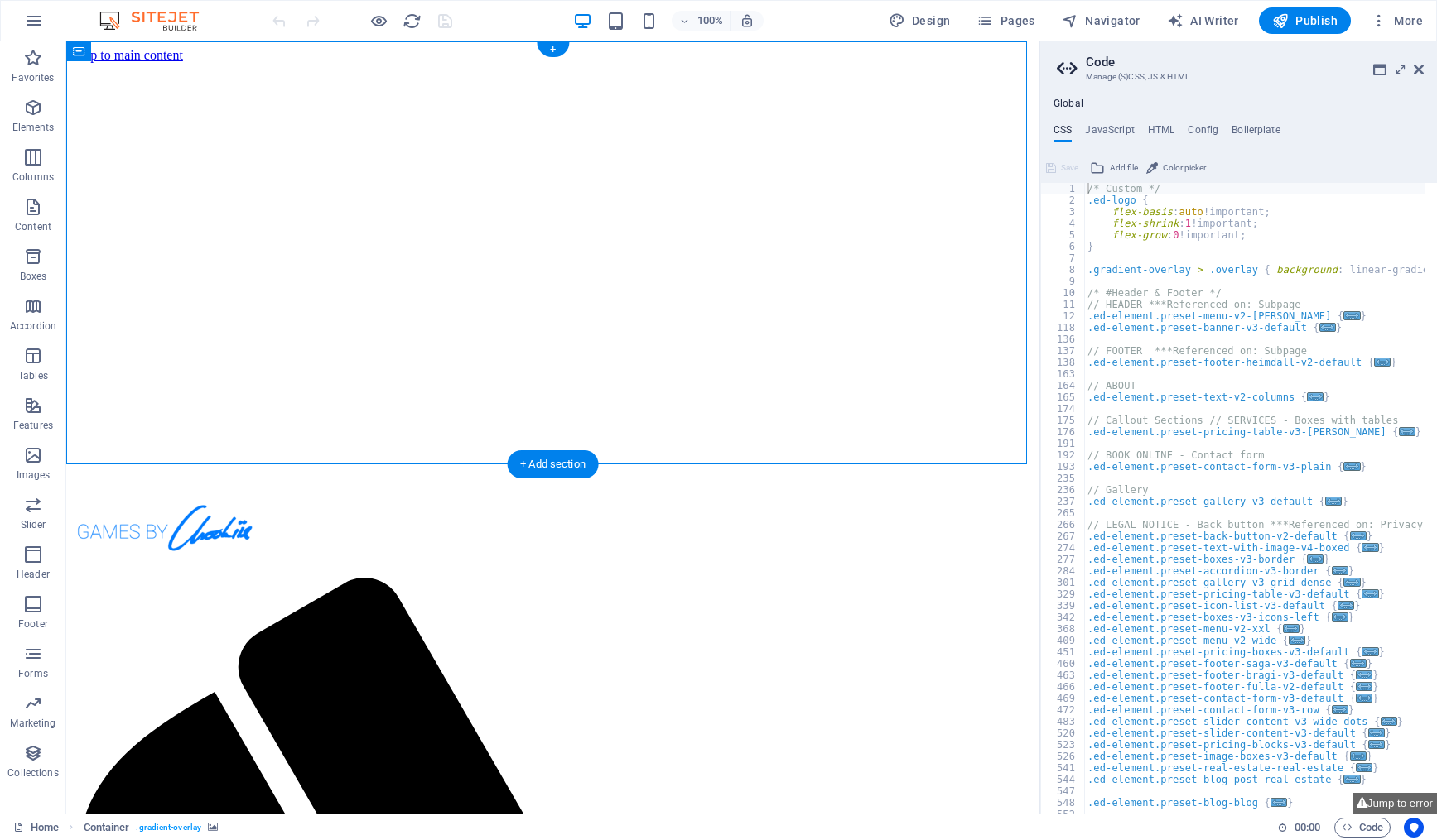
click at [979, 63] on figure at bounding box center [553, 63] width 960 height 0
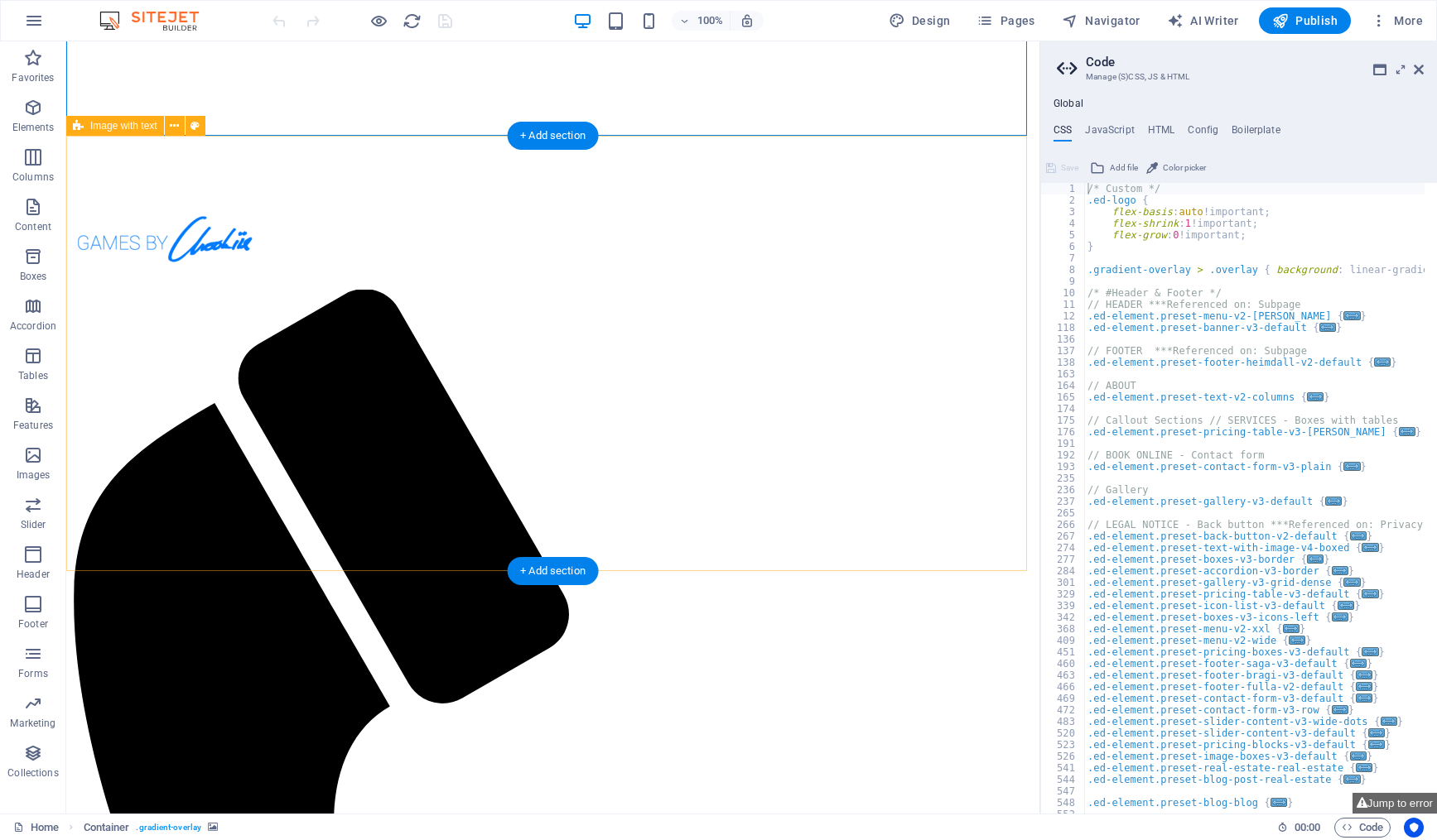
scroll to position [331, 0]
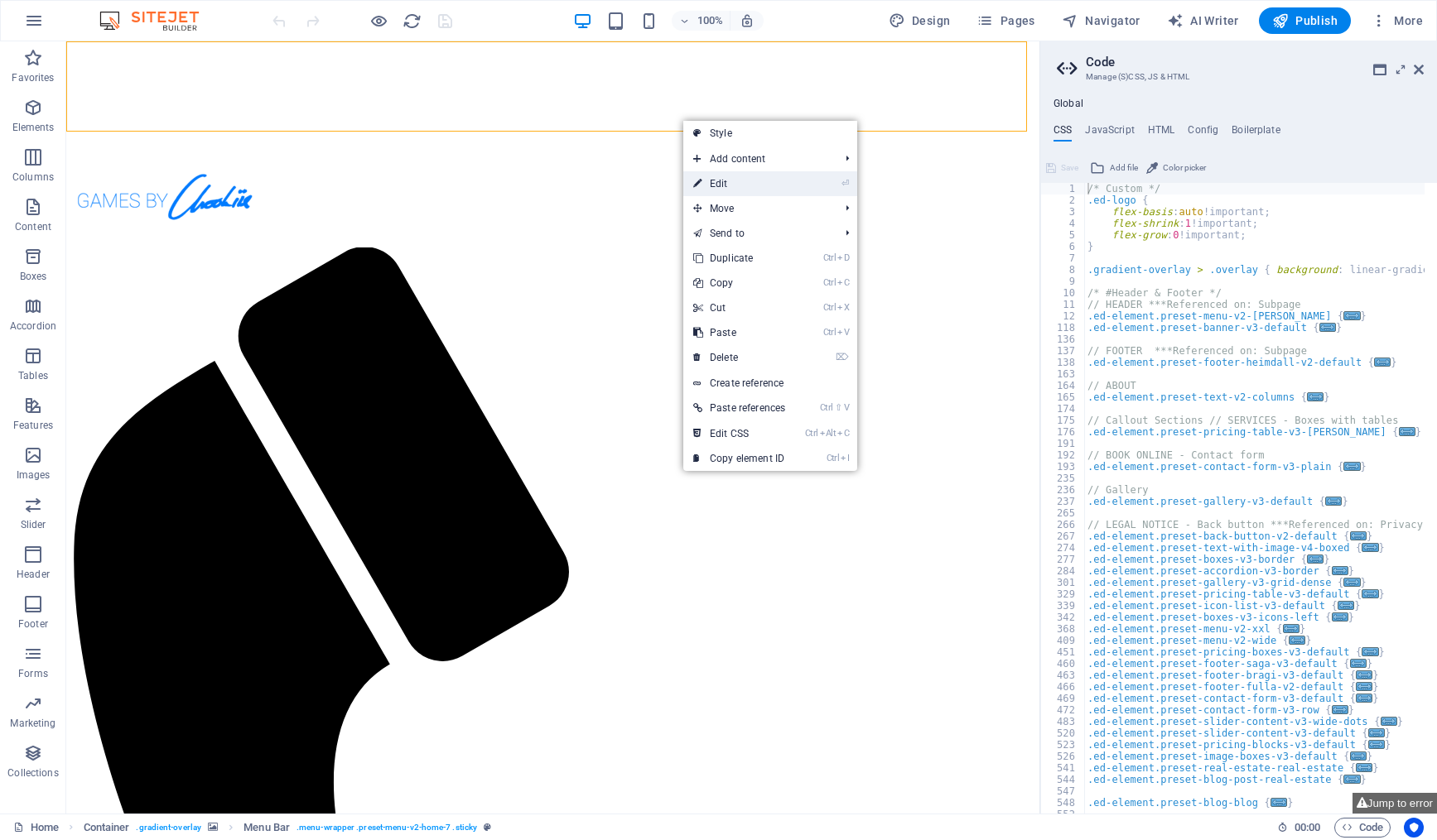
click at [750, 187] on link "⏎ Edit" at bounding box center [740, 184] width 112 height 25
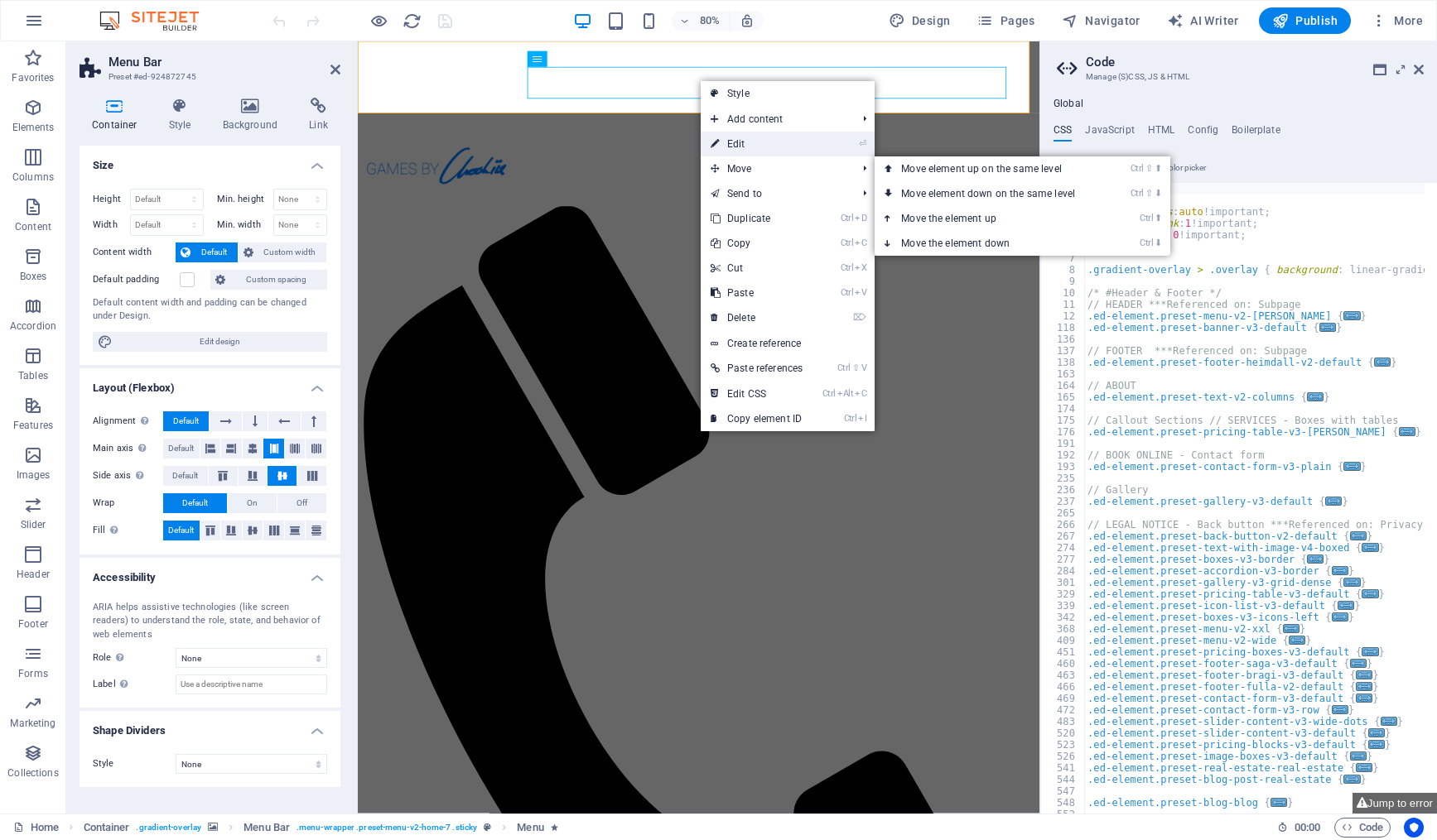
click at [756, 150] on link "⏎ Edit" at bounding box center [756, 144] width 112 height 25
select select
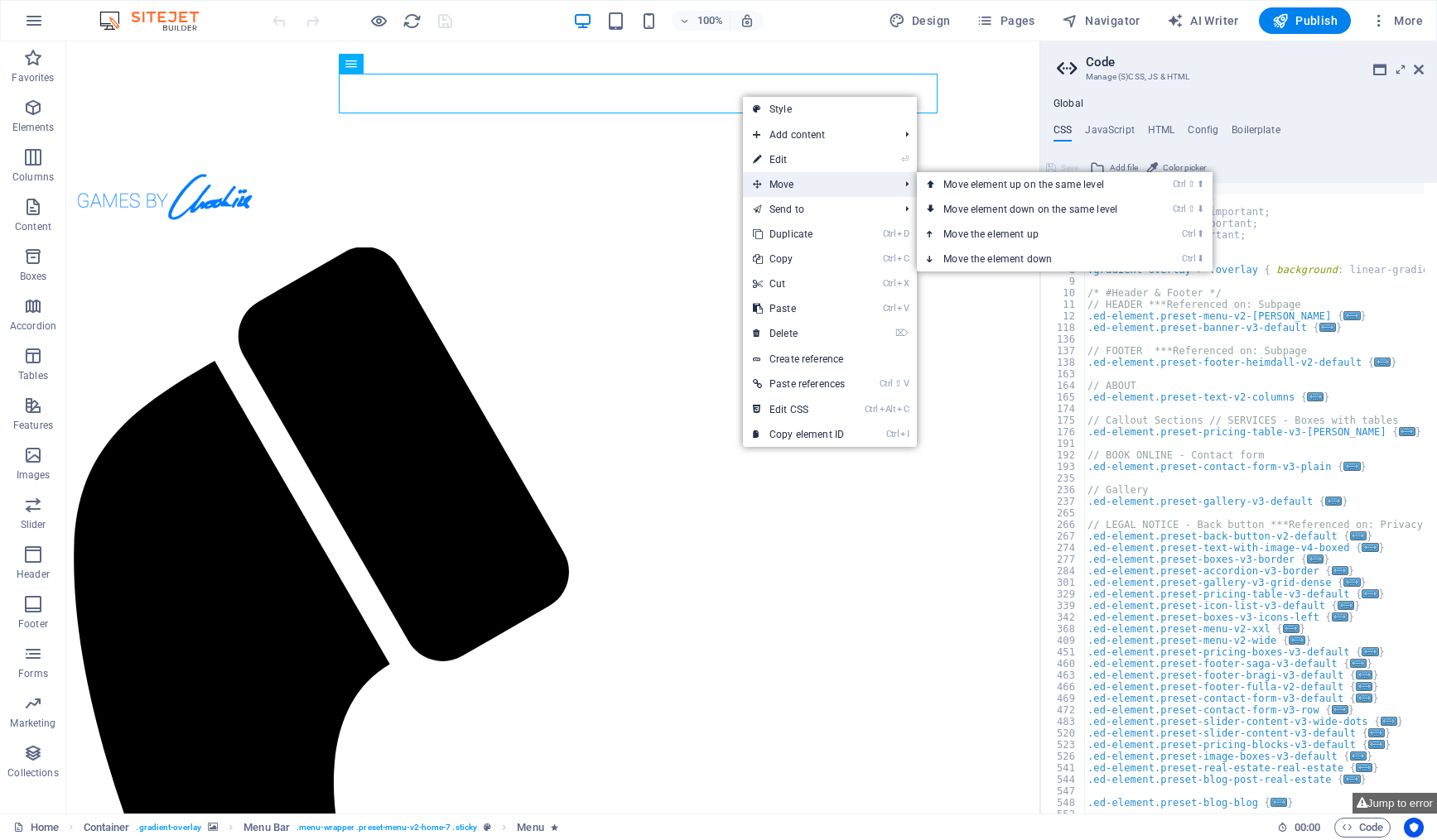
click at [833, 189] on span "Move" at bounding box center [817, 184] width 149 height 25
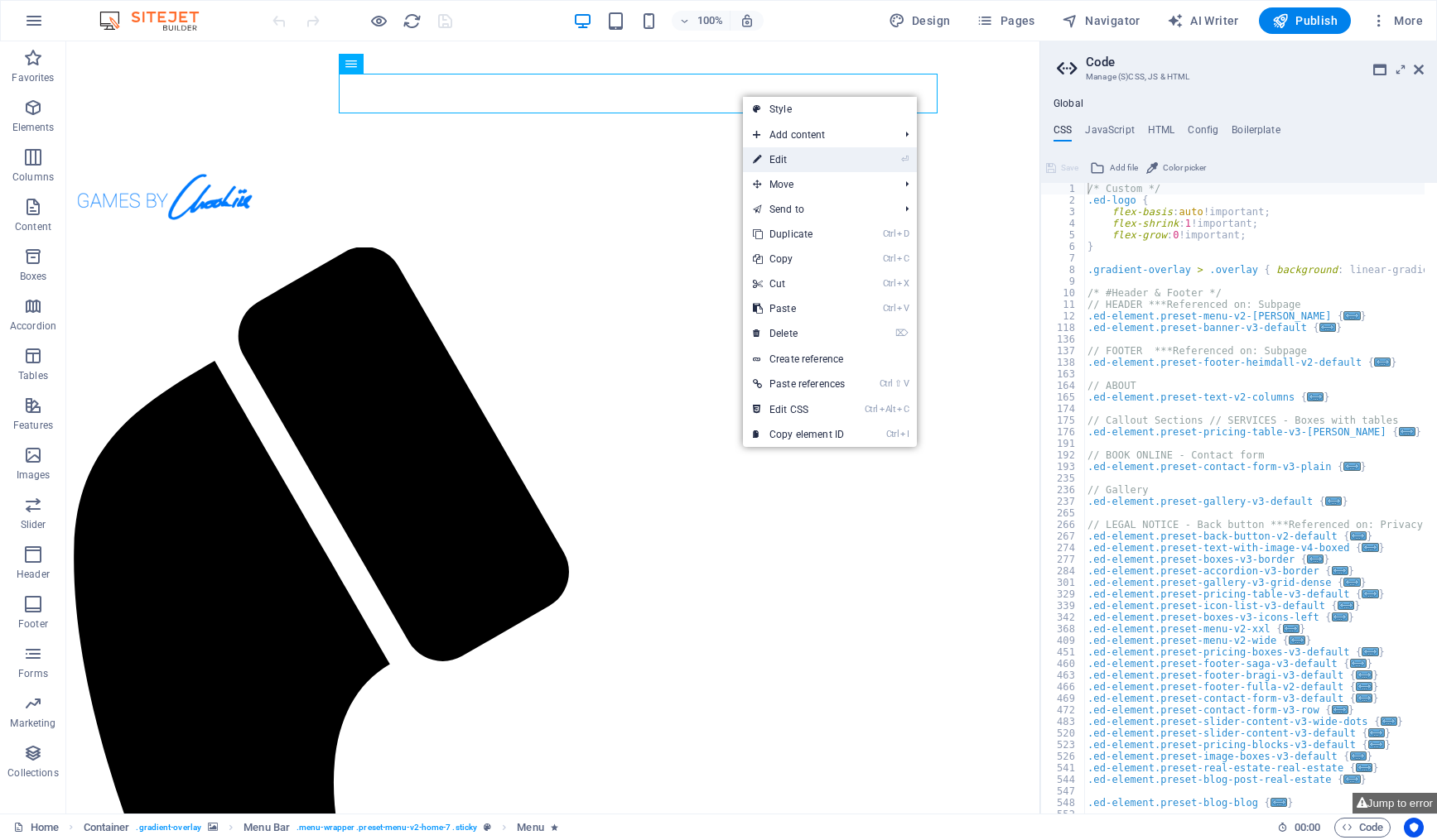
click at [798, 164] on link "⏎ Edit" at bounding box center [798, 160] width 112 height 25
select select
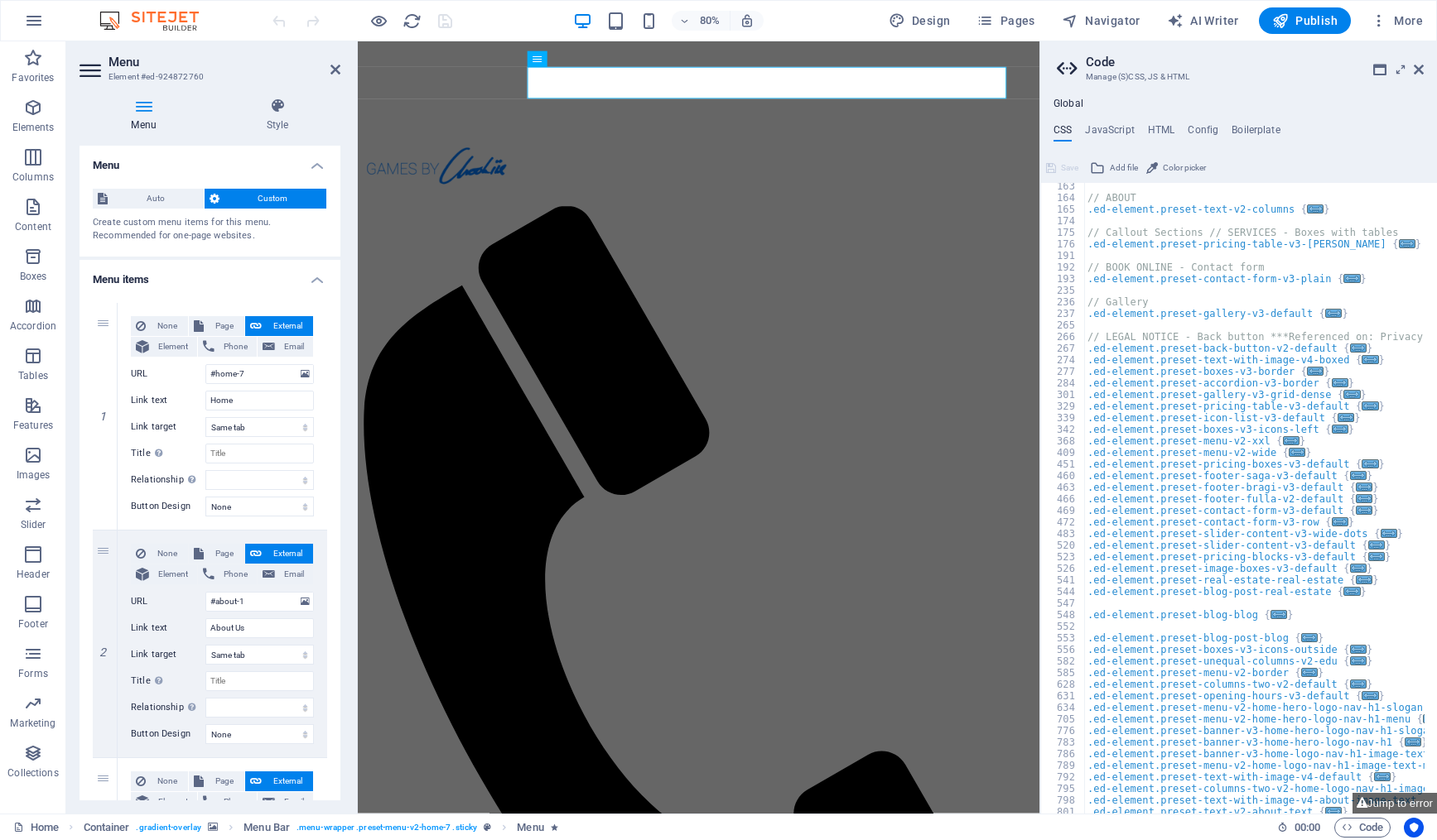
scroll to position [0, 0]
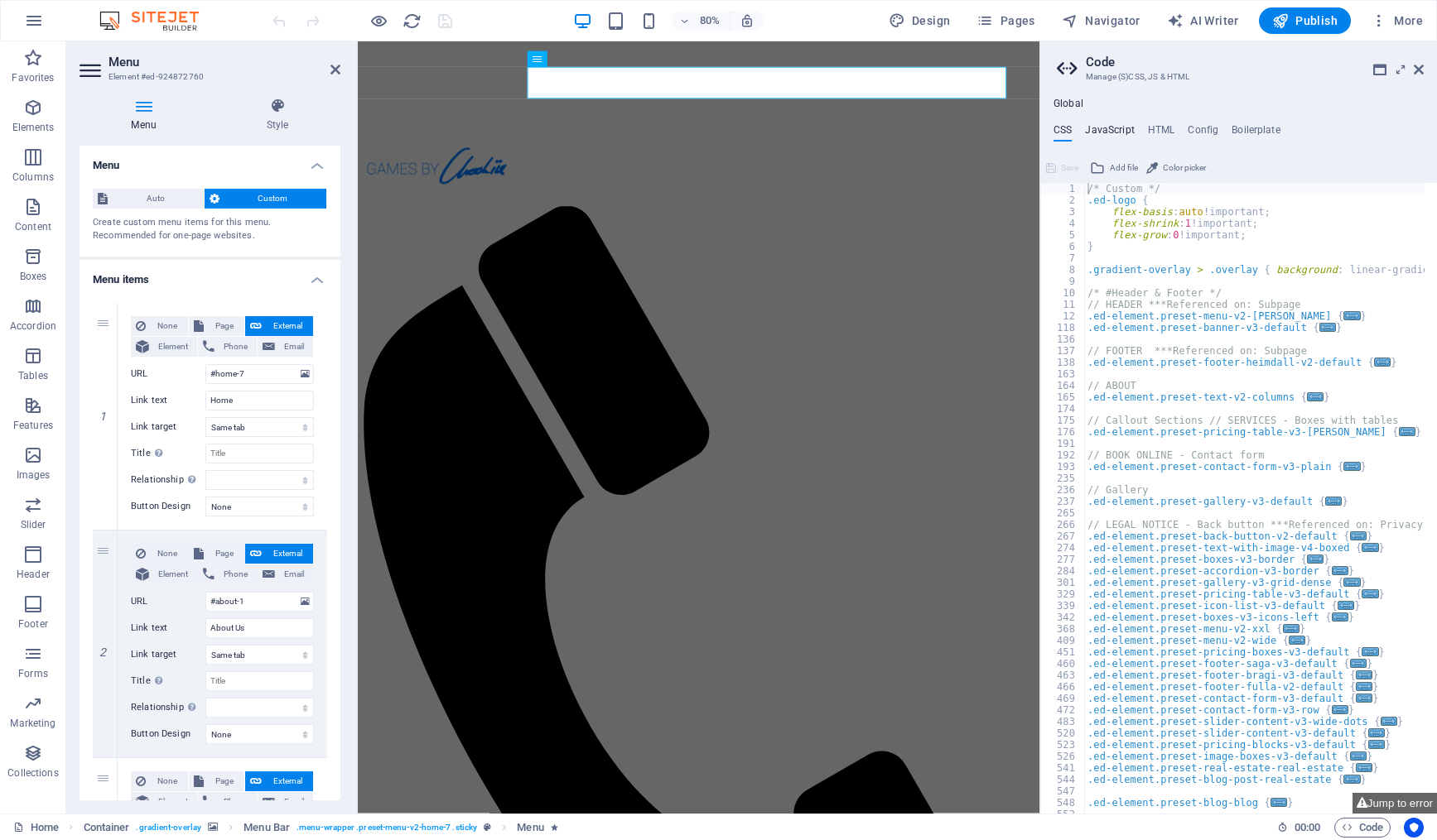
click at [1092, 124] on h4 "JavaScript" at bounding box center [1109, 133] width 49 height 19
type textarea "/* JS for preset "Menu V2" */"
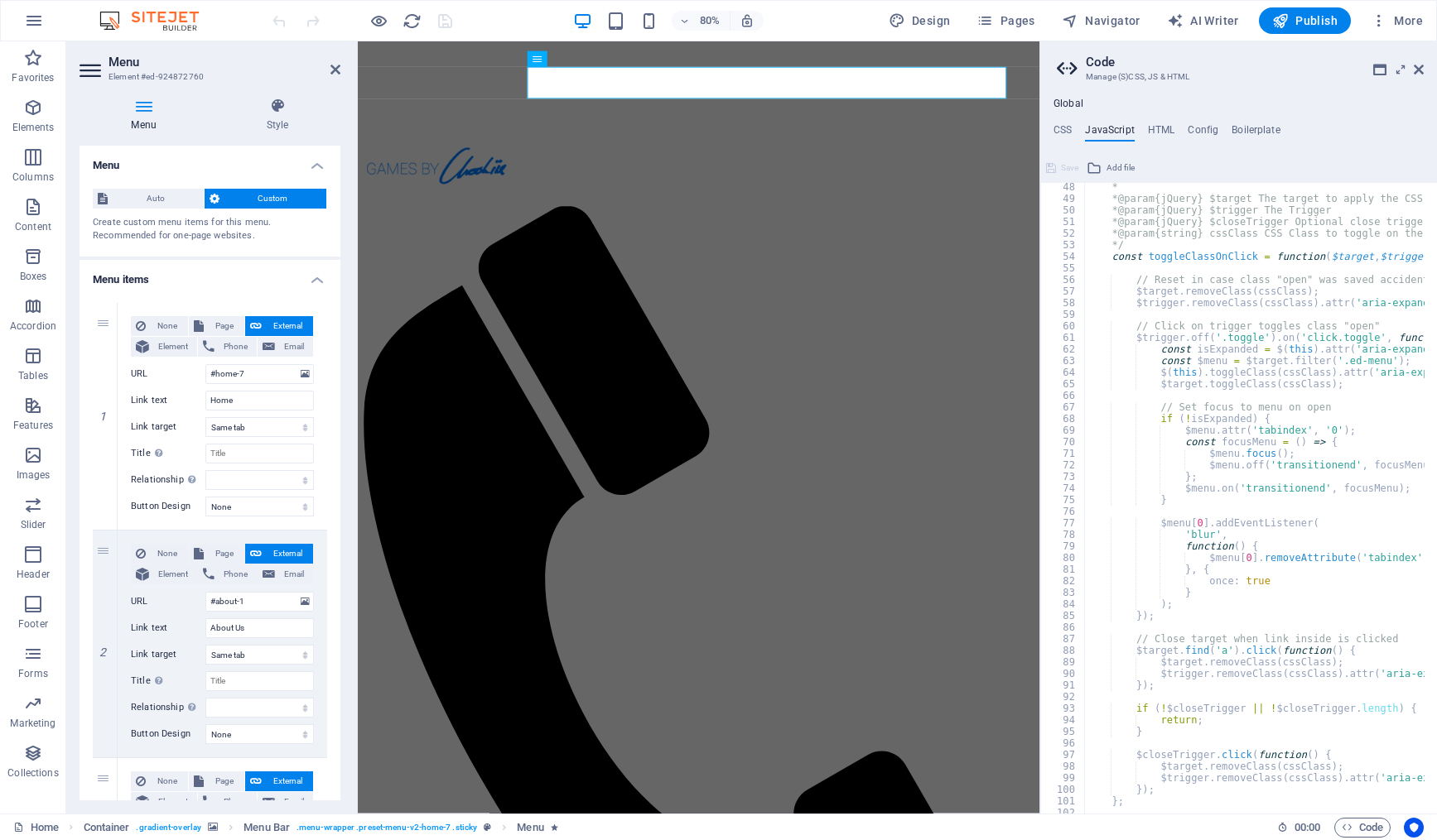
scroll to position [745, 0]
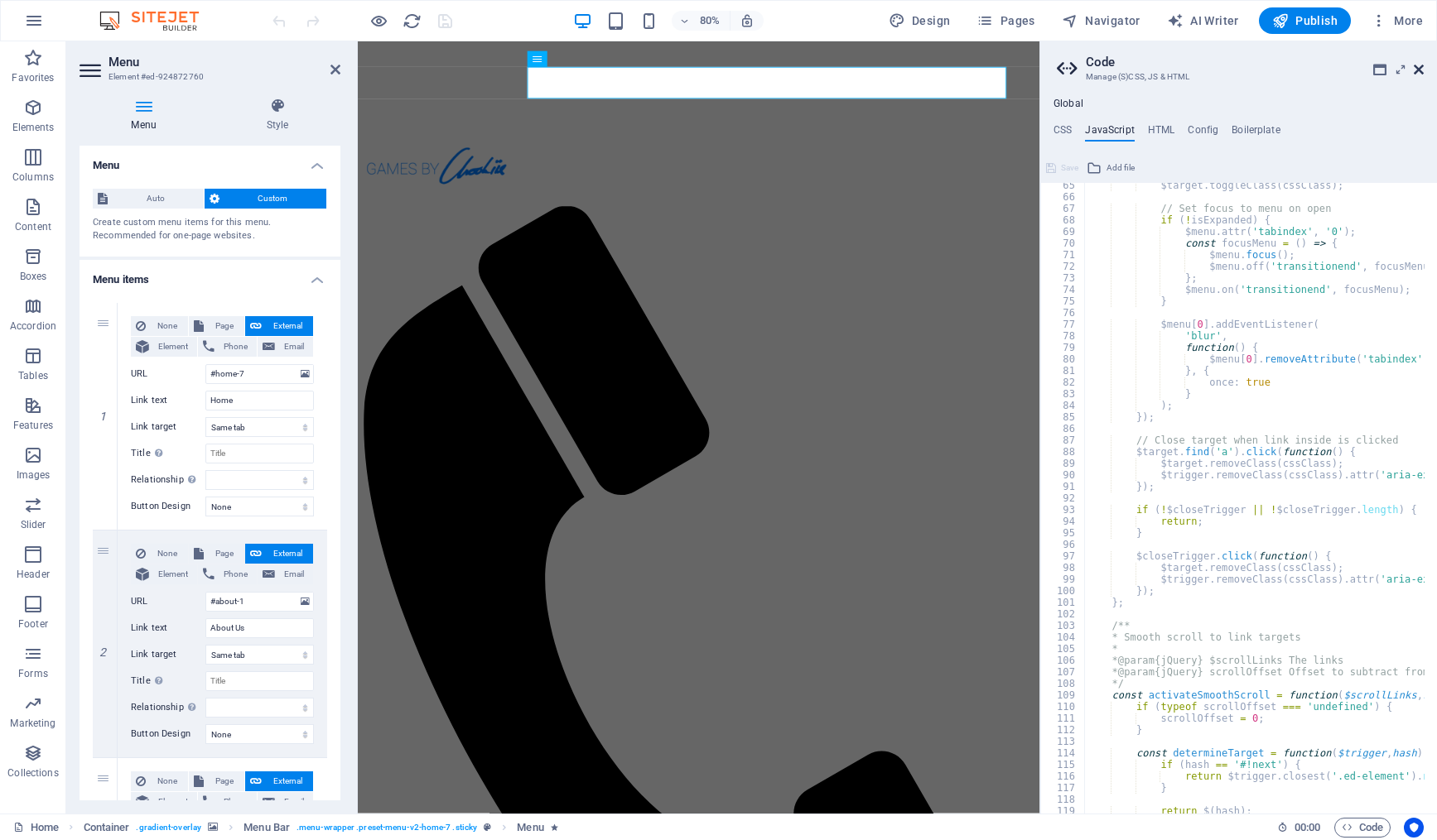
click at [1414, 68] on icon at bounding box center [1418, 69] width 10 height 13
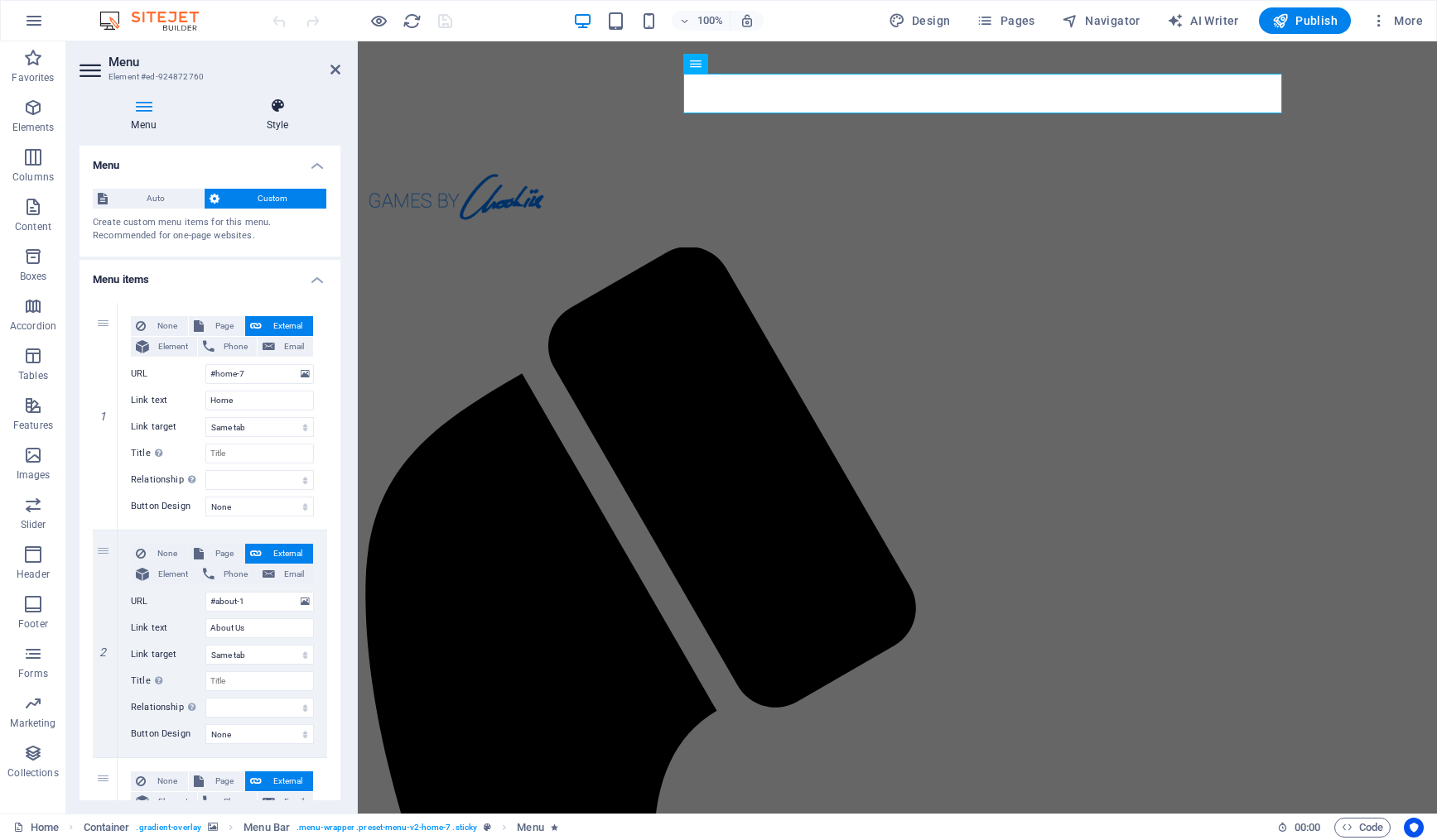
click at [294, 113] on icon at bounding box center [277, 106] width 126 height 17
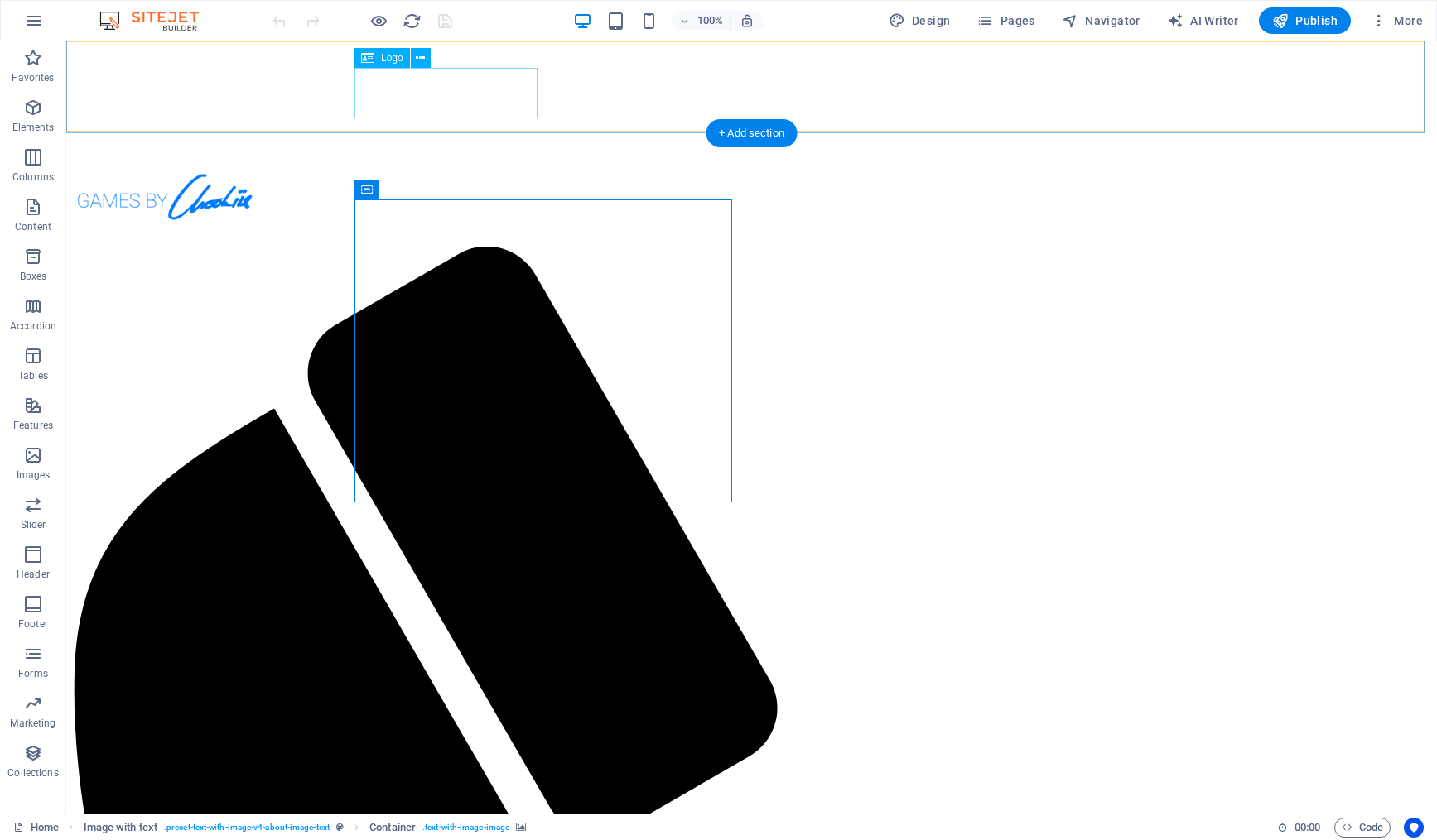
click at [472, 172] on div at bounding box center [752, 200] width 1358 height 57
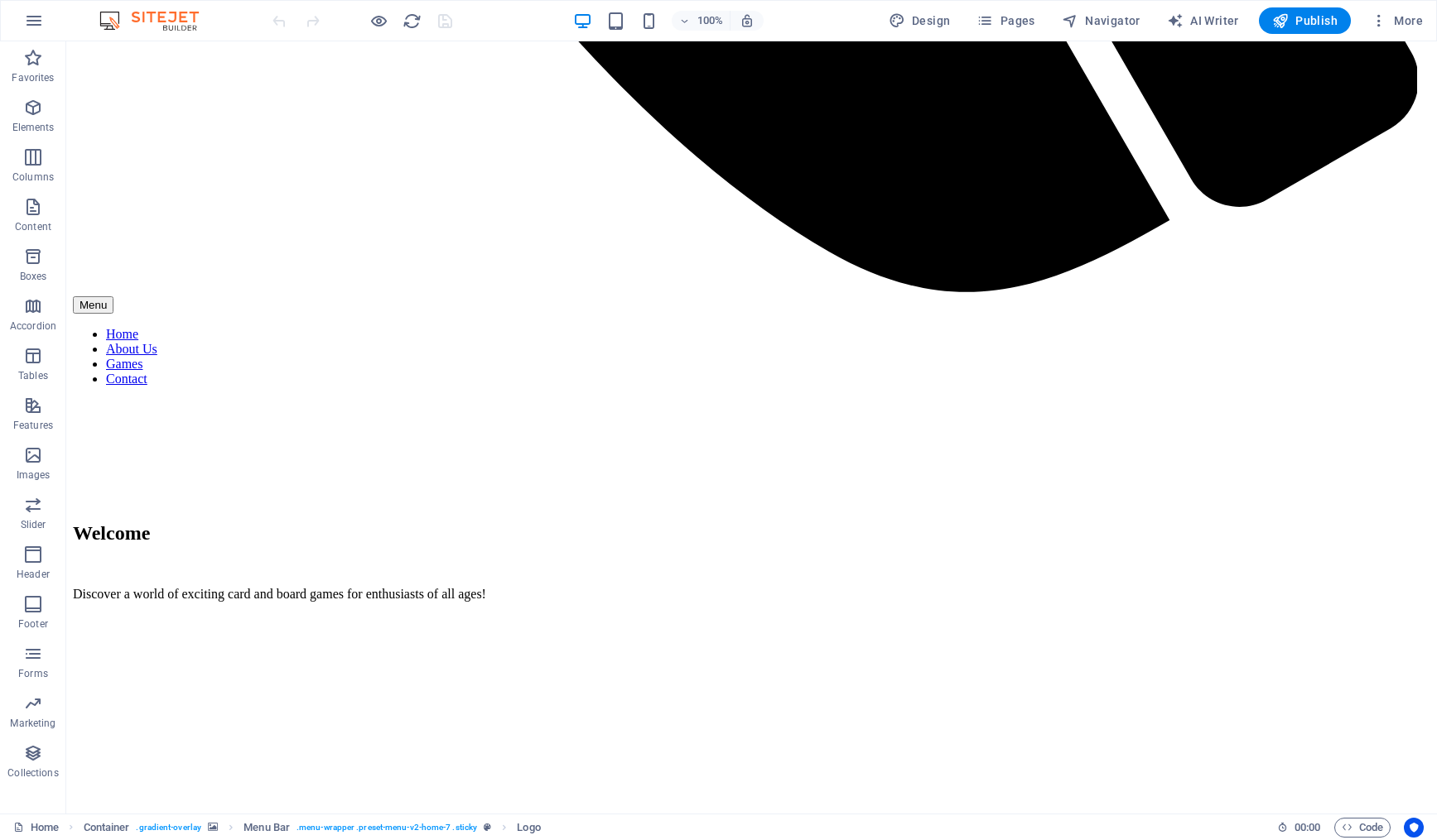
scroll to position [2596, 0]
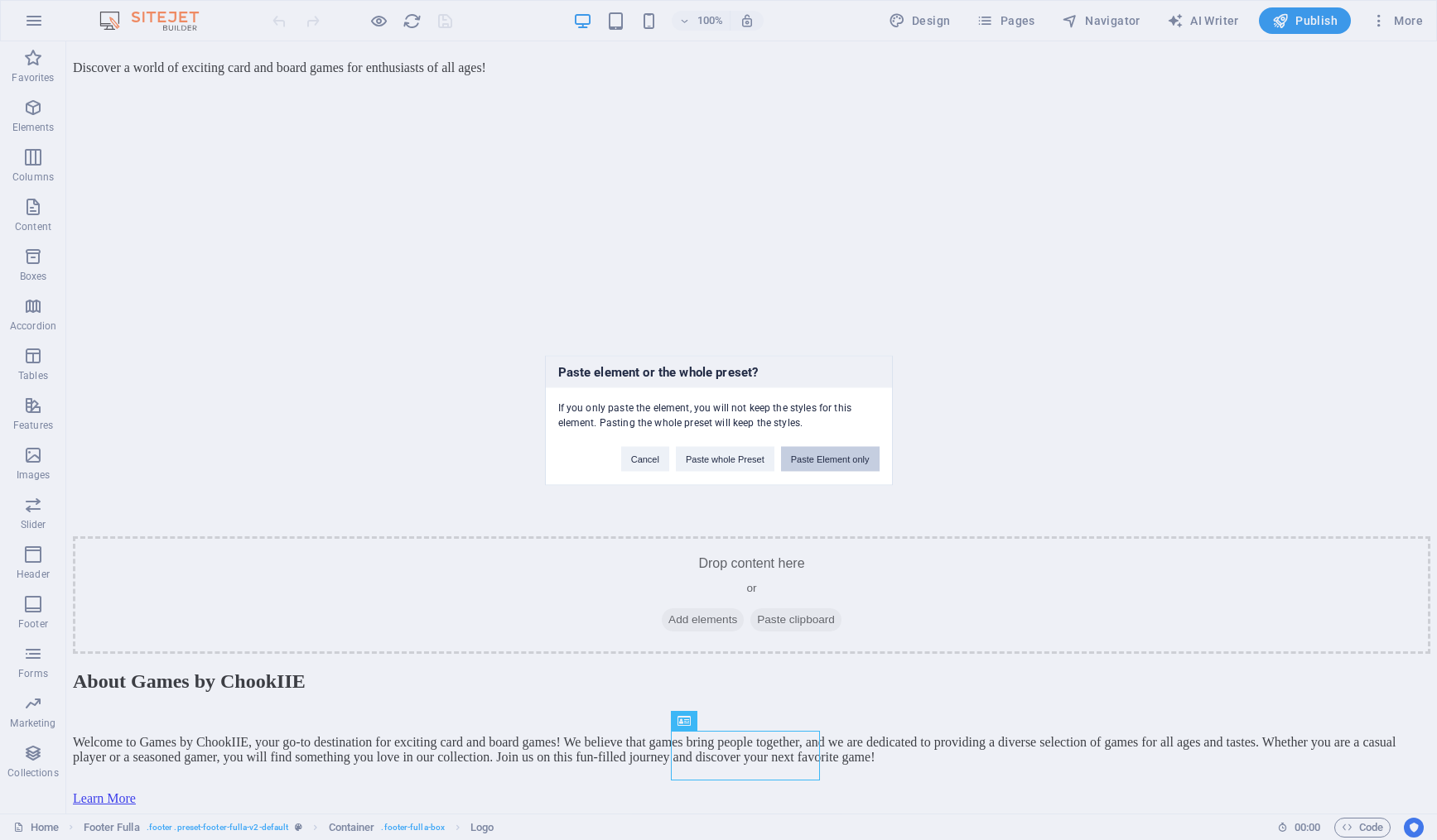
click at [826, 458] on button "Paste Element only" at bounding box center [830, 458] width 99 height 25
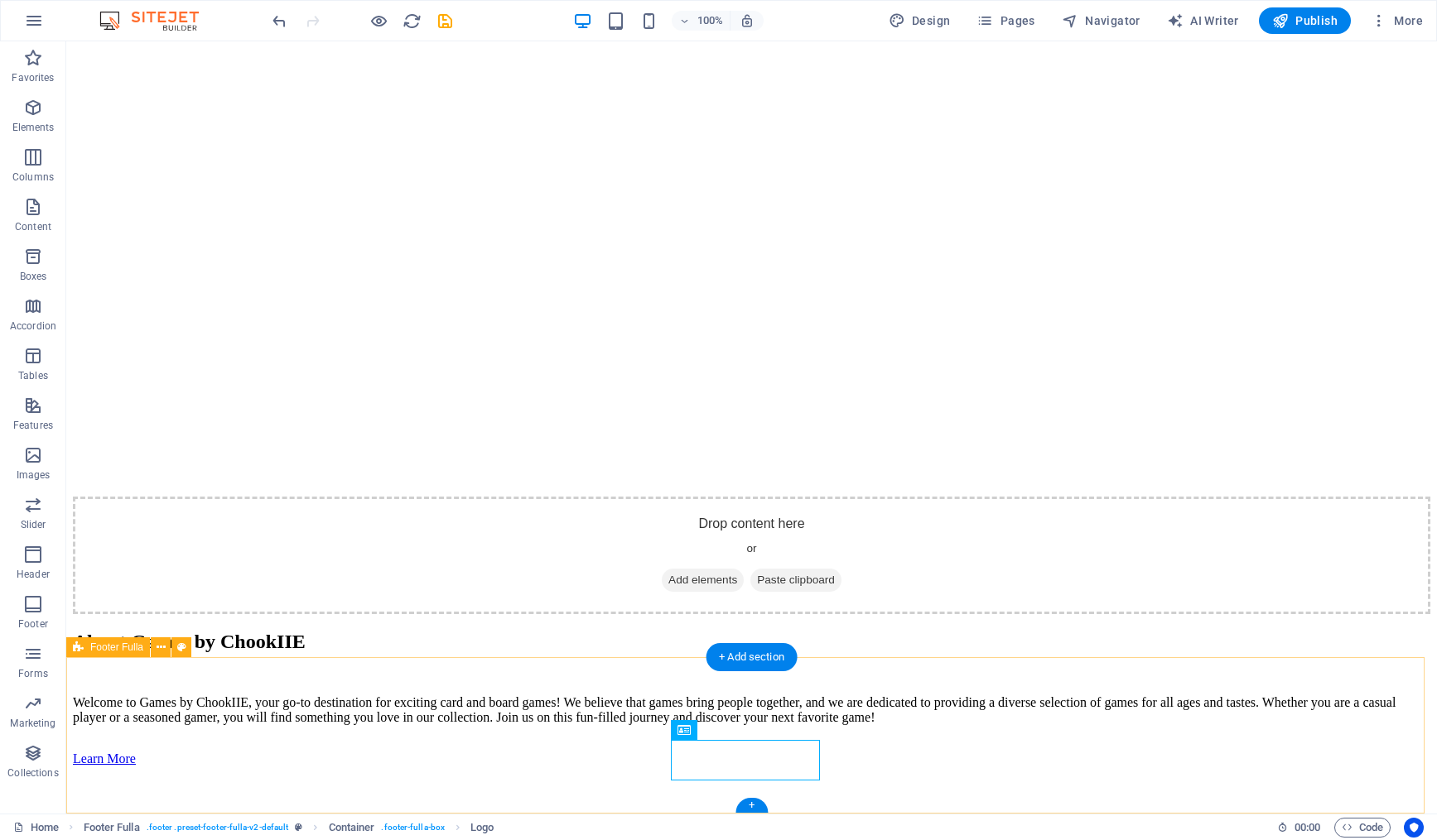
scroll to position [2637, 0]
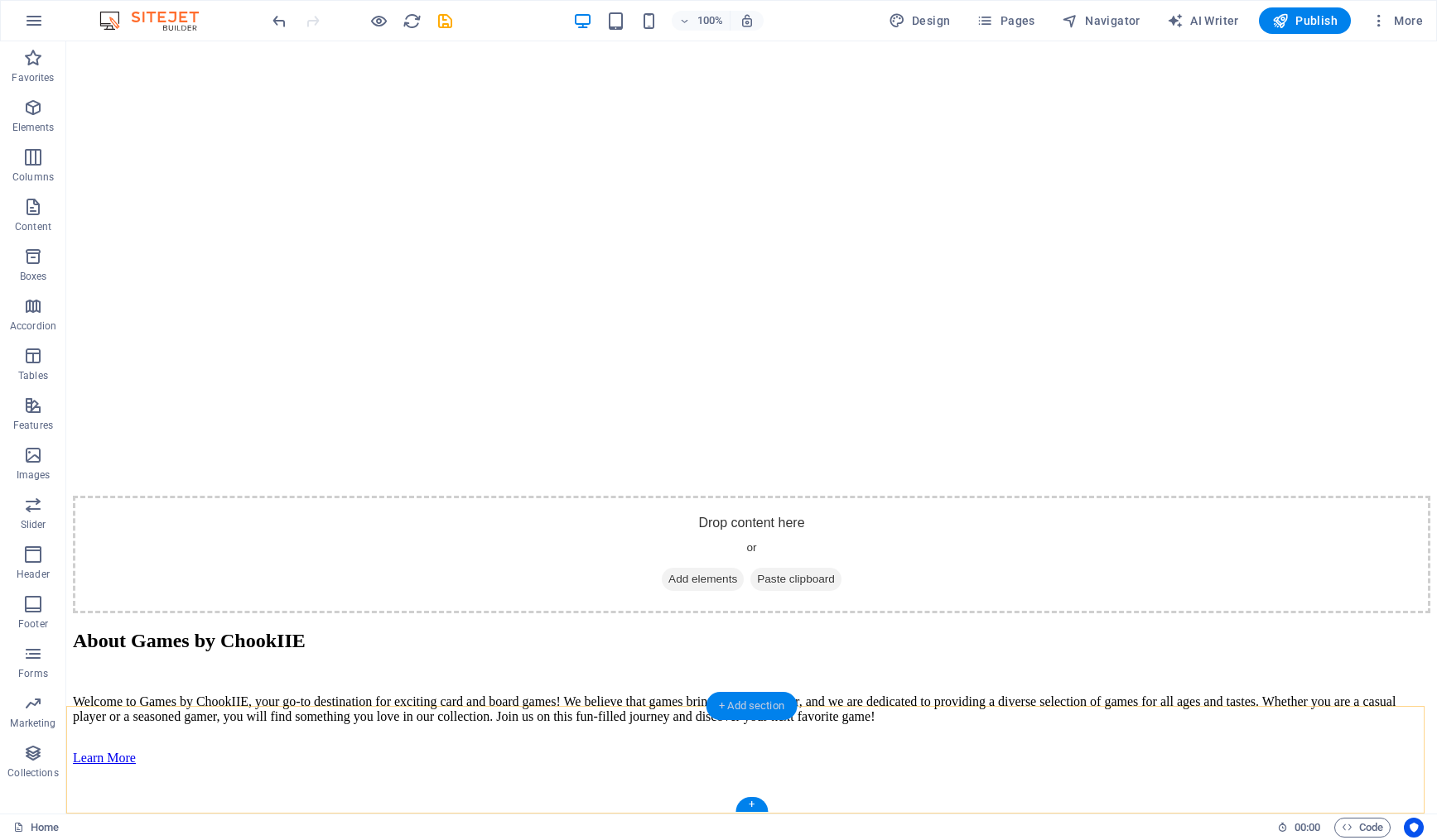
scroll to position [2587, 0]
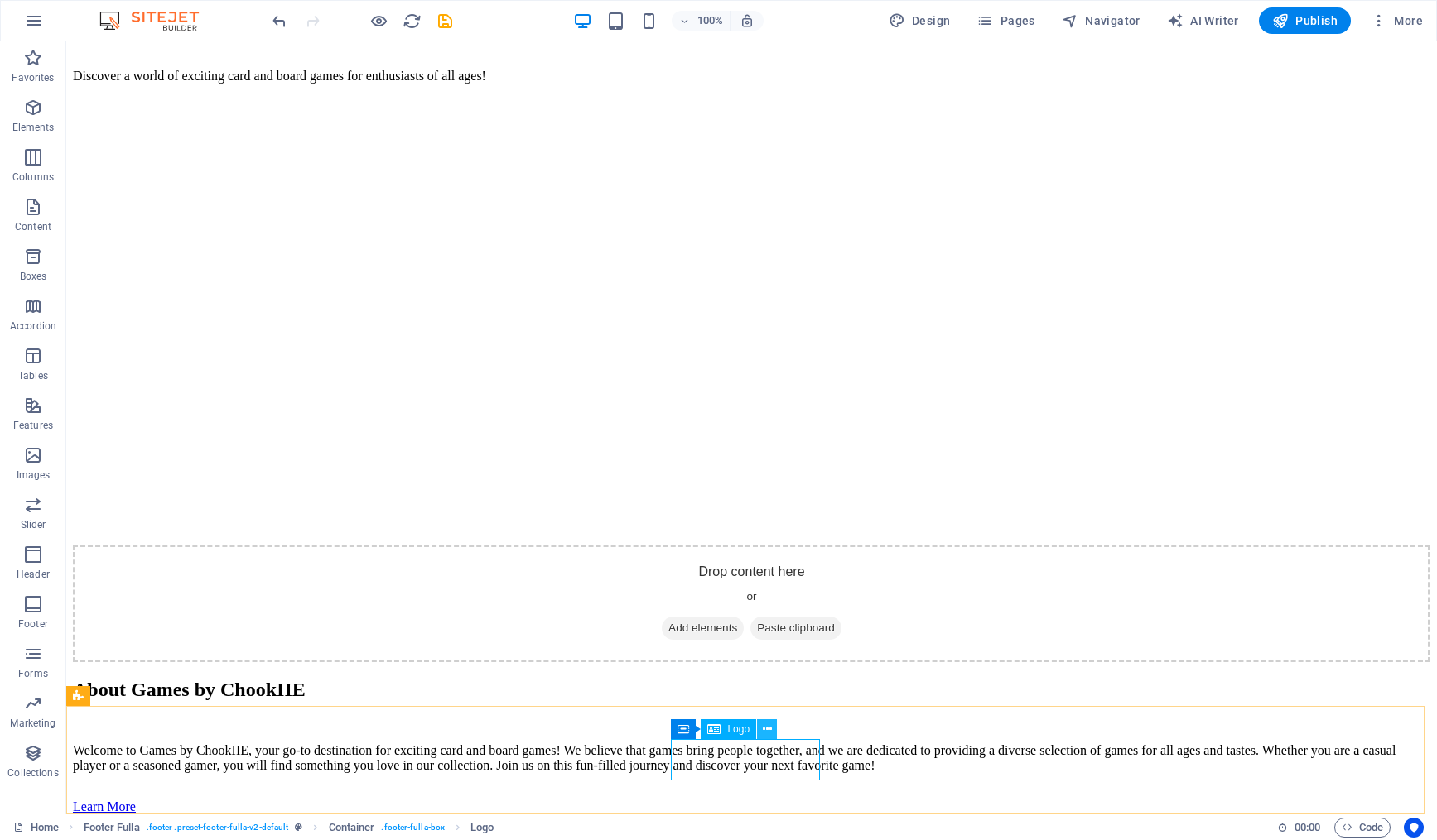
click at [768, 726] on icon at bounding box center [768, 729] width 9 height 18
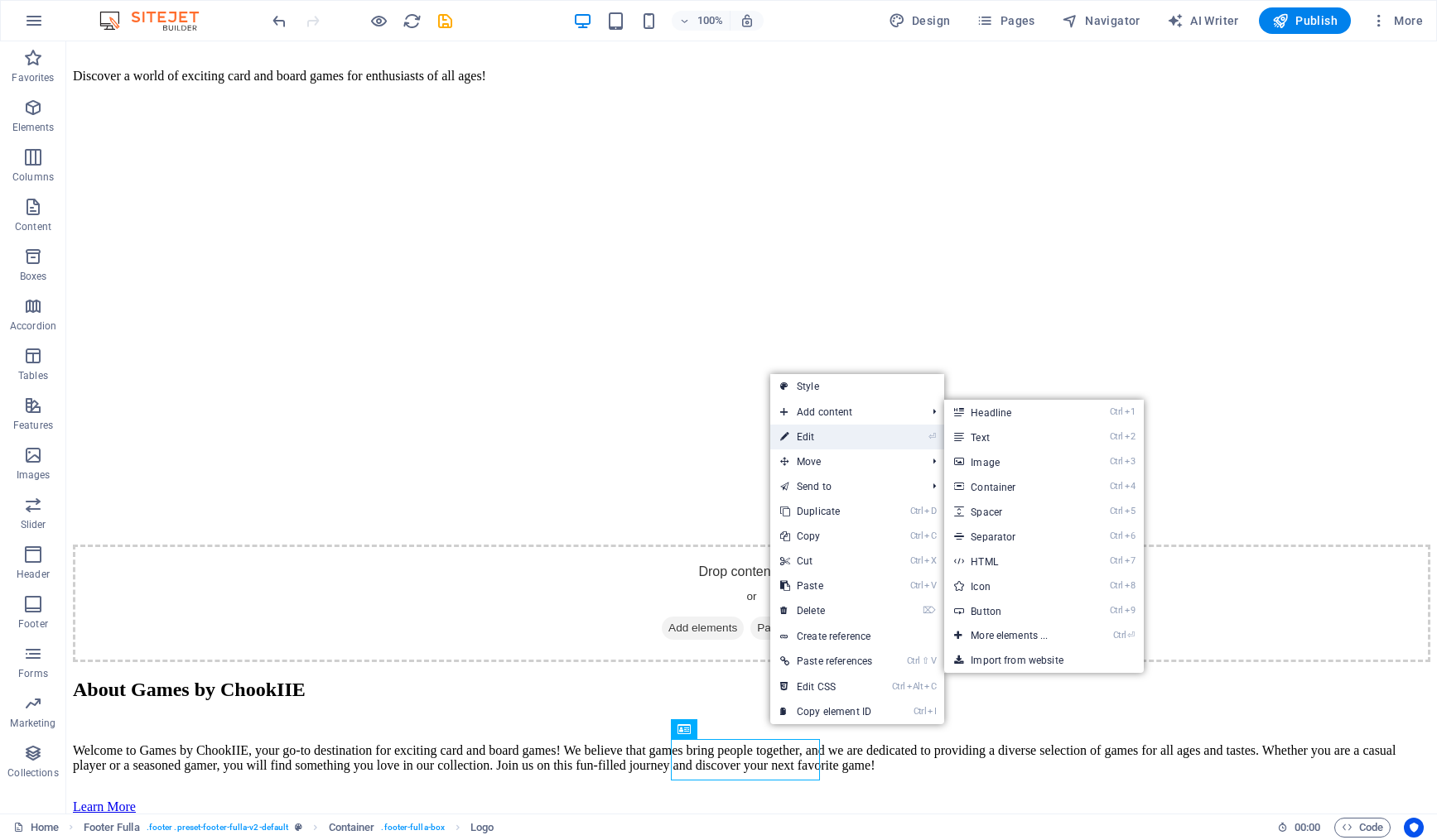
click at [838, 446] on link "⏎ Edit" at bounding box center [826, 437] width 112 height 25
select select "px"
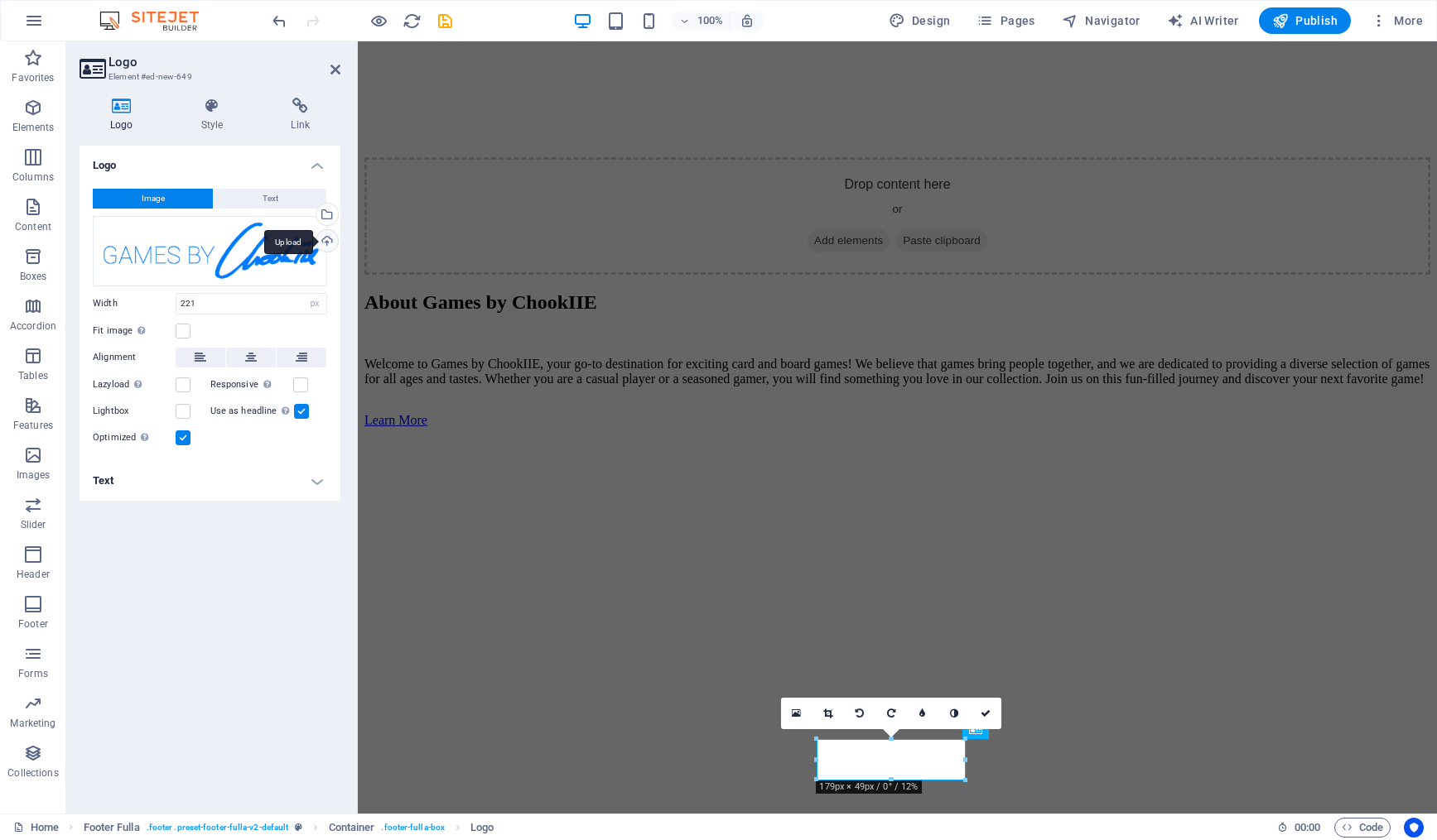
click at [325, 234] on div "Upload" at bounding box center [325, 243] width 25 height 25
click at [329, 214] on div "Select files from the file manager, stock photos, or upload file(s)" at bounding box center [325, 216] width 25 height 25
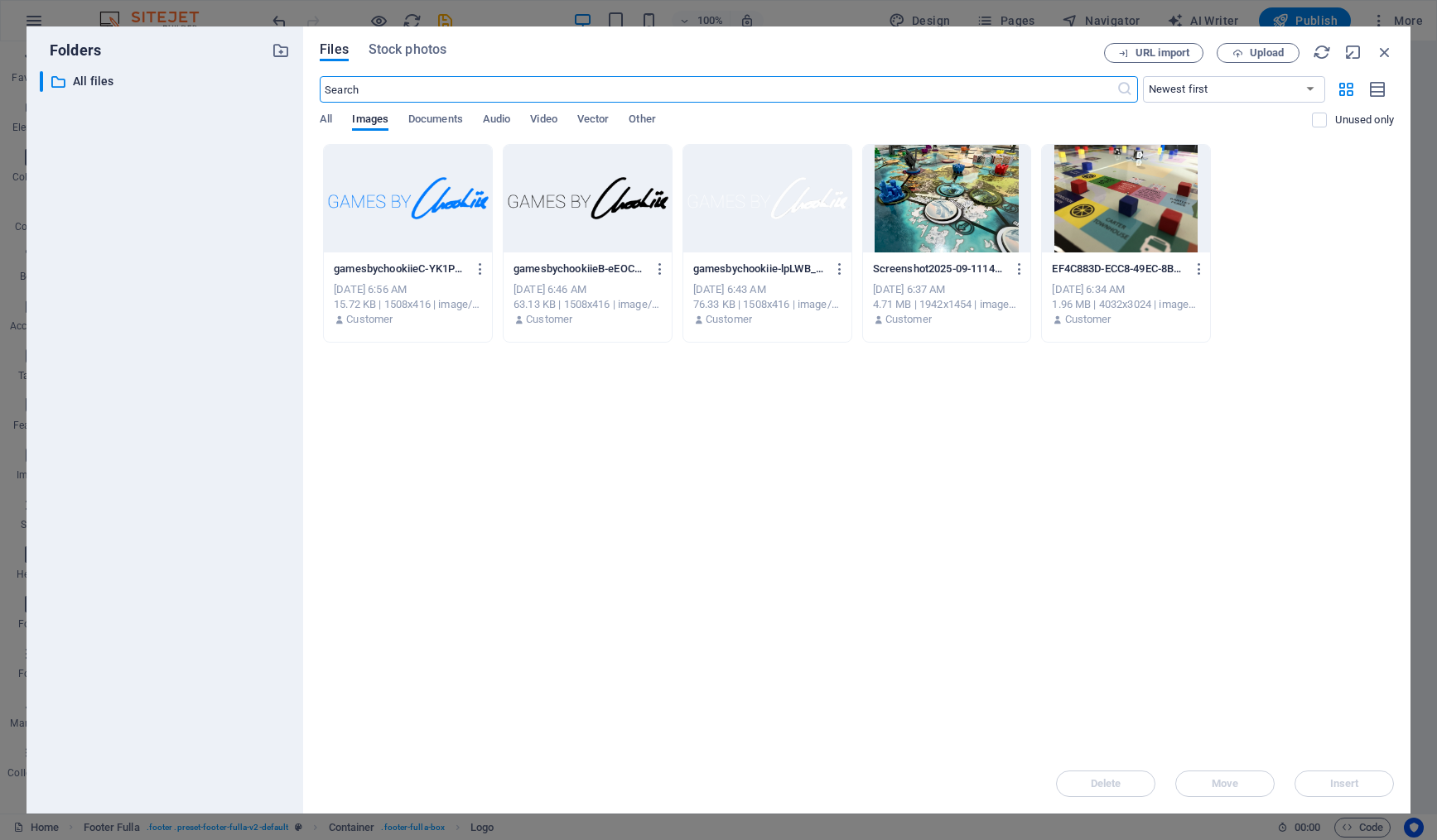
scroll to position [2395, 0]
click at [547, 204] on div at bounding box center [587, 198] width 168 height 107
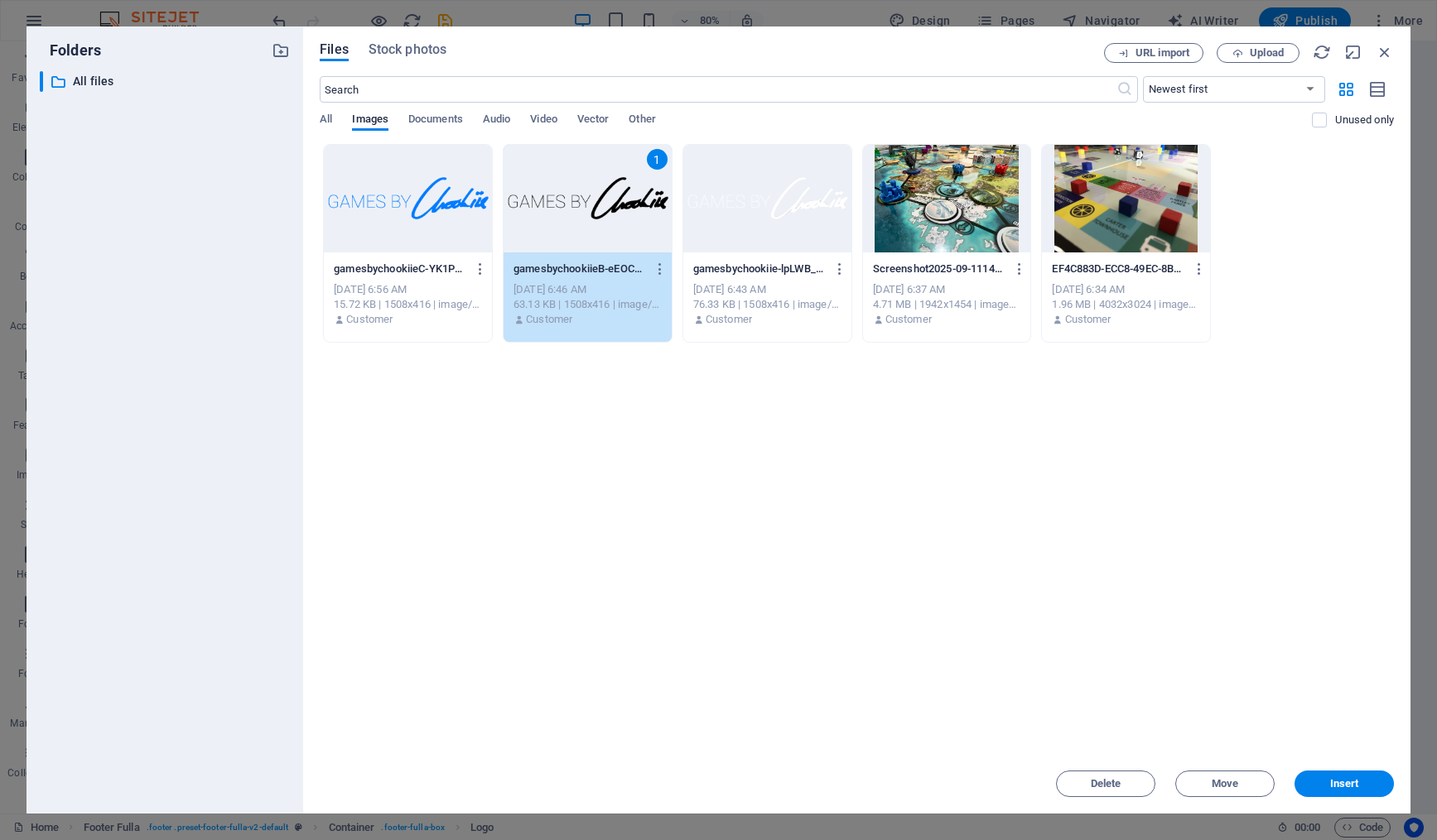
click at [809, 175] on div at bounding box center [768, 198] width 168 height 107
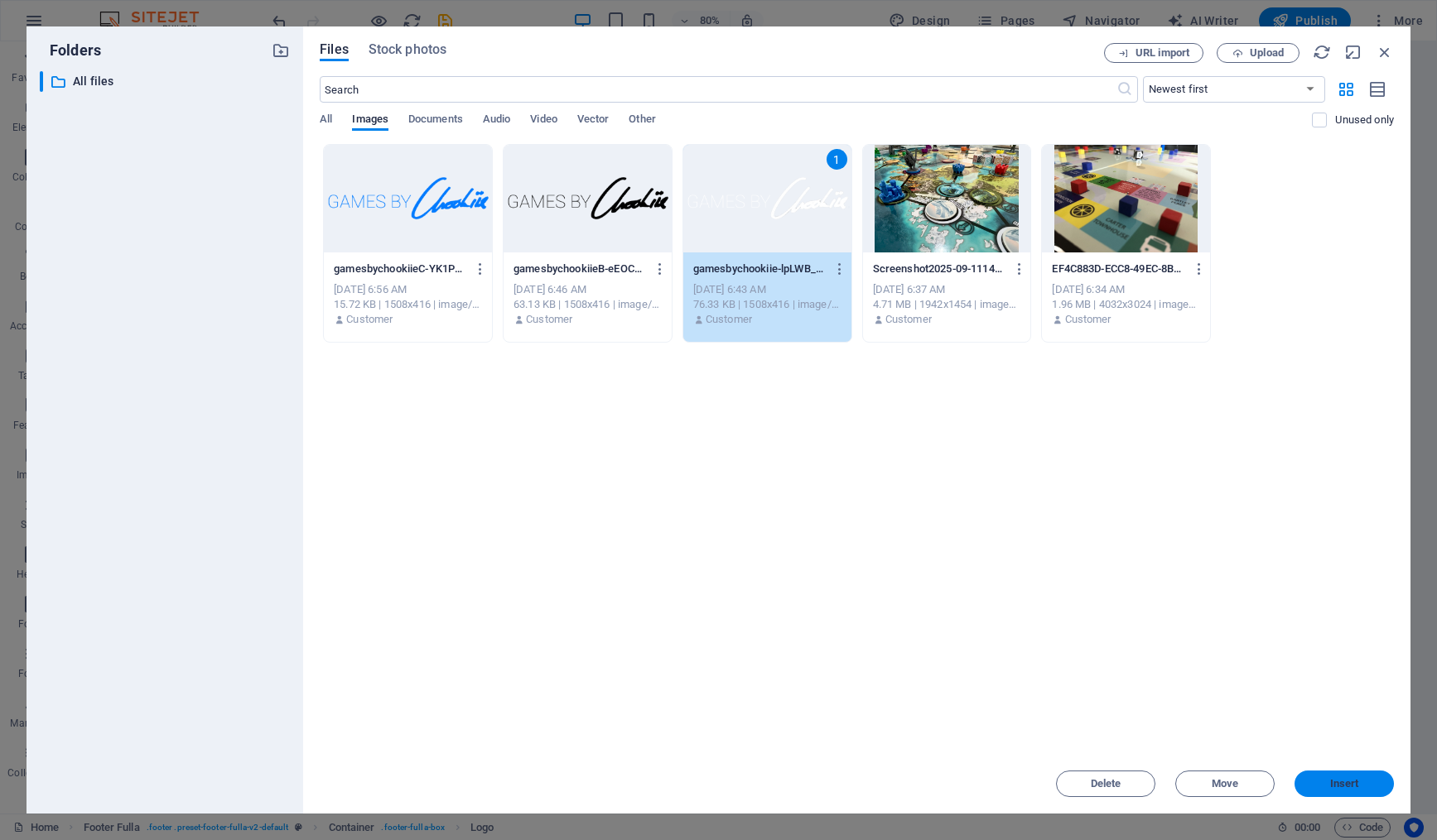
click at [1339, 779] on span "Insert" at bounding box center [1344, 784] width 29 height 10
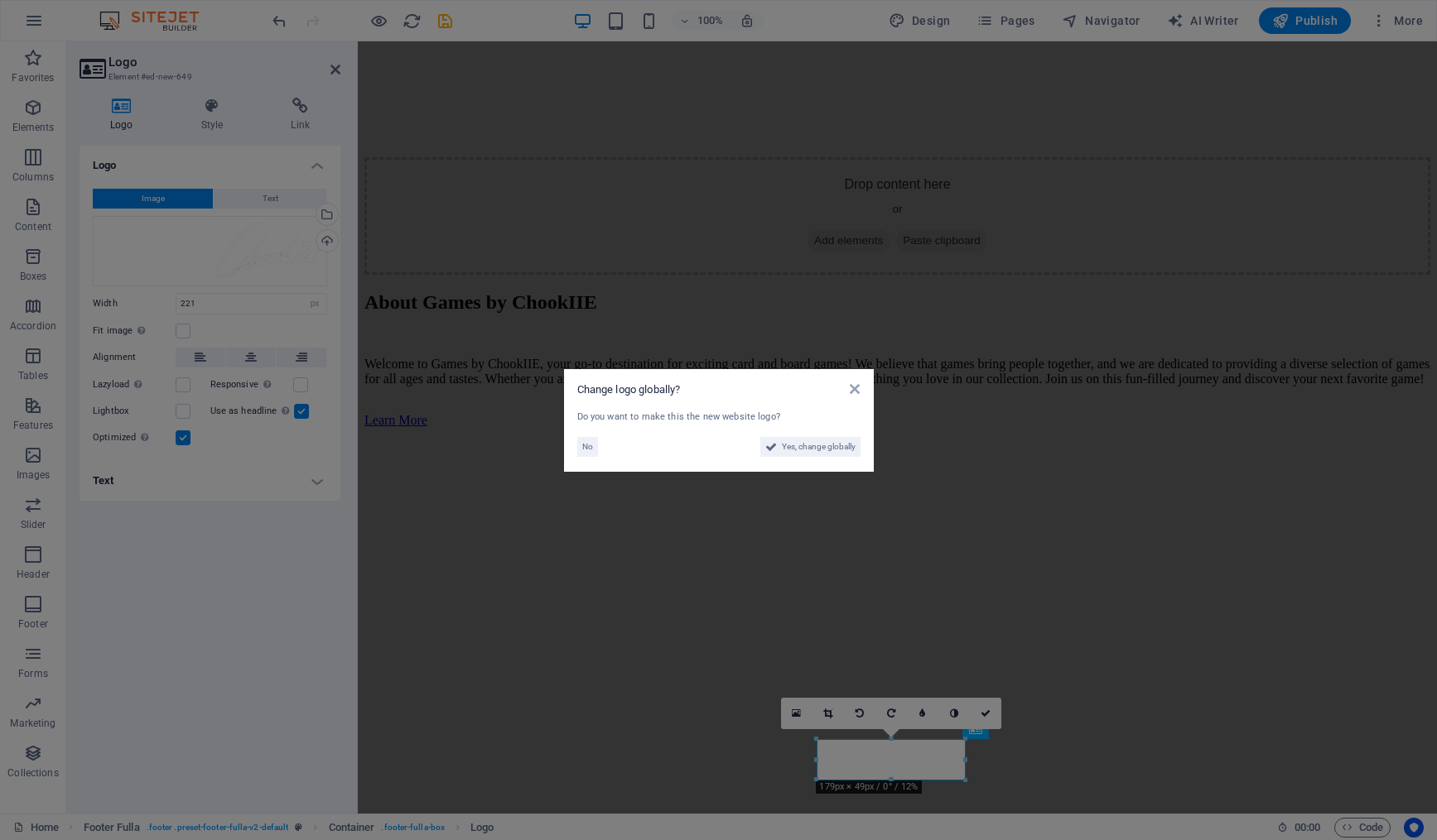
click at [1309, 523] on aside "Change logo globally? Do you want to make this the new website logo? No Yes, ch…" at bounding box center [718, 420] width 1437 height 840
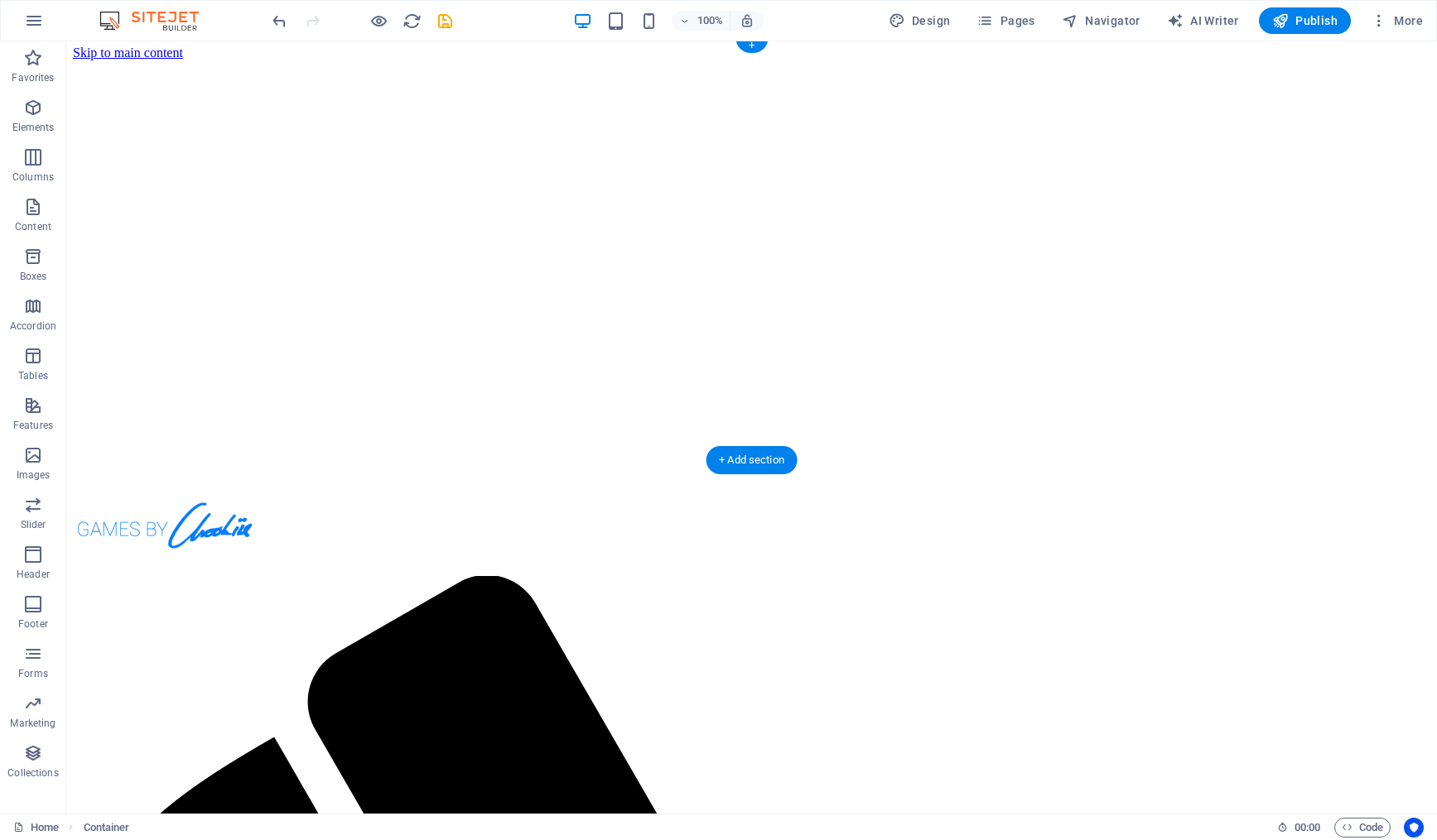
scroll to position [0, 0]
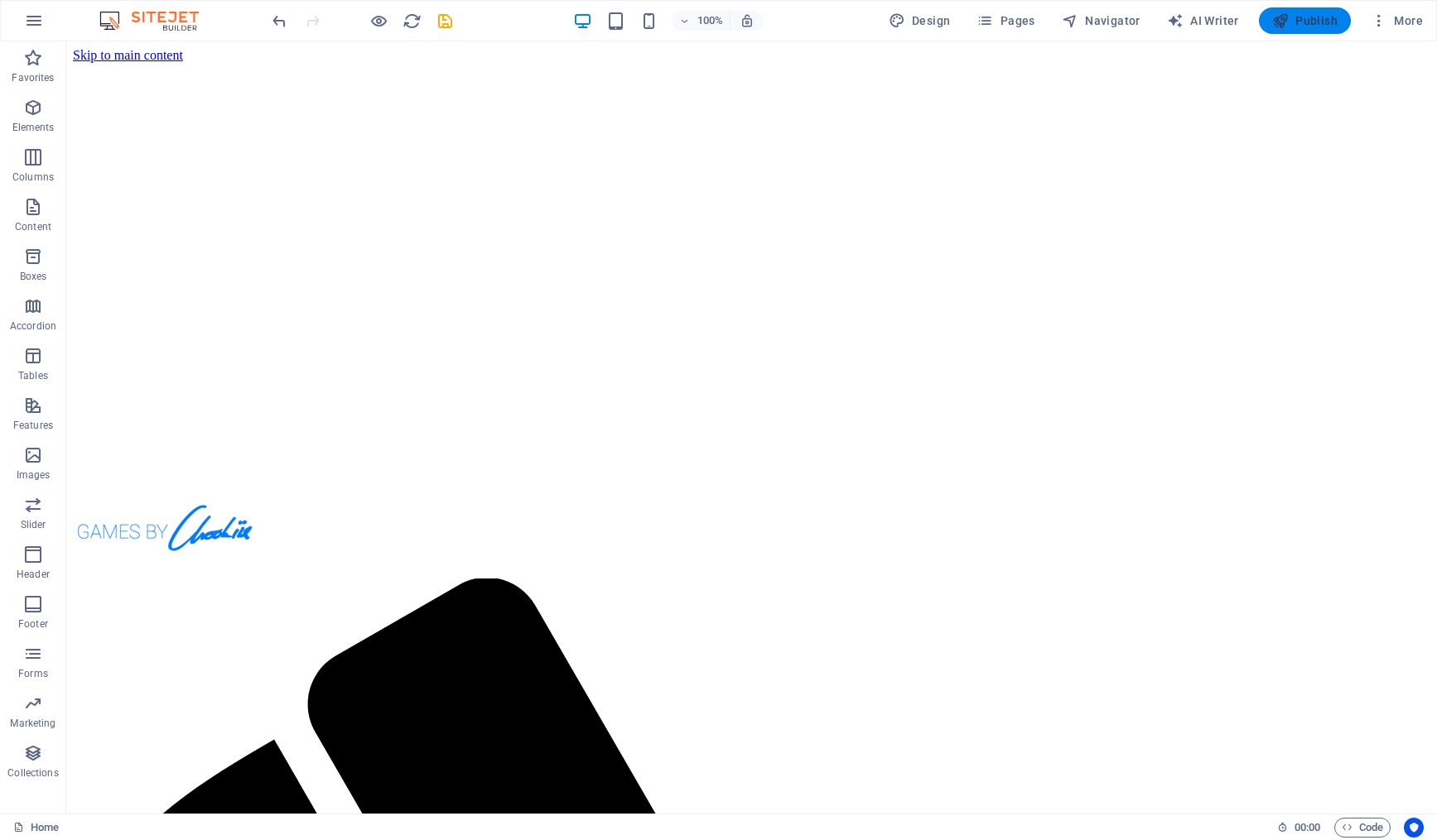
click at [1323, 23] on span "Publish" at bounding box center [1304, 21] width 65 height 17
checkbox input "false"
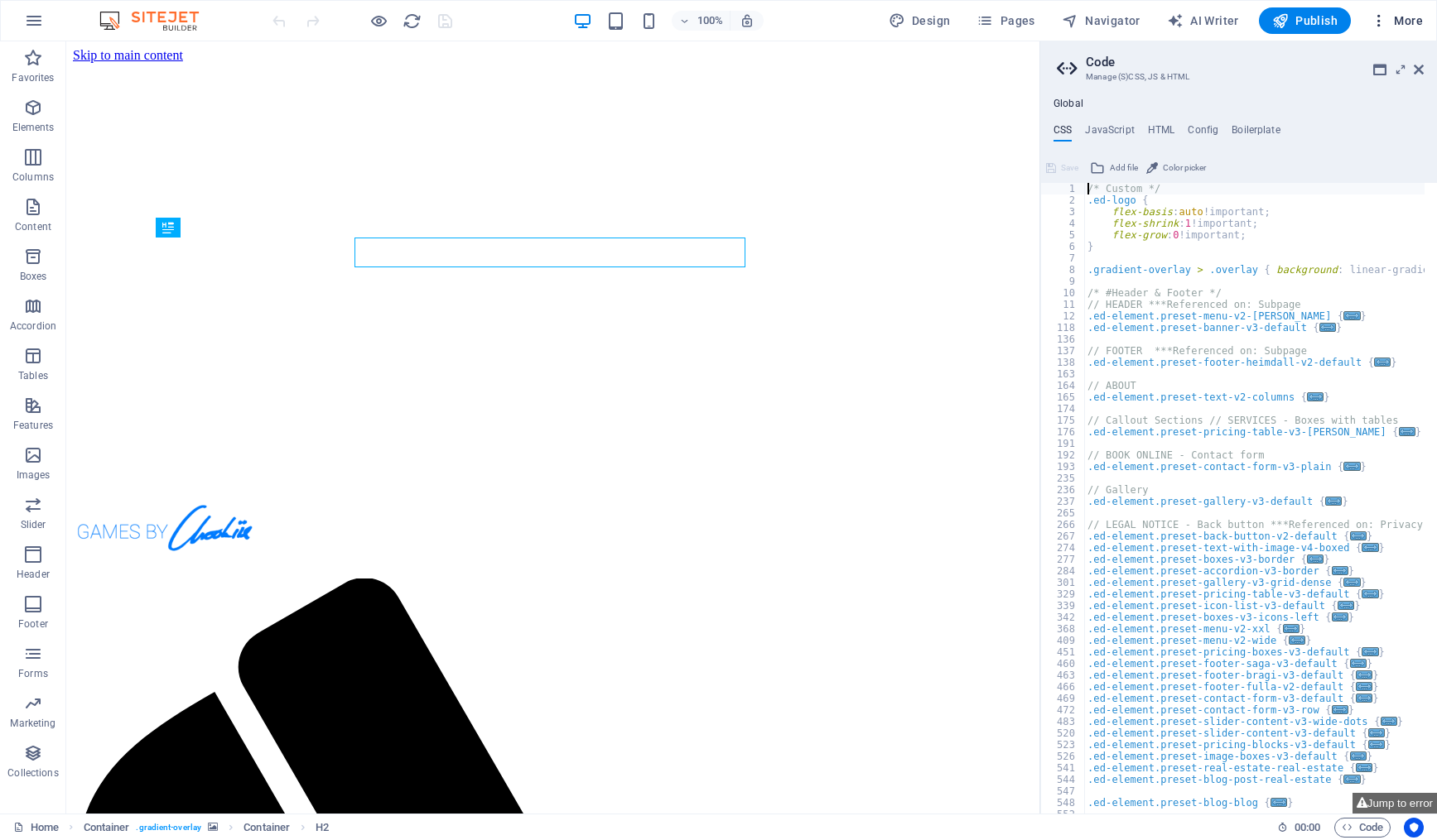
click at [1402, 28] on span "More" at bounding box center [1397, 21] width 52 height 17
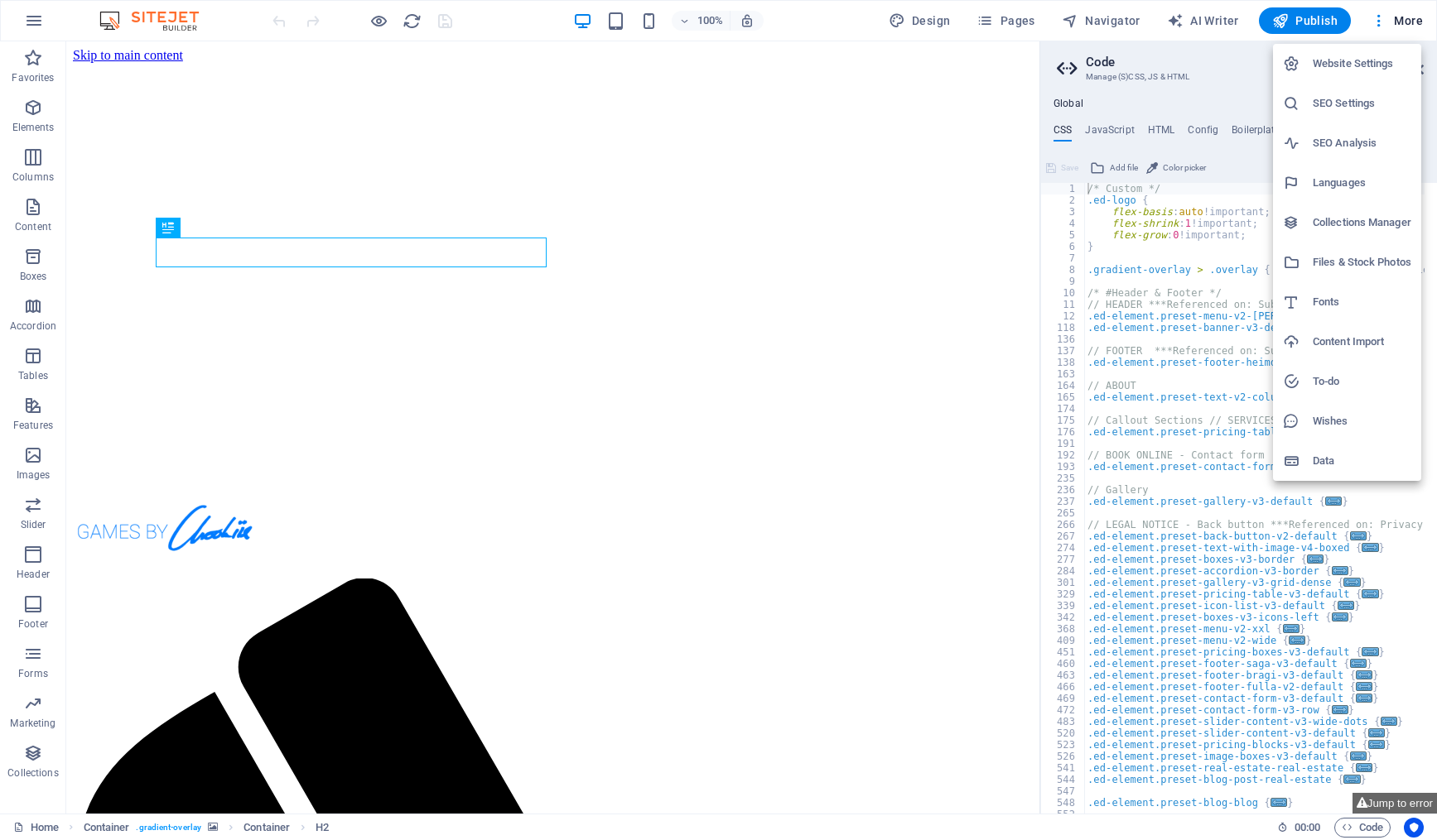
click at [1402, 25] on div at bounding box center [718, 420] width 1437 height 840
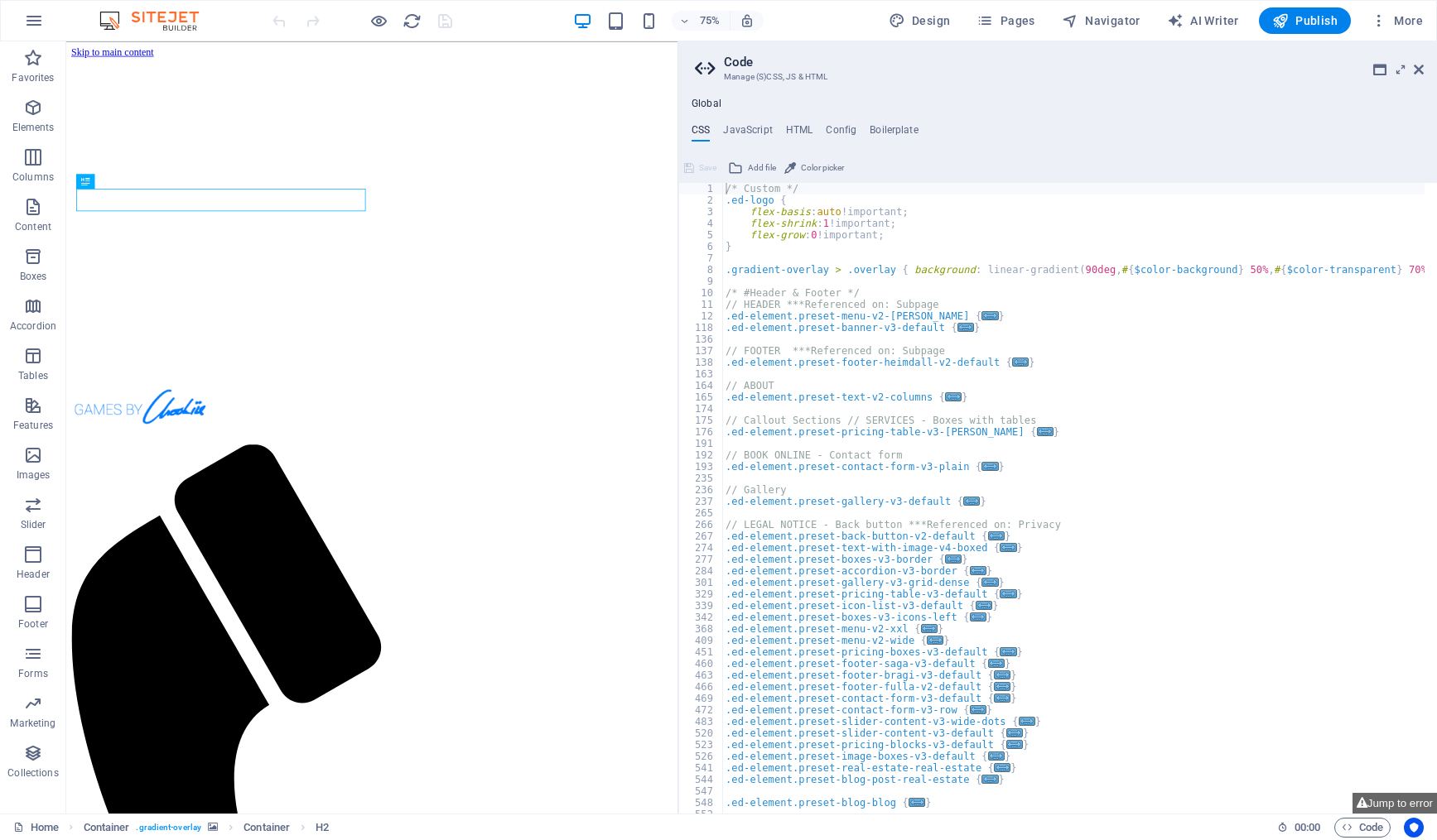
drag, startPoint x: 1043, startPoint y: 257, endPoint x: 677, endPoint y: 265, distance: 366.1
click at [677, 265] on div "Home Favorites Elements Columns Content Boxes Accordion Tables Features Images …" at bounding box center [718, 427] width 1437 height 772
click at [743, 133] on h4 "JavaScript" at bounding box center [747, 133] width 49 height 19
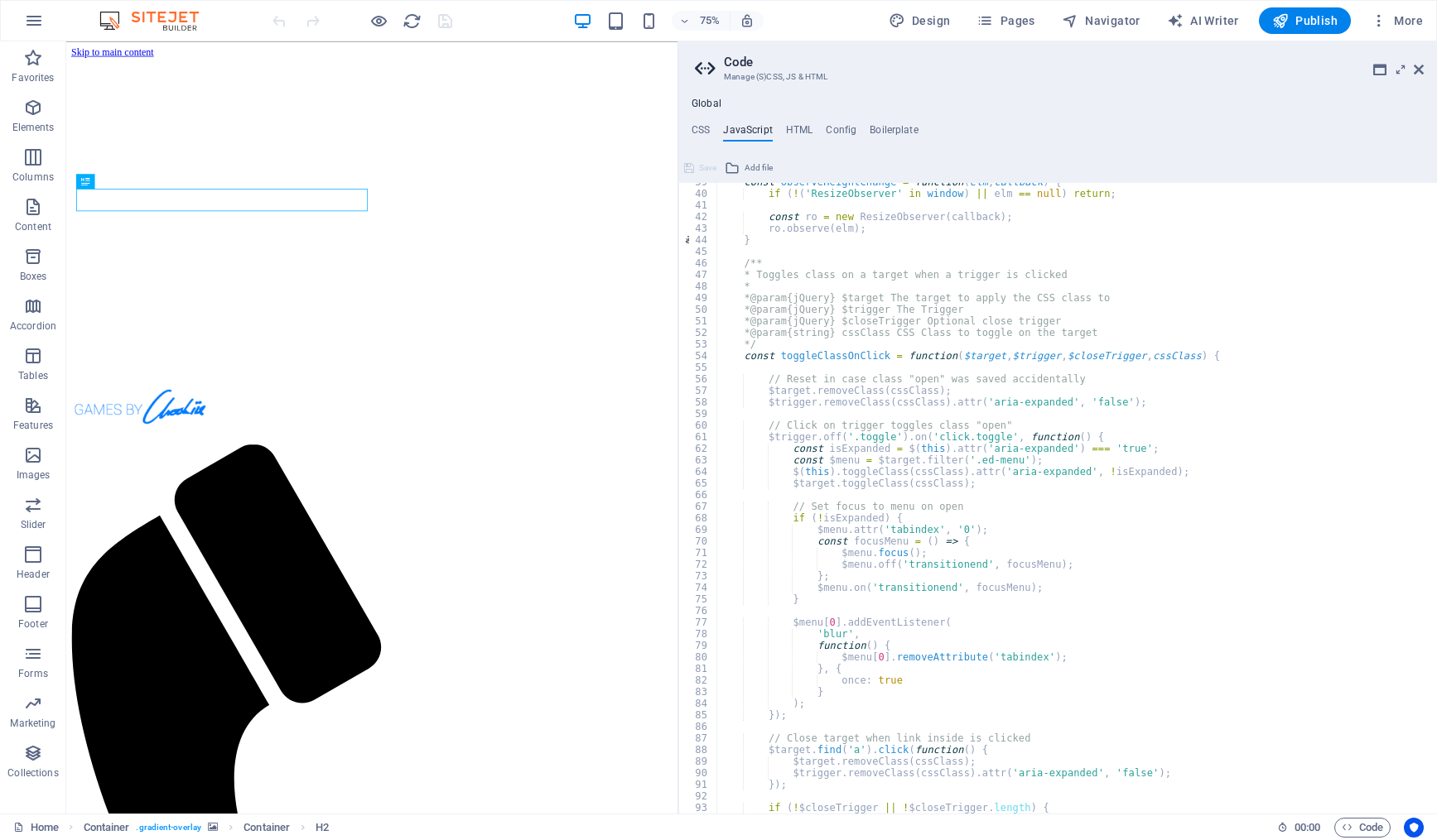
scroll to position [845, 0]
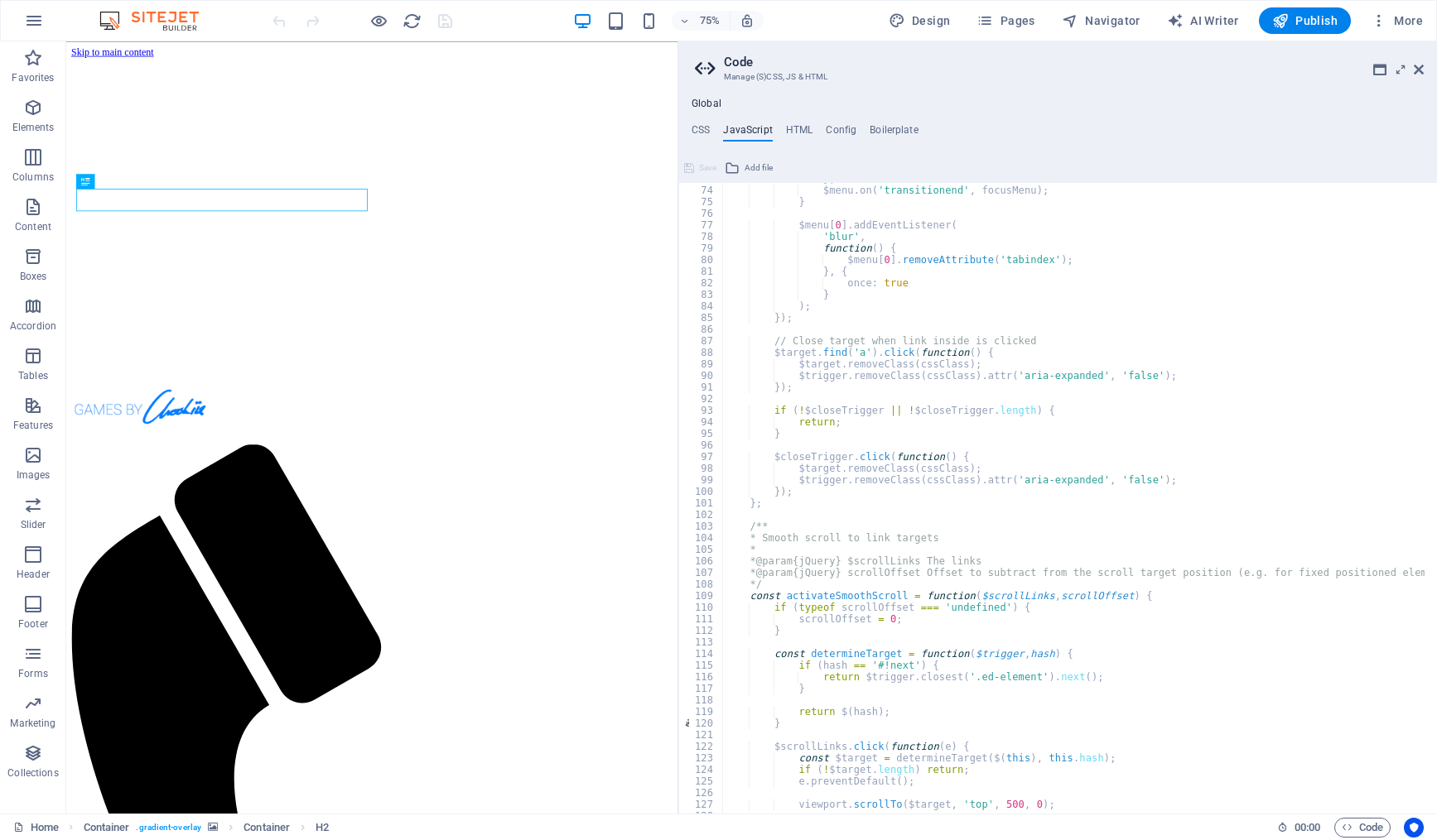
click at [901, 464] on div "} ; $menu . on ( 'transitionend' , focusMenu ) ; } $menu [ 0 ] . addEventListen…" at bounding box center [1102, 493] width 760 height 641
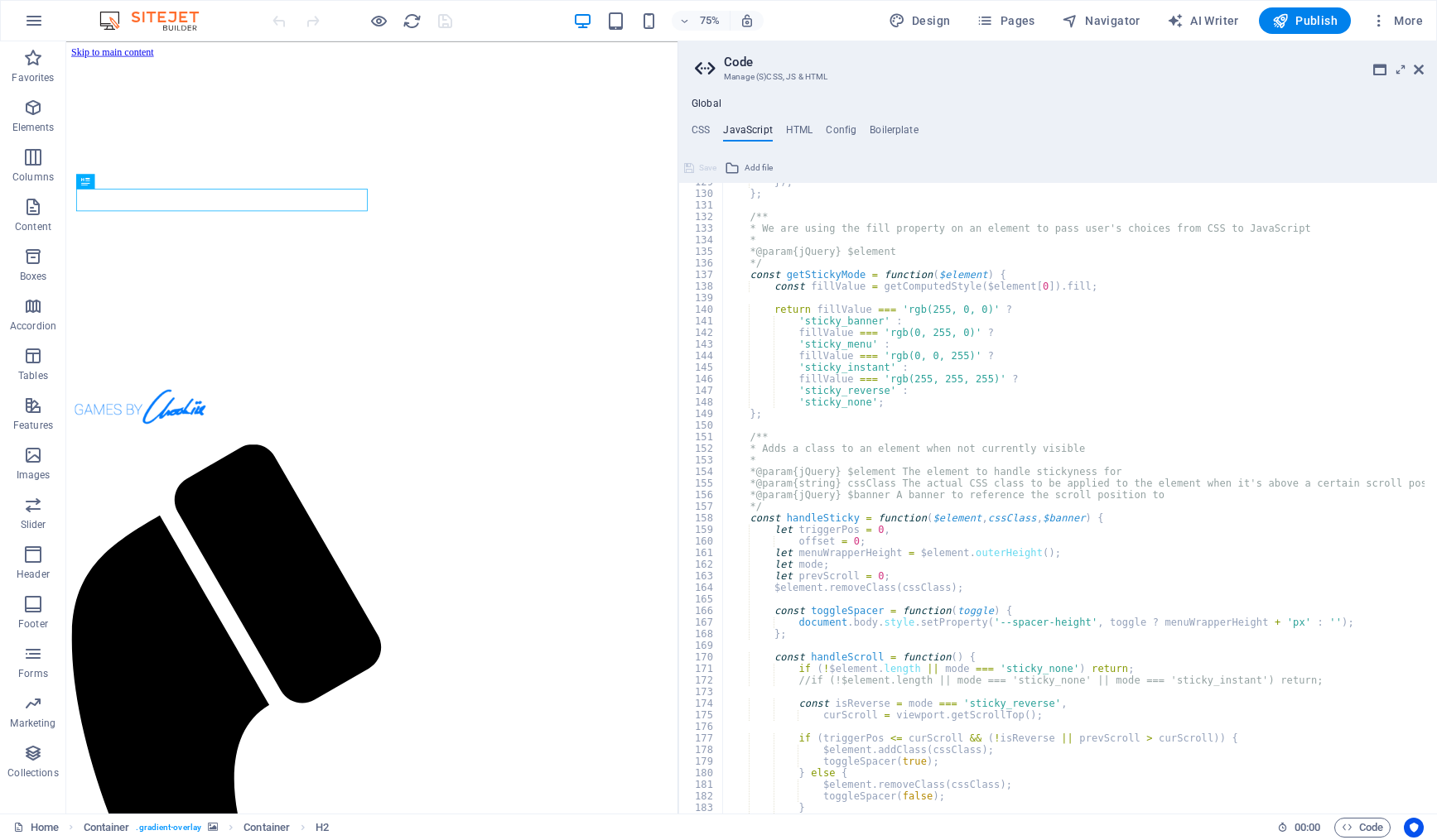
click at [914, 445] on div "}) ; } ; /** * We are using the fill property on an element to pass user's choi…" at bounding box center [1102, 497] width 760 height 641
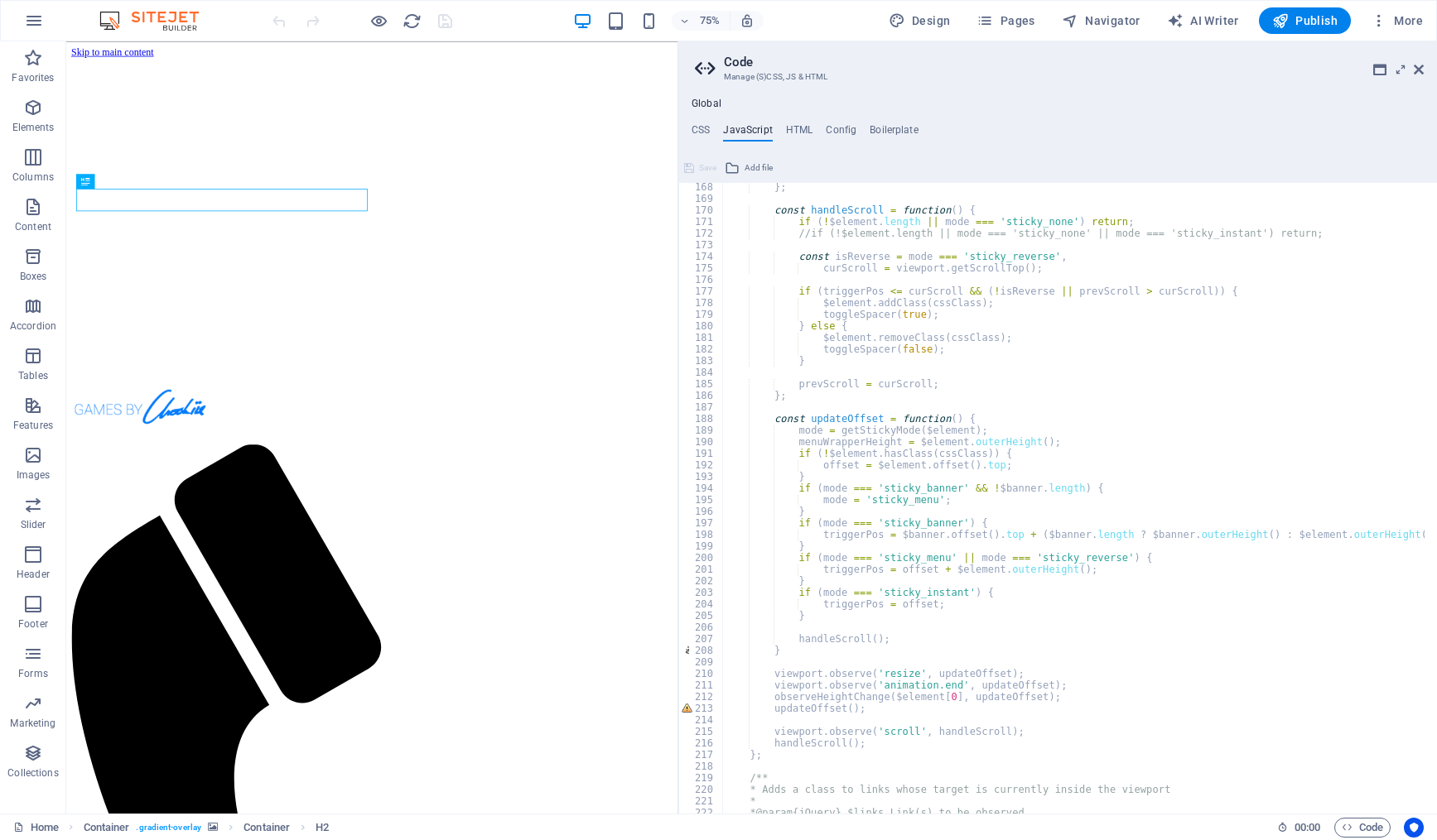
scroll to position [1986, 0]
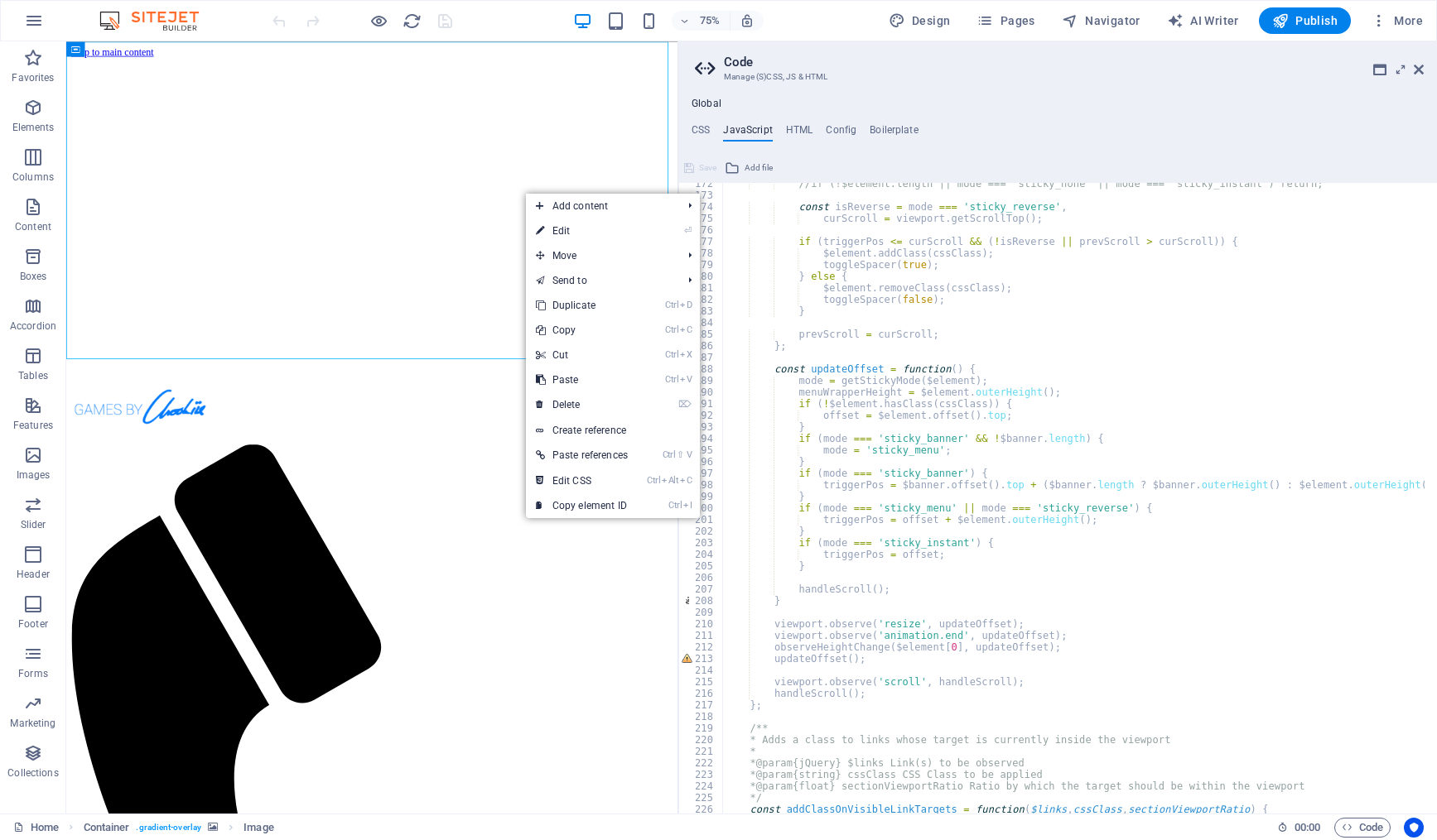
type textarea "offset = $element.offset().top;"
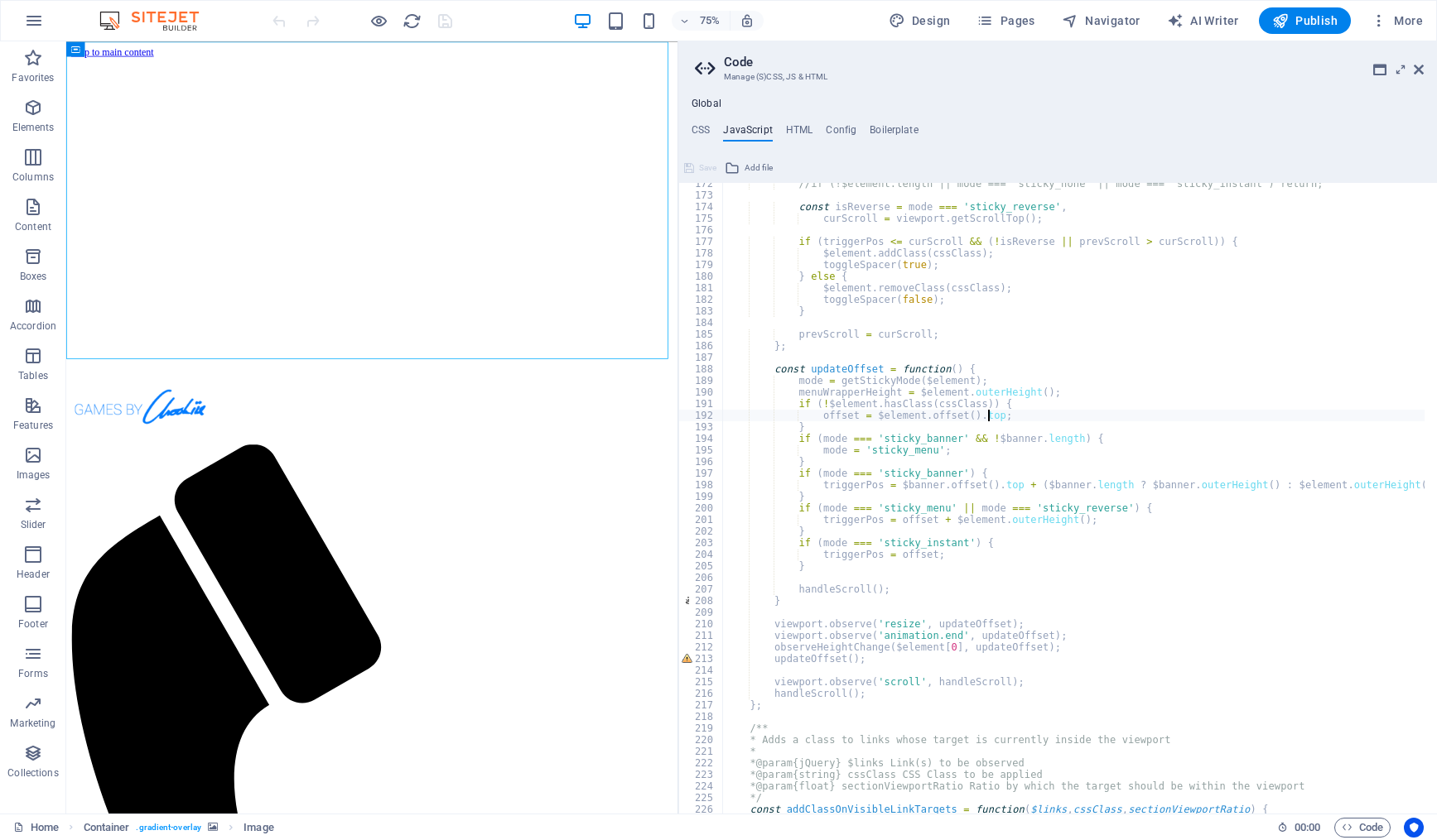
click at [997, 421] on div "//if (!$element.length || mode === 'sticky_none' || mode === 'sticky_instant') …" at bounding box center [1102, 498] width 760 height 641
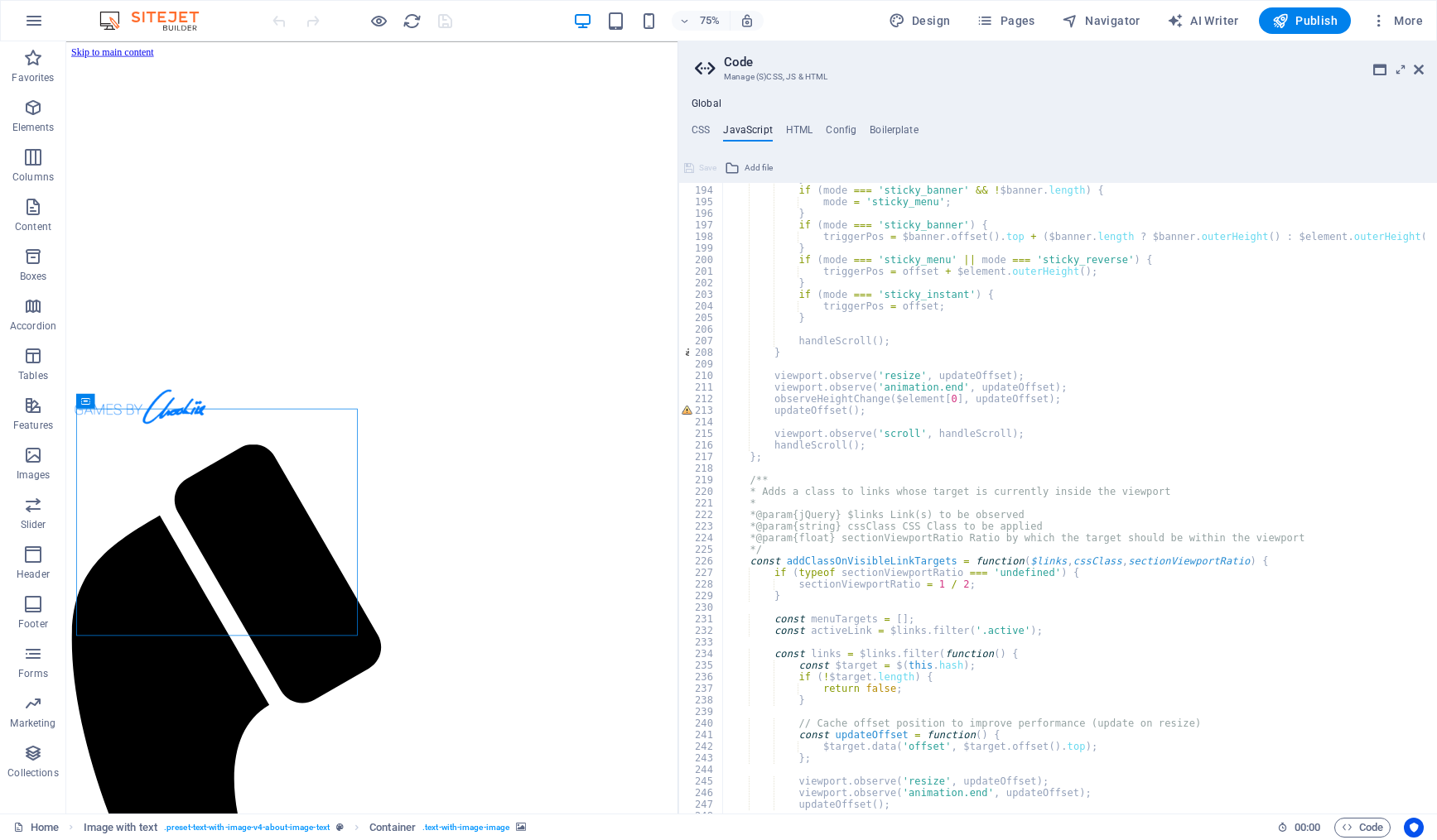
scroll to position [2334, 0]
